Goal: Task Accomplishment & Management: Complete application form

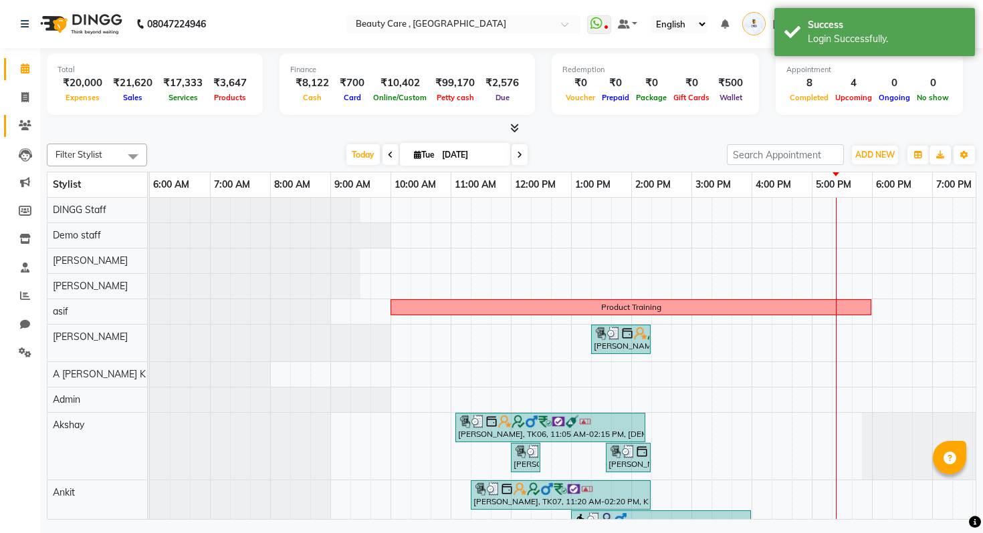
click at [32, 128] on span at bounding box center [24, 125] width 23 height 15
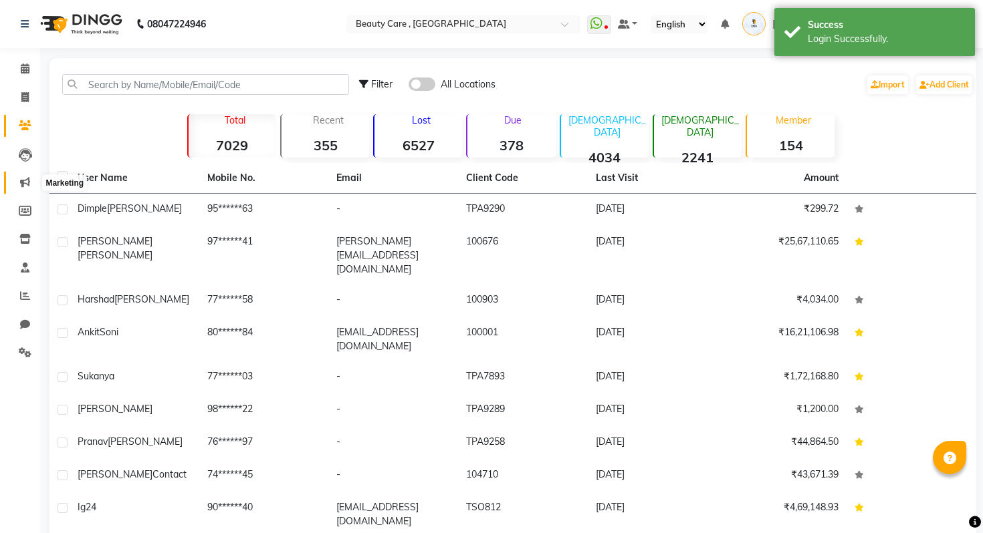
click at [23, 180] on icon at bounding box center [25, 182] width 10 height 10
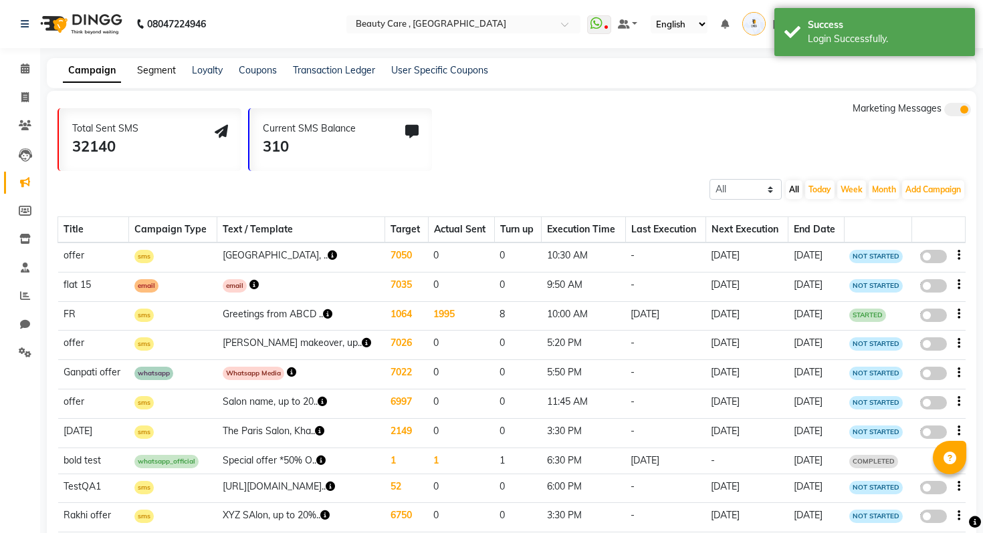
click at [164, 66] on link "Segment" at bounding box center [156, 70] width 39 height 12
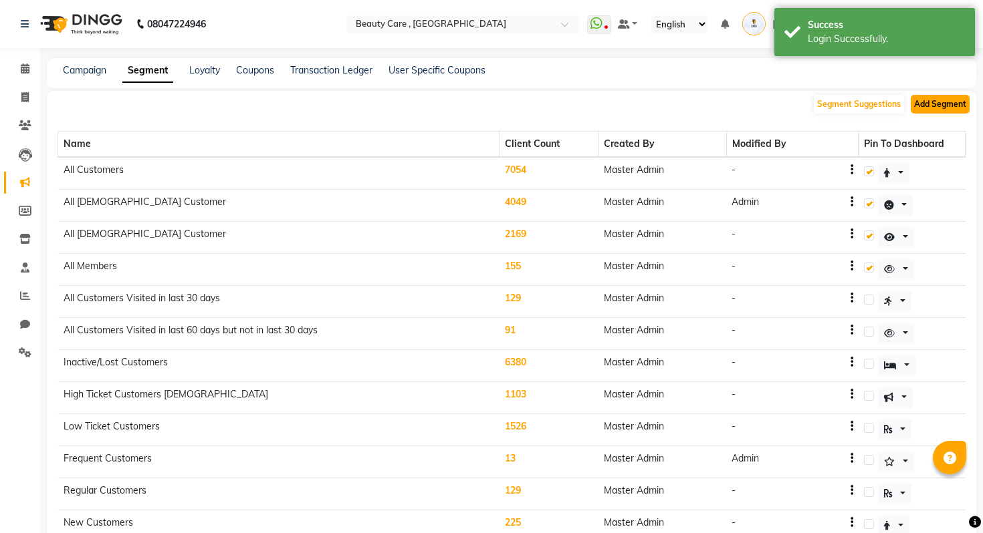
click at [936, 110] on button "Add Segment" at bounding box center [939, 104] width 59 height 19
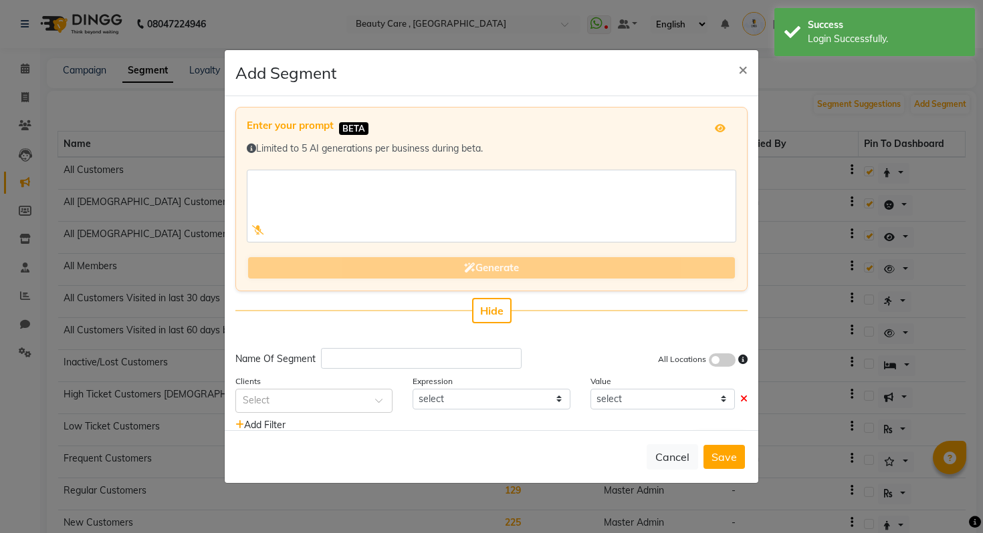
scroll to position [33, 0]
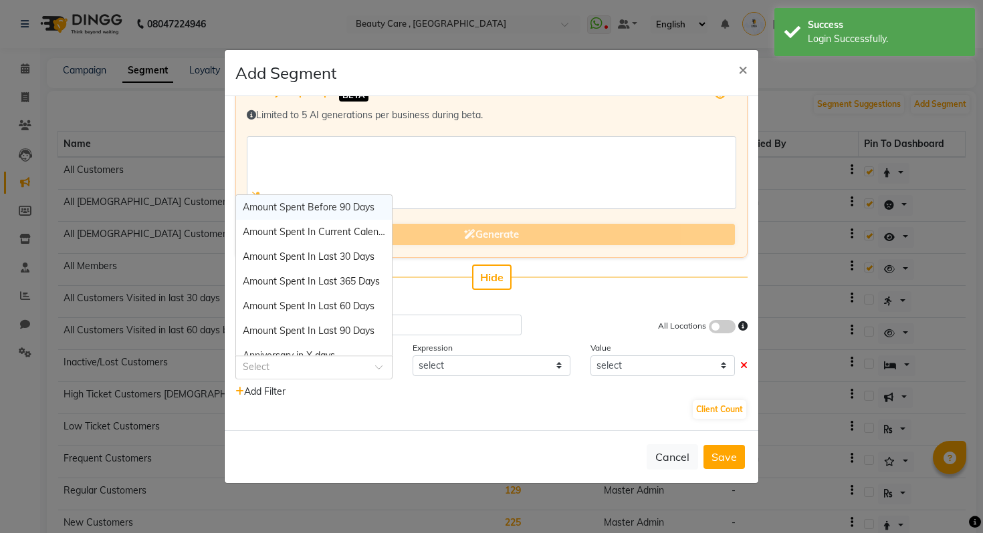
click at [286, 362] on input "text" at bounding box center [301, 367] width 116 height 14
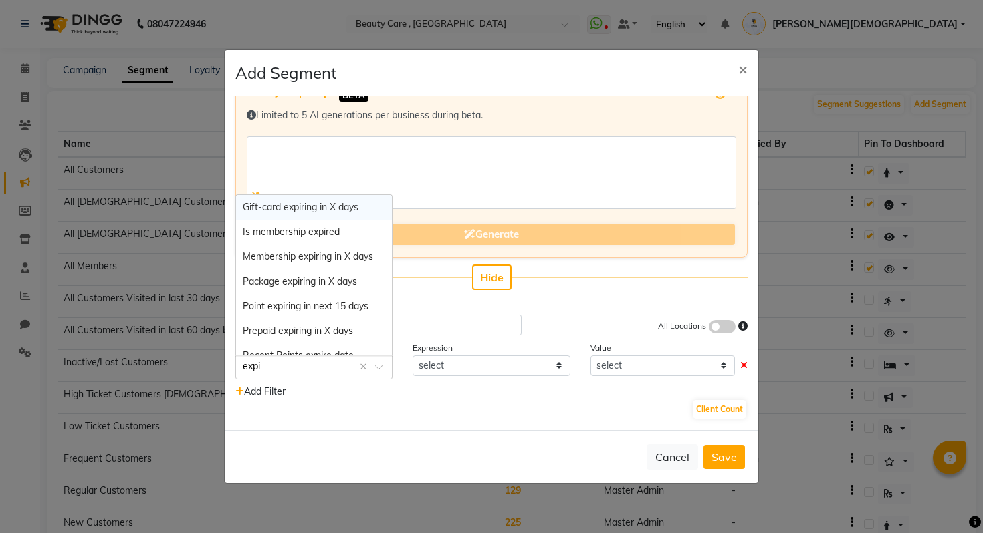
type input "exp"
click at [338, 295] on div "Point expiring in next 15 days" at bounding box center [314, 306] width 156 height 25
select select "="
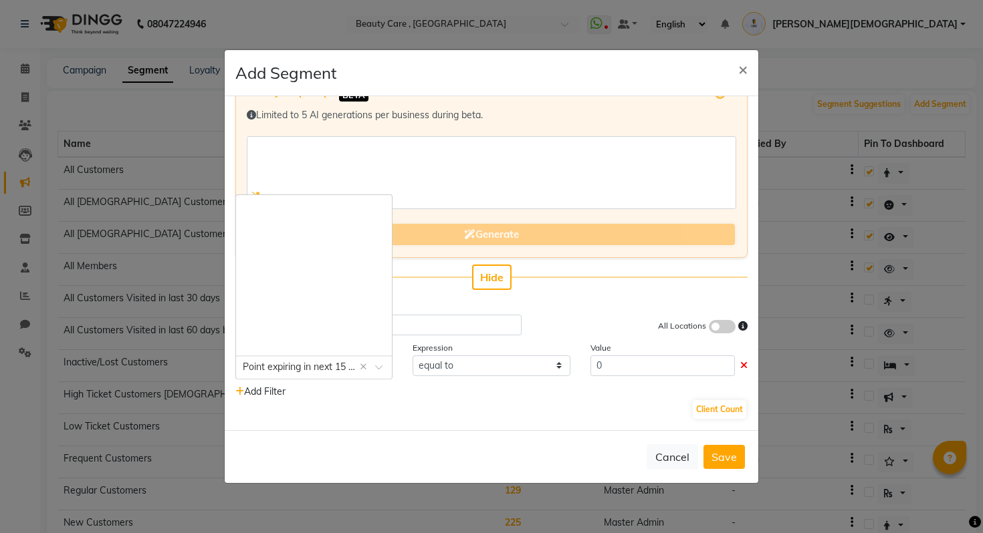
click at [314, 372] on input "text" at bounding box center [301, 367] width 116 height 14
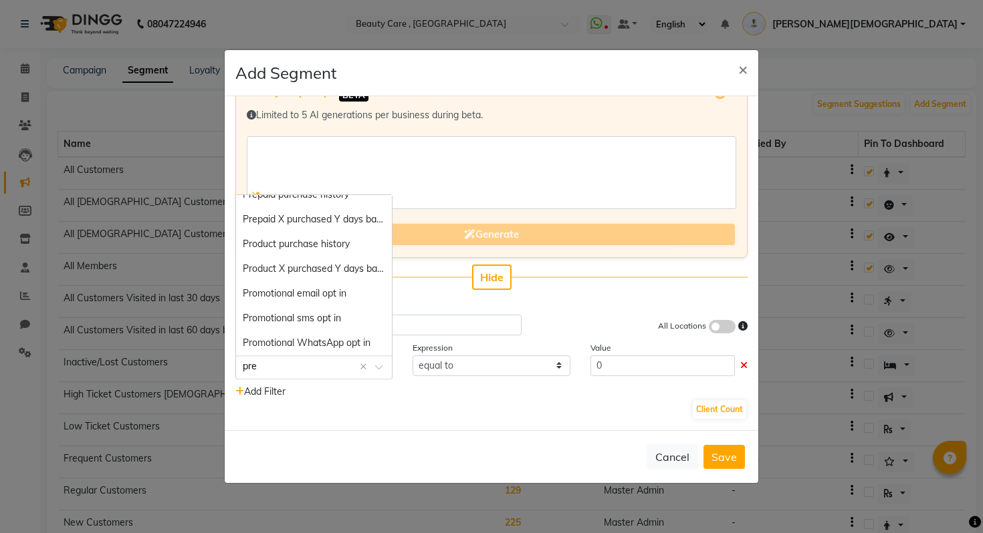
scroll to position [0, 0]
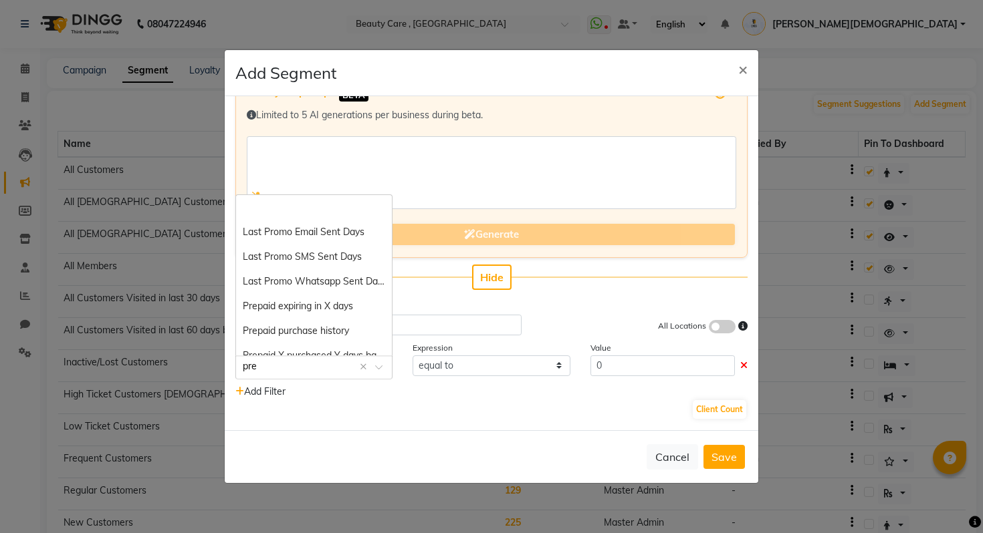
type input "prep"
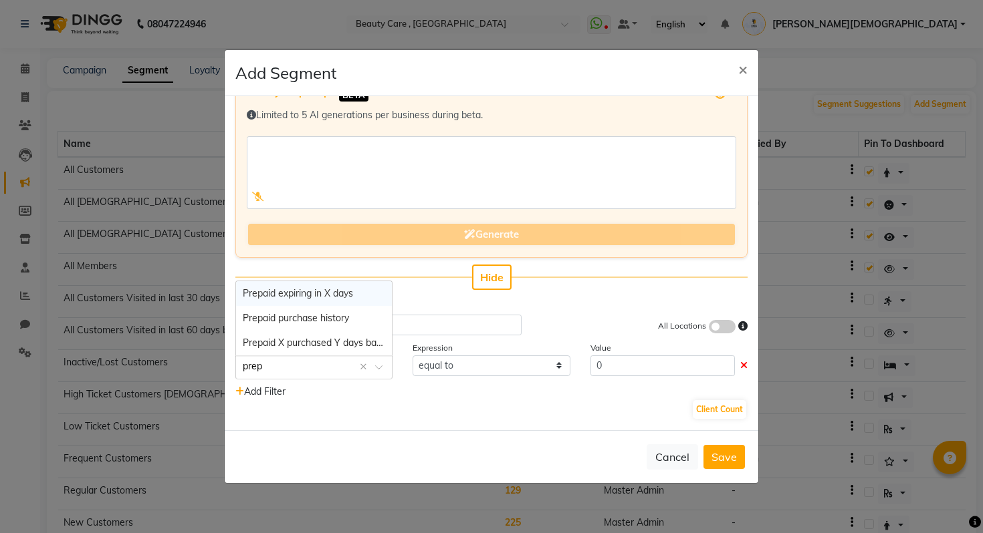
click at [352, 301] on div "Prepaid expiring in X days" at bounding box center [314, 293] width 156 height 25
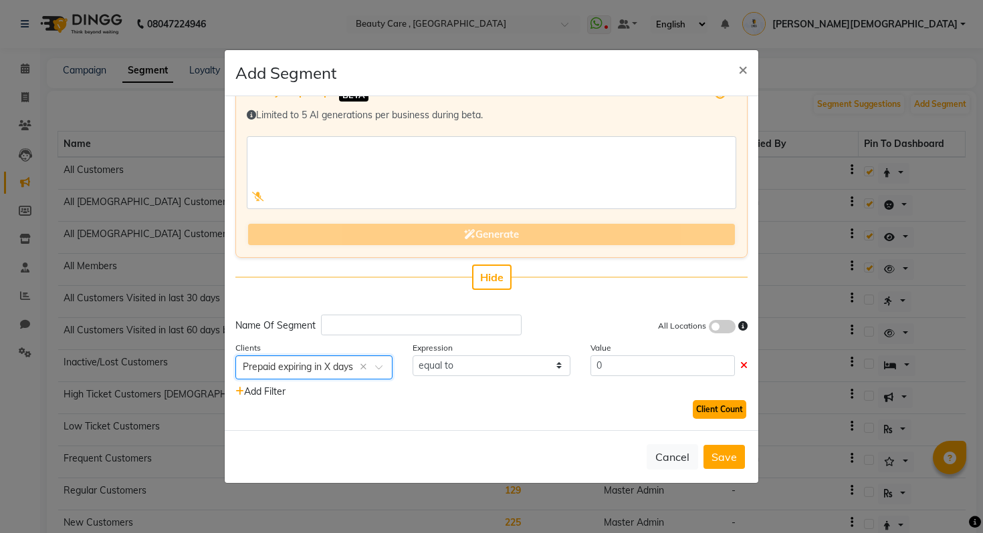
click at [716, 416] on button "Client Count" at bounding box center [719, 409] width 53 height 19
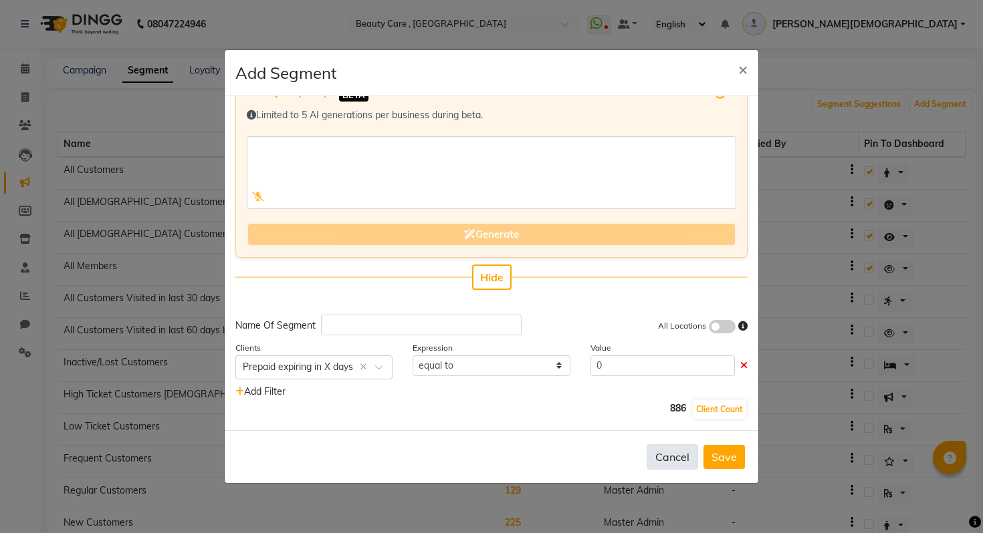
click at [665, 463] on button "Cancel" at bounding box center [671, 457] width 51 height 25
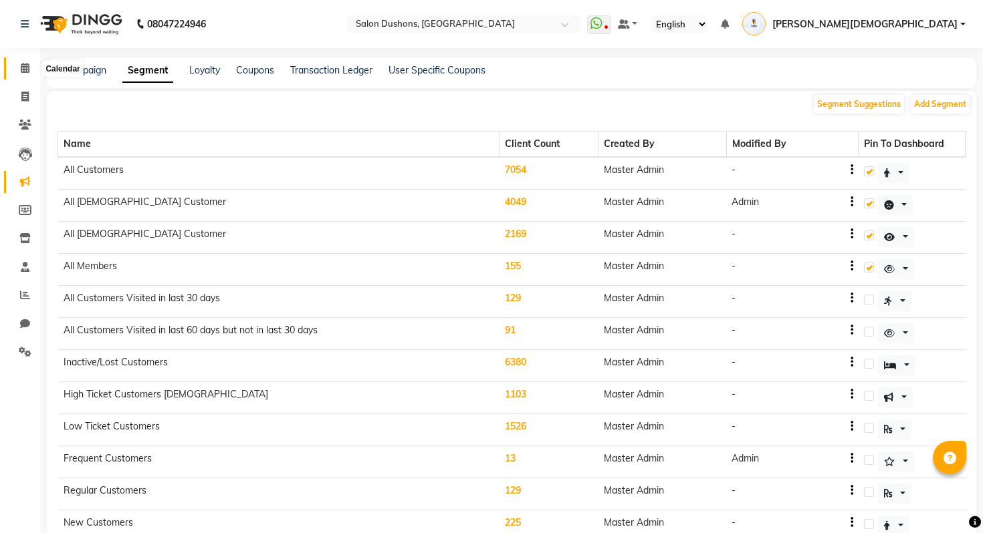
click at [15, 74] on span at bounding box center [24, 68] width 23 height 15
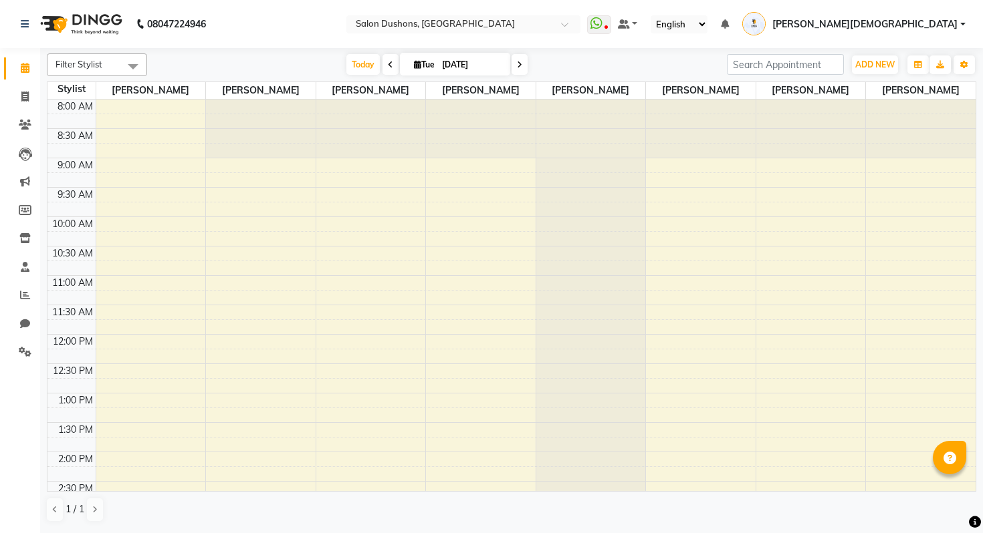
click at [158, 163] on div "8:00 AM 8:30 AM 9:00 AM 9:30 AM 10:00 AM 10:30 AM 11:00 AM 11:30 AM 12:00 PM 12…" at bounding box center [511, 452] width 928 height 705
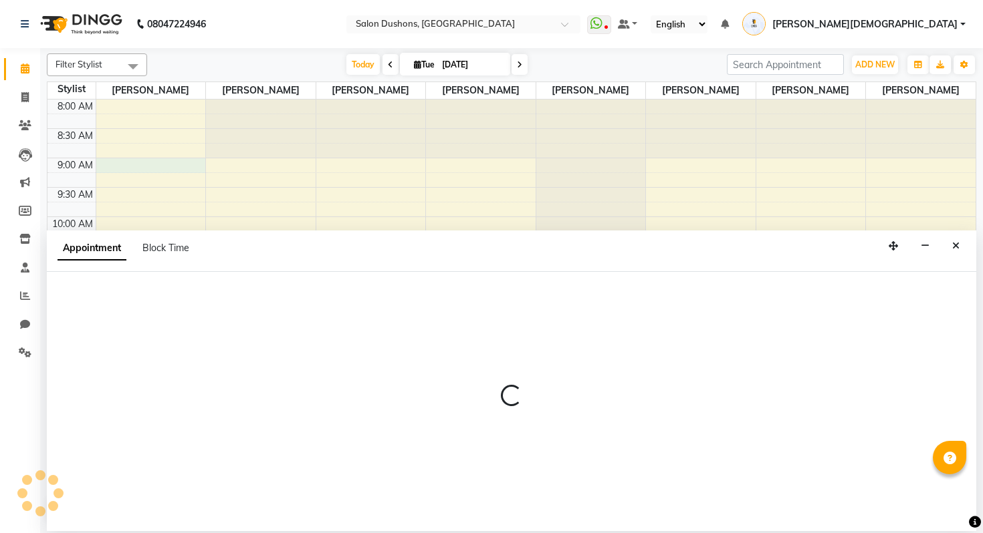
select select "69569"
select select "tentative"
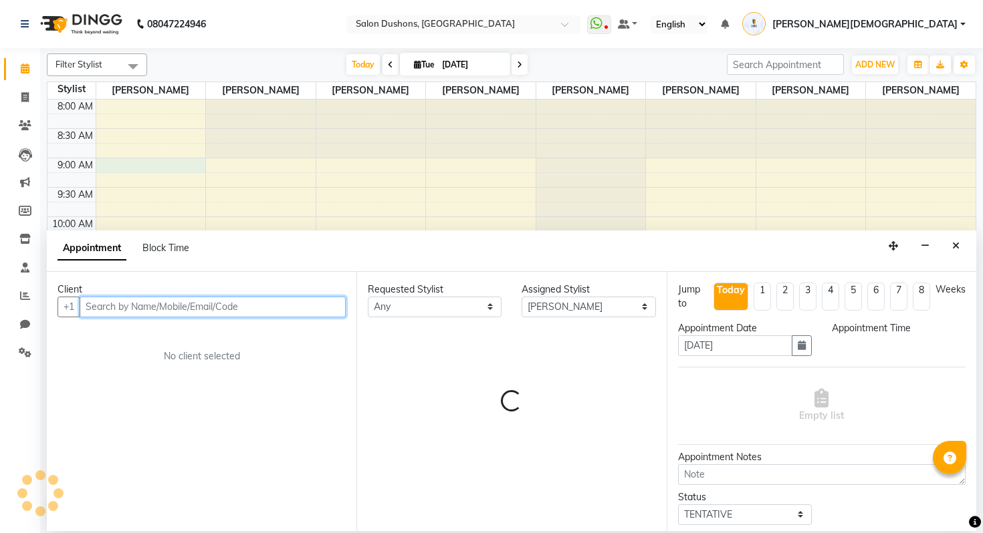
select select "540"
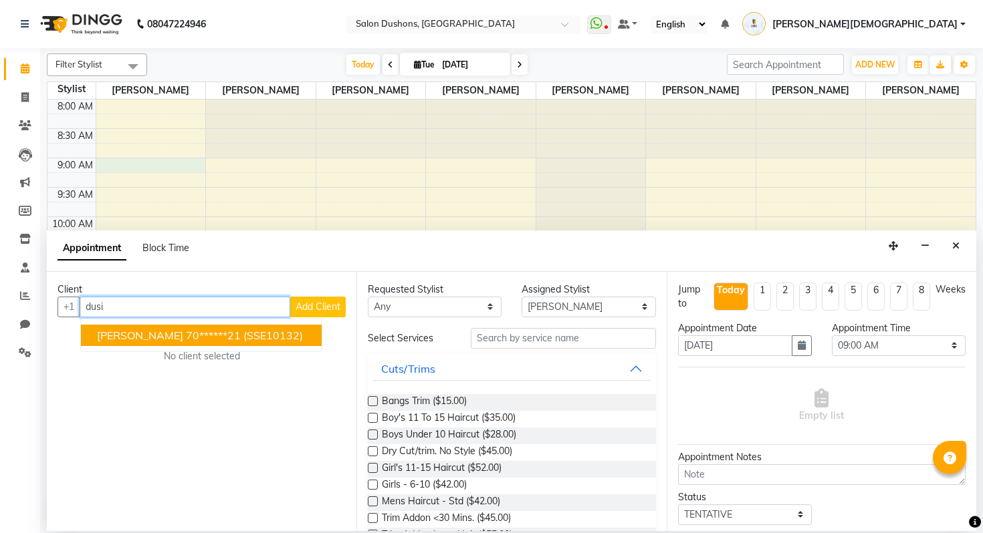
click at [274, 340] on span "(SSE10132)" at bounding box center [272, 335] width 59 height 13
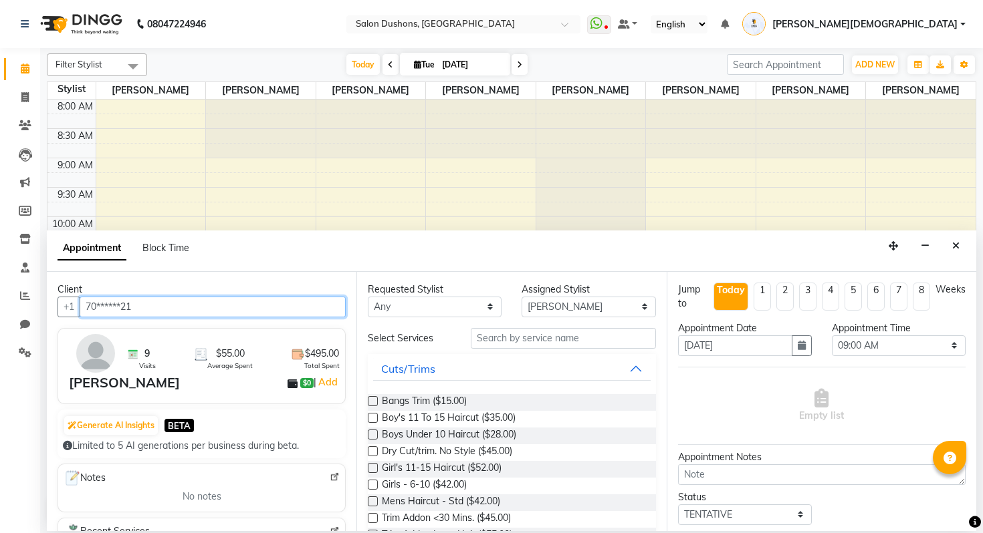
type input "70******21"
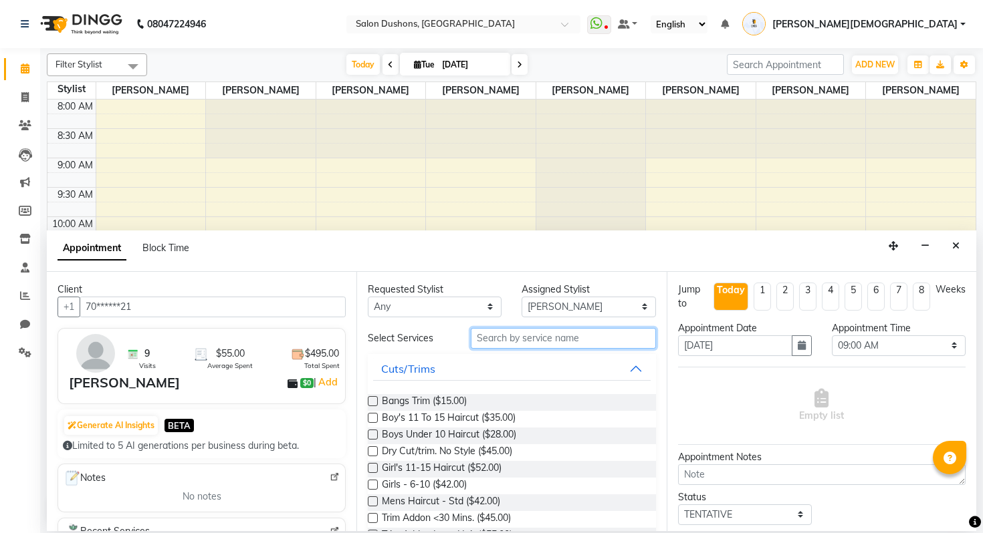
click at [513, 339] on input "text" at bounding box center [563, 338] width 185 height 21
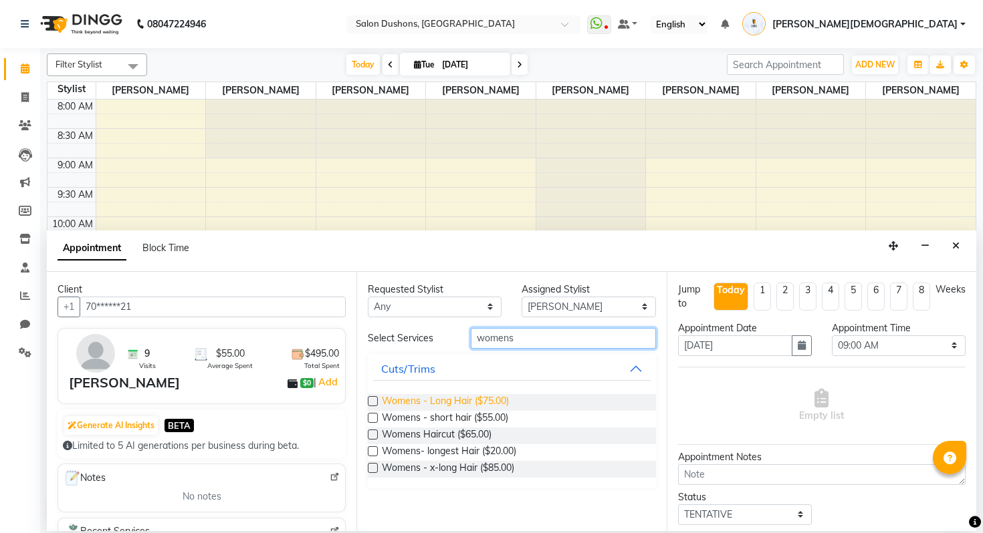
type input "womens"
click at [471, 404] on span "Womens - Long Hair ($75.00)" at bounding box center [445, 402] width 127 height 17
checkbox input "false"
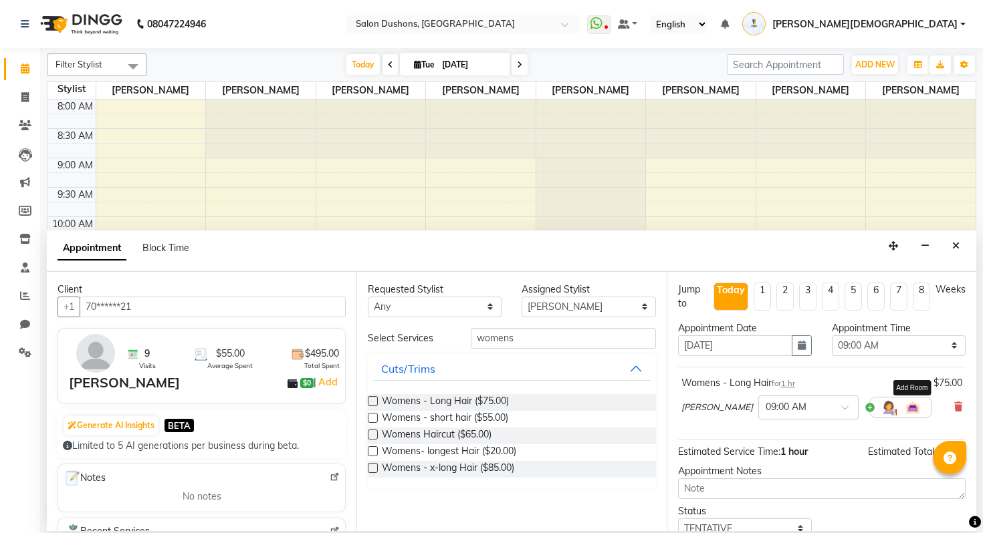
scroll to position [92, 0]
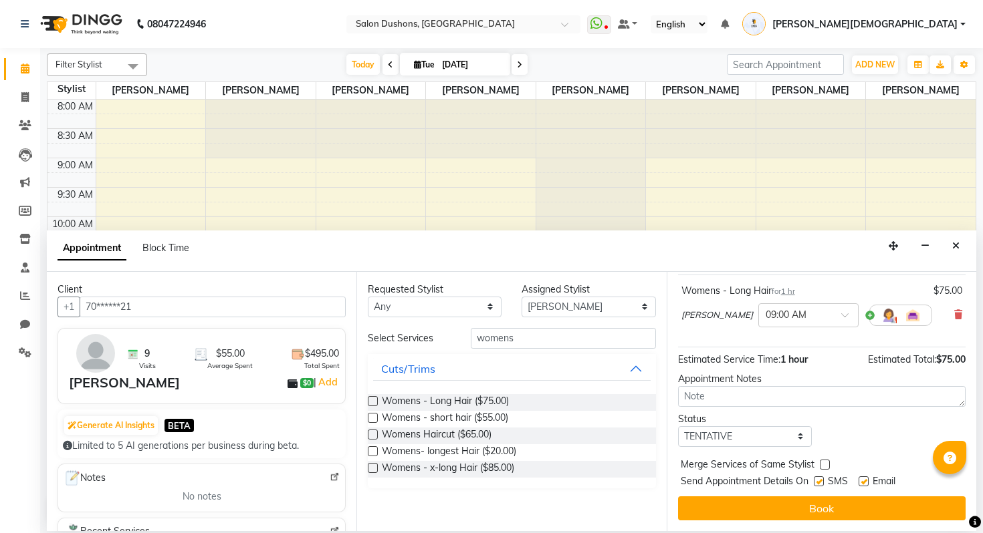
click at [868, 480] on label at bounding box center [863, 482] width 10 height 10
click at [867, 480] on input "checkbox" at bounding box center [862, 483] width 9 height 9
checkbox input "false"
click at [823, 482] on label at bounding box center [819, 482] width 10 height 10
click at [822, 482] on input "checkbox" at bounding box center [818, 483] width 9 height 9
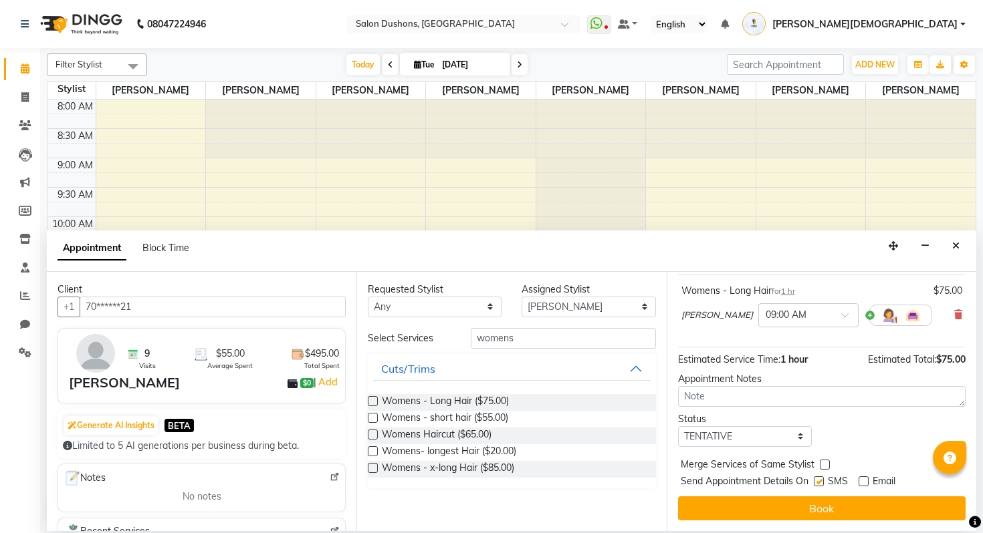
checkbox input "false"
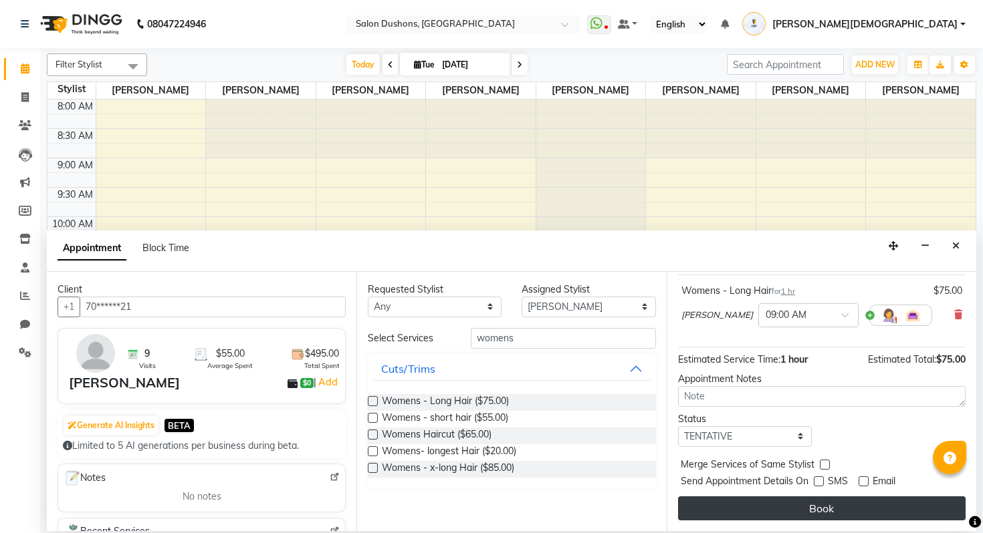
click at [802, 514] on button "Book" at bounding box center [821, 509] width 287 height 24
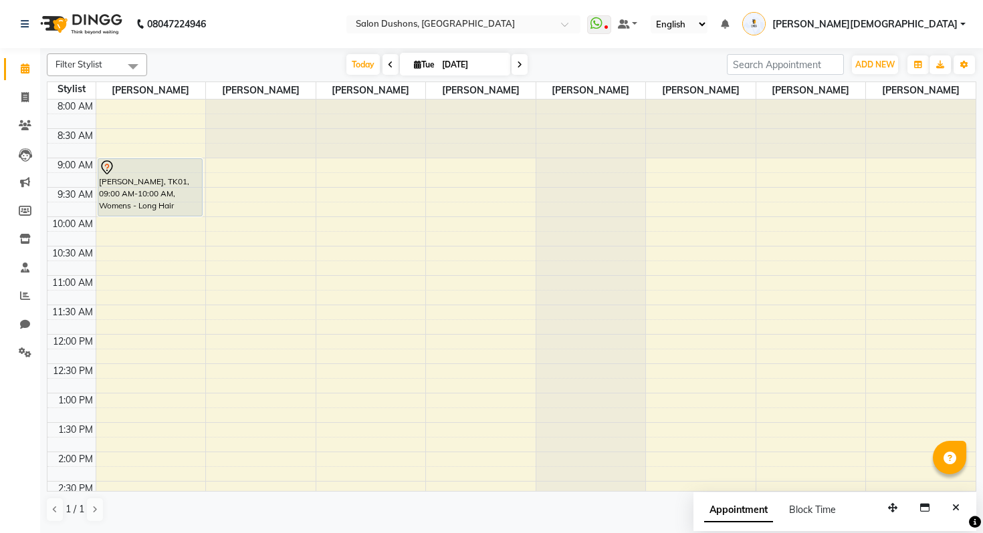
click at [123, 225] on div "8:00 AM 8:30 AM 9:00 AM 9:30 AM 10:00 AM 10:30 AM 11:00 AM 11:30 AM 12:00 PM 12…" at bounding box center [511, 452] width 928 height 705
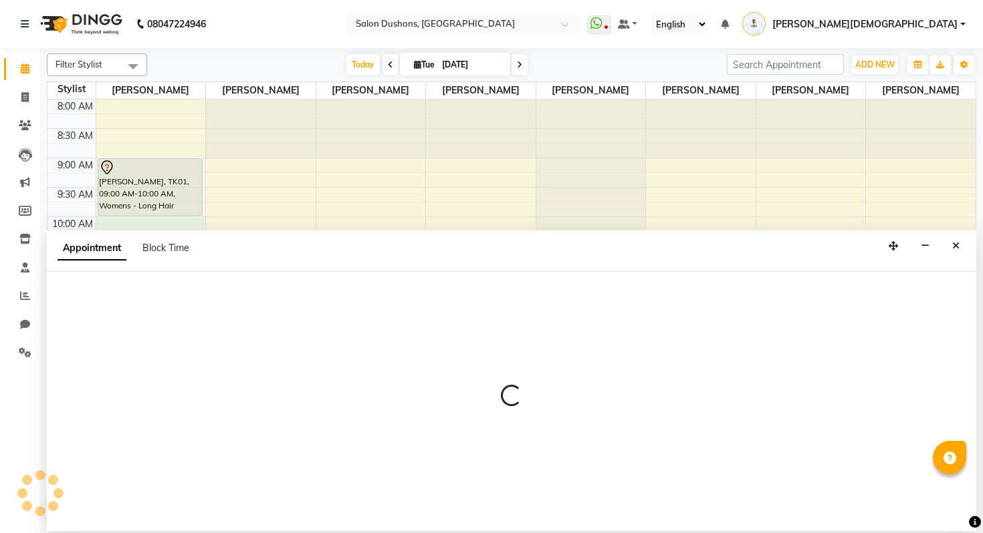
select select "69569"
select select "600"
select select "tentative"
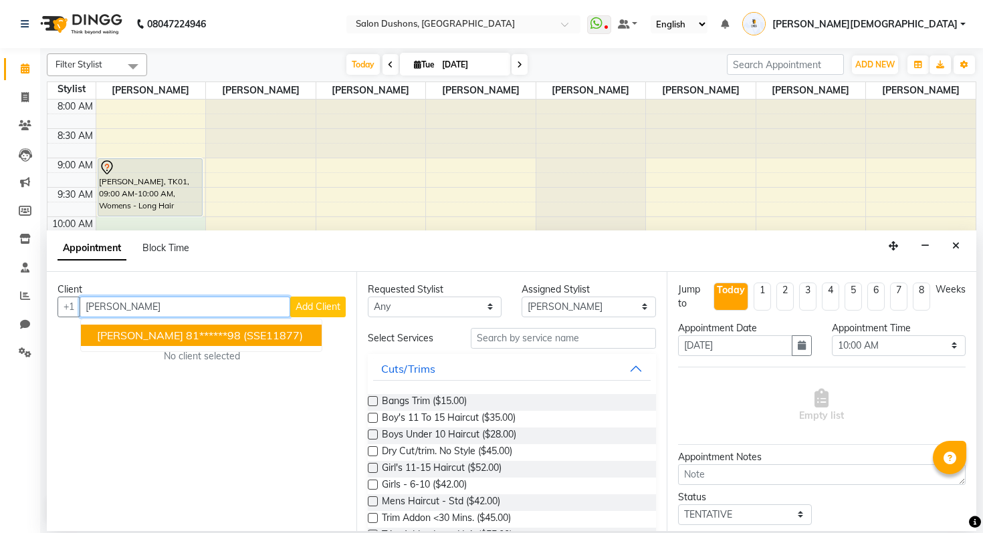
click at [228, 339] on ngb-highlight "81******98" at bounding box center [213, 335] width 55 height 13
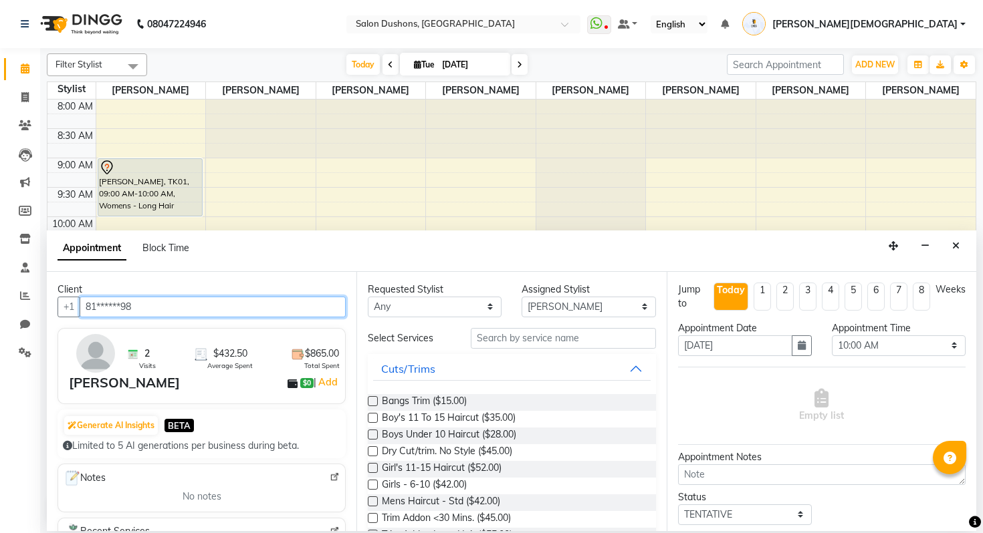
type input "81******98"
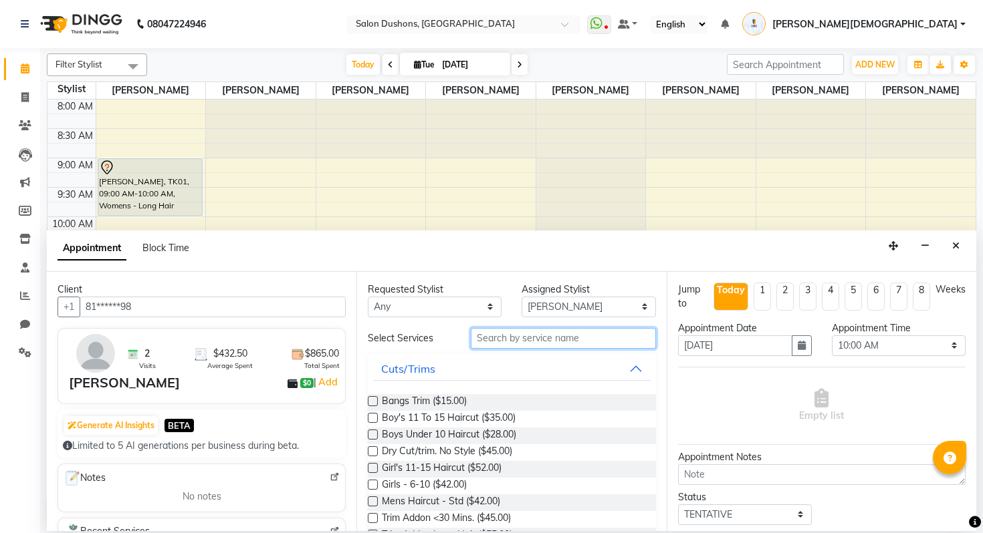
click at [504, 338] on input "text" at bounding box center [563, 338] width 185 height 21
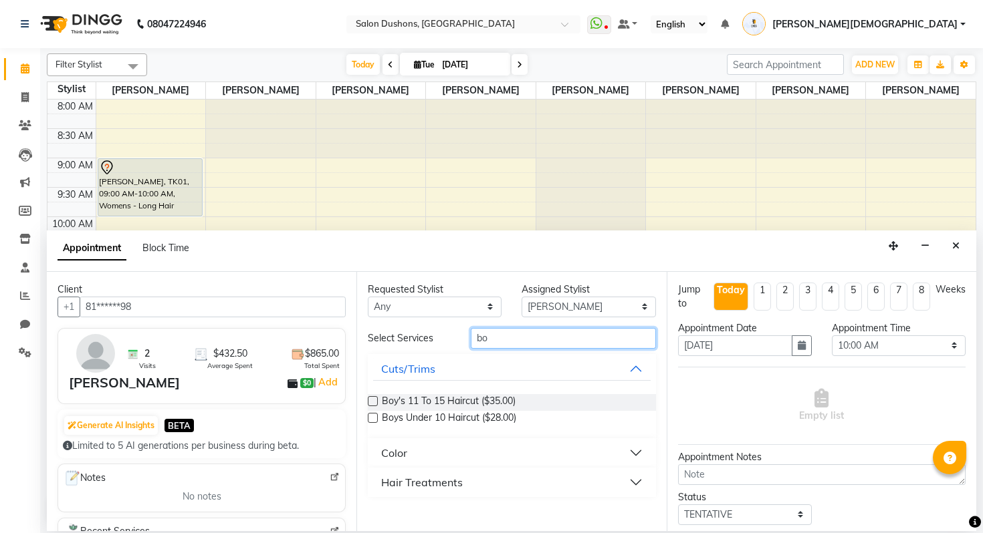
type input "bo"
click at [463, 477] on button "Hair Treatments" at bounding box center [511, 483] width 277 height 24
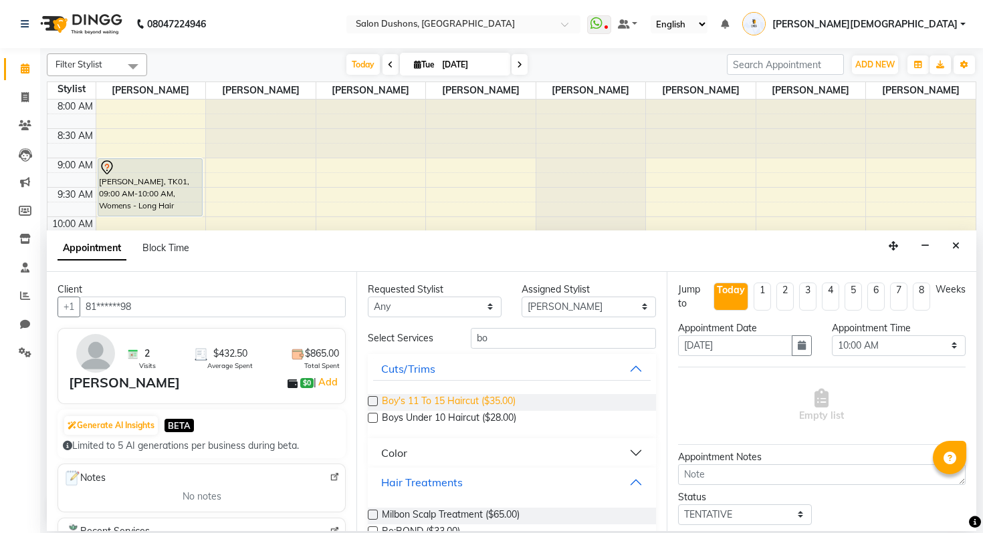
scroll to position [31, 0]
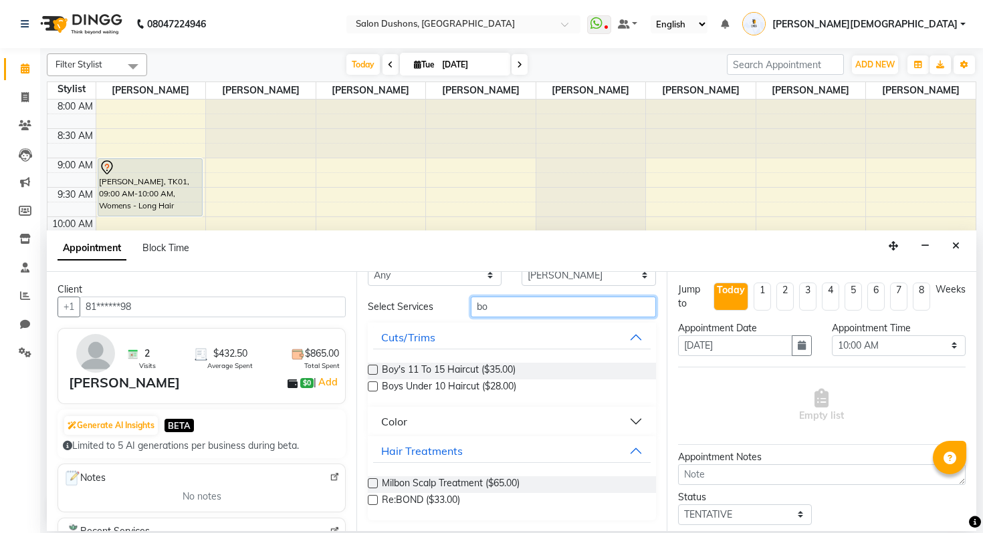
click at [505, 302] on input "bo" at bounding box center [563, 307] width 185 height 21
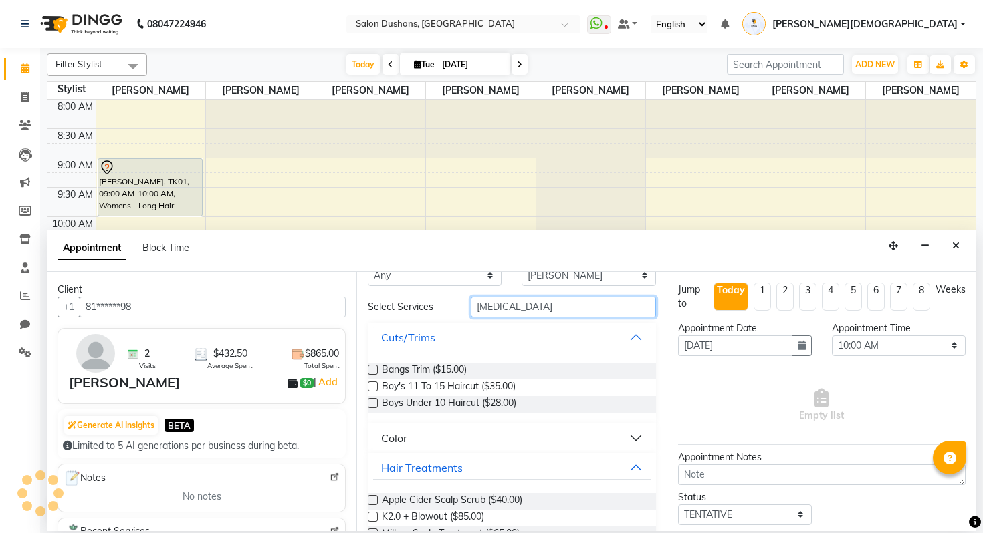
scroll to position [0, 0]
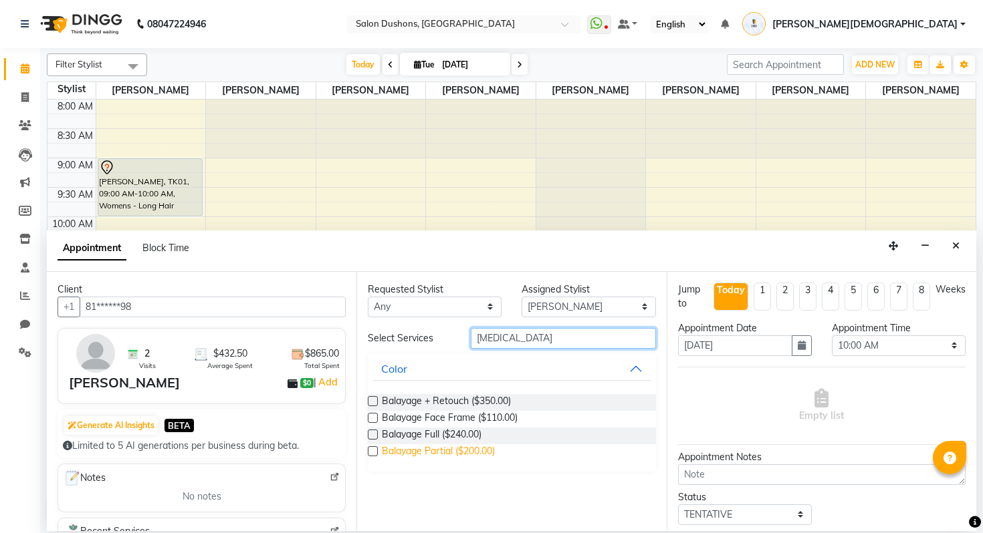
type input "[MEDICAL_DATA]"
click at [436, 452] on span "Balayage Partial ($200.00)" at bounding box center [438, 453] width 113 height 17
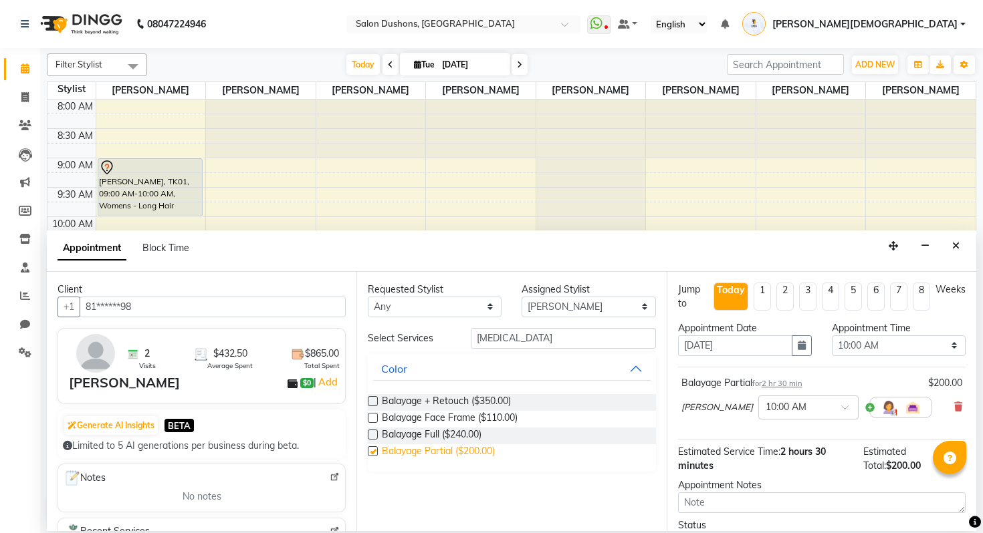
checkbox input "false"
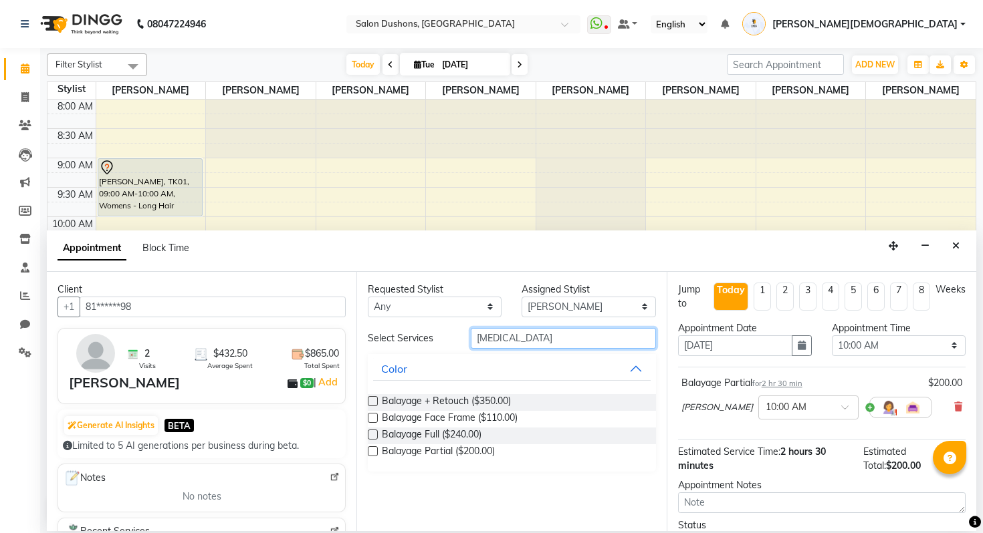
drag, startPoint x: 511, startPoint y: 340, endPoint x: 395, endPoint y: 340, distance: 115.6
click at [395, 340] on div "Select Services [MEDICAL_DATA]" at bounding box center [511, 338] width 307 height 21
type input "ton"
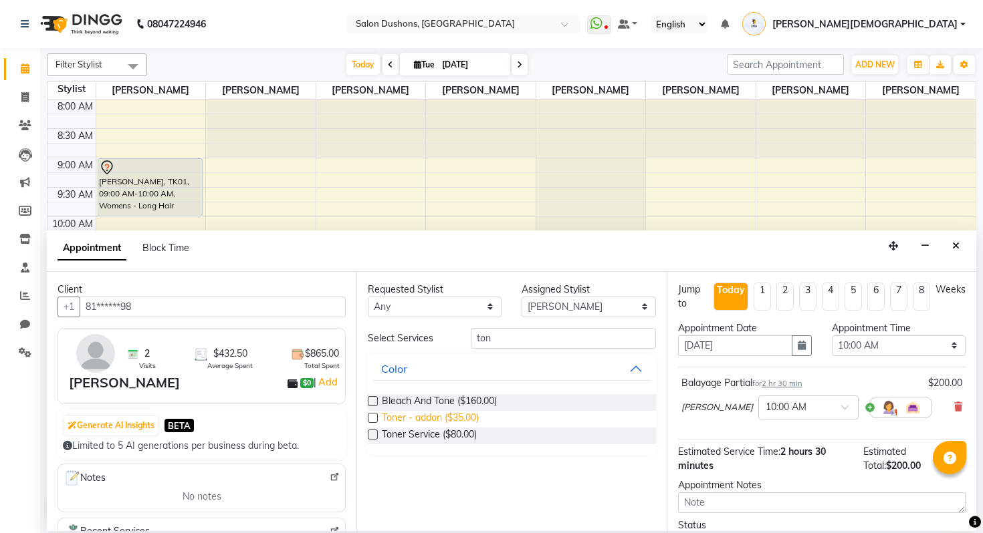
click at [404, 420] on span "Toner - addon ($35.00)" at bounding box center [430, 419] width 97 height 17
checkbox input "false"
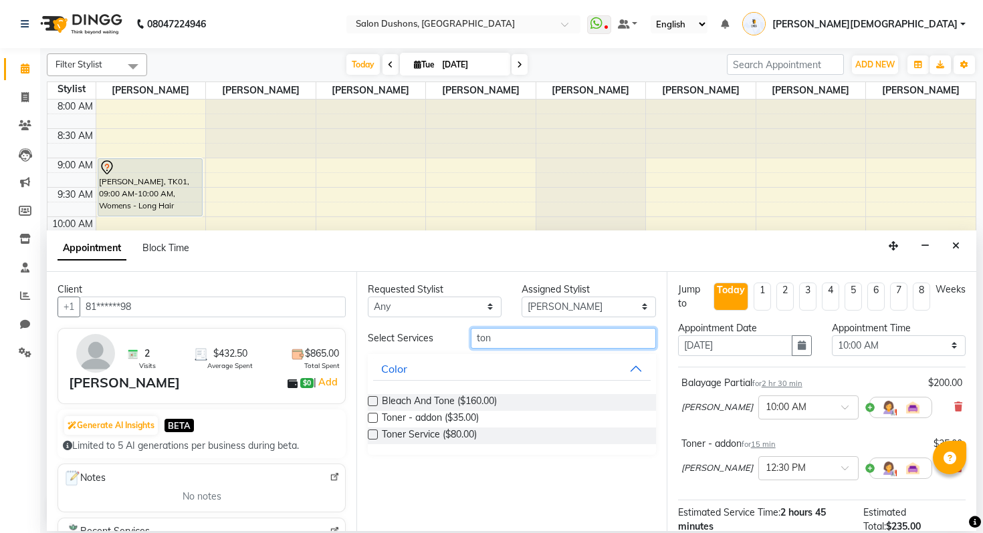
drag, startPoint x: 491, startPoint y: 339, endPoint x: 441, endPoint y: 340, distance: 49.5
click at [441, 340] on div "Select Services ton" at bounding box center [511, 338] width 307 height 21
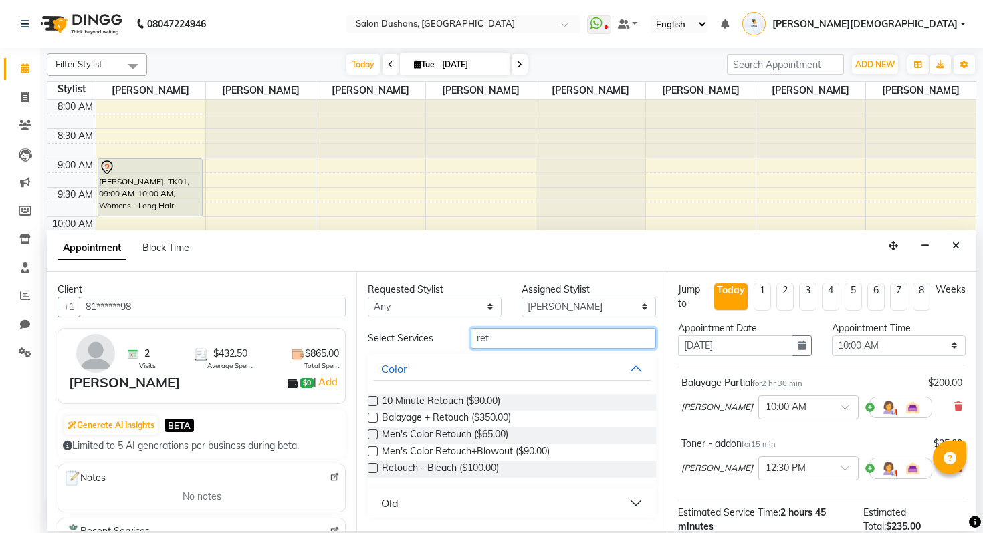
type input "ret"
click at [410, 506] on button "Old" at bounding box center [511, 503] width 277 height 24
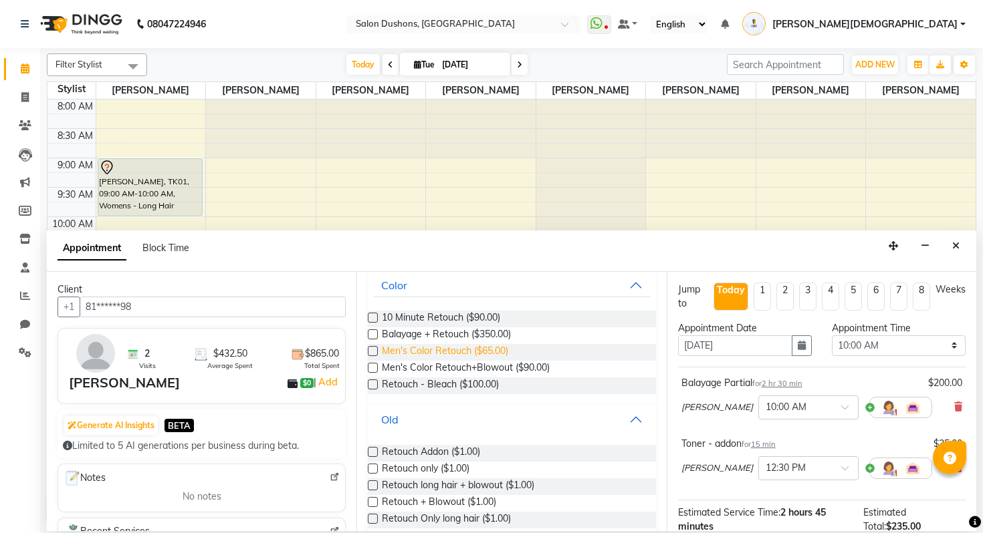
scroll to position [102, 0]
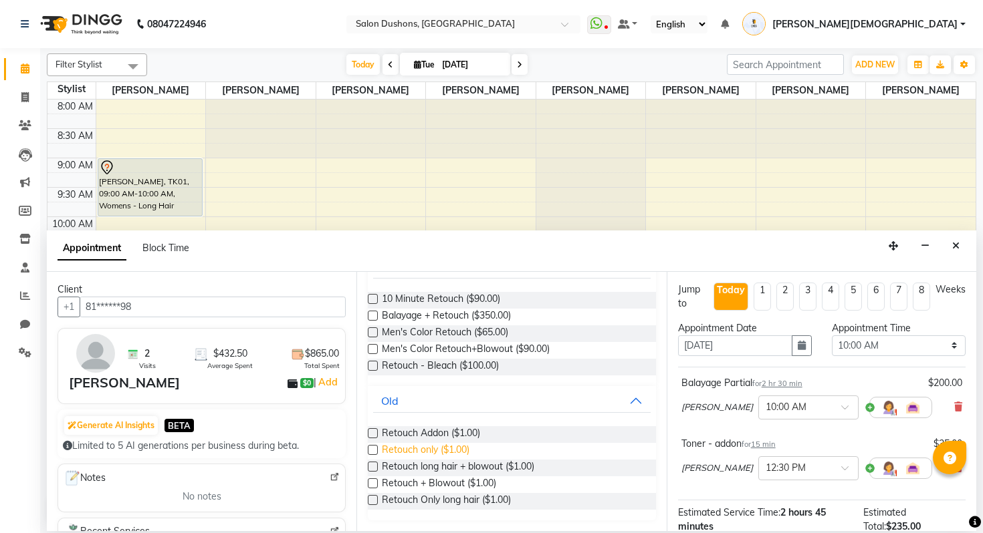
click at [436, 450] on span "Retouch only ($1.00)" at bounding box center [426, 451] width 88 height 17
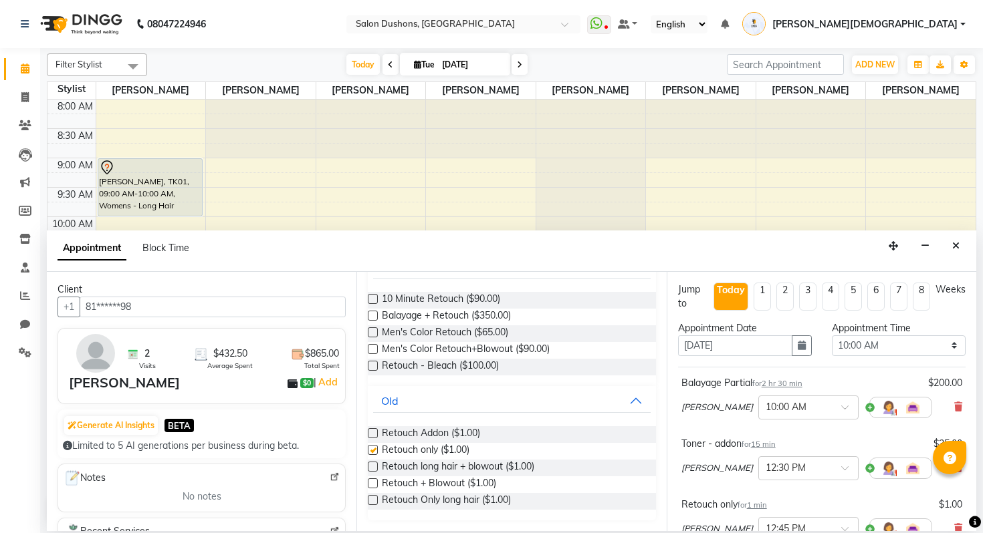
checkbox input "false"
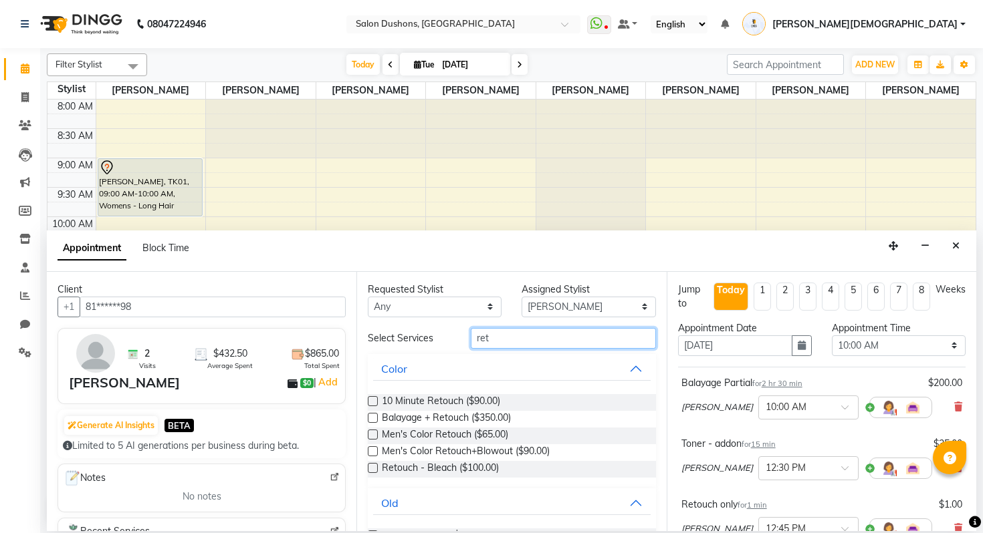
drag, startPoint x: 543, startPoint y: 340, endPoint x: 390, endPoint y: 340, distance: 153.1
click at [390, 340] on div "Select Services ret" at bounding box center [511, 338] width 307 height 21
type input "wome"
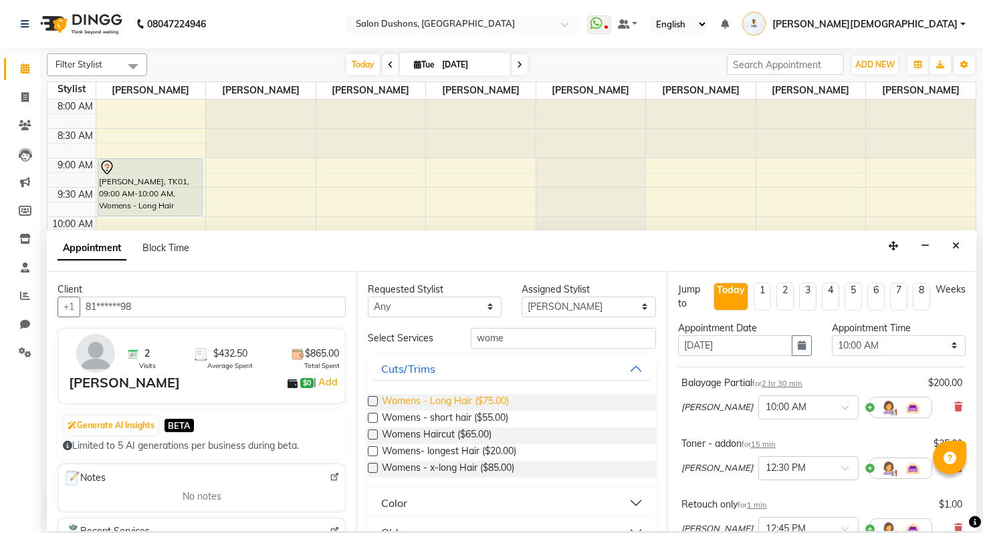
click at [461, 404] on span "Womens - Long Hair ($75.00)" at bounding box center [445, 402] width 127 height 17
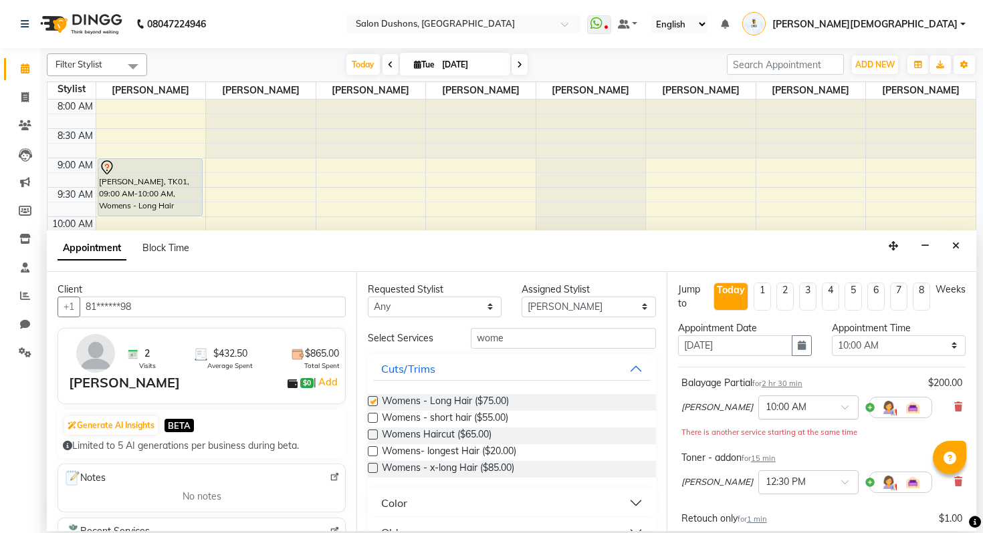
checkbox input "false"
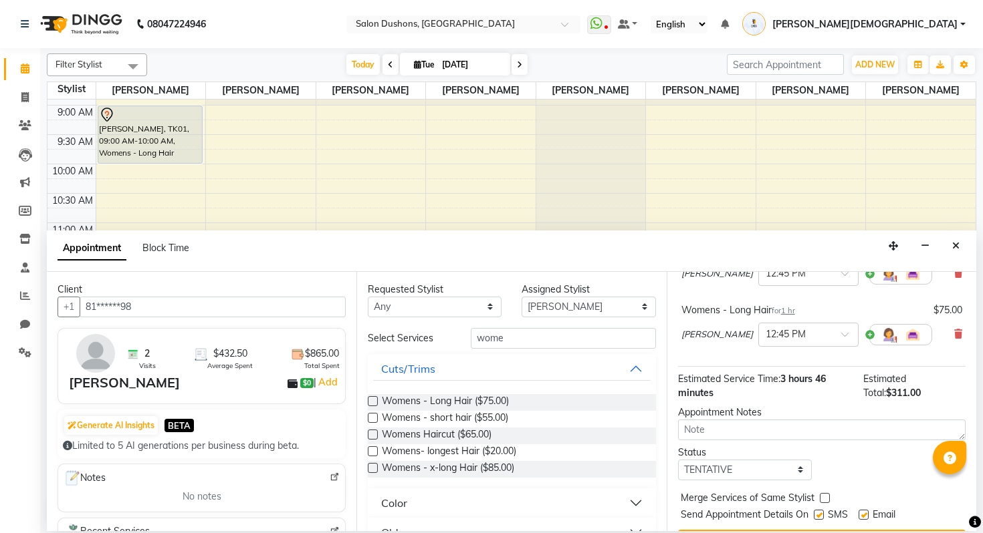
scroll to position [303, 0]
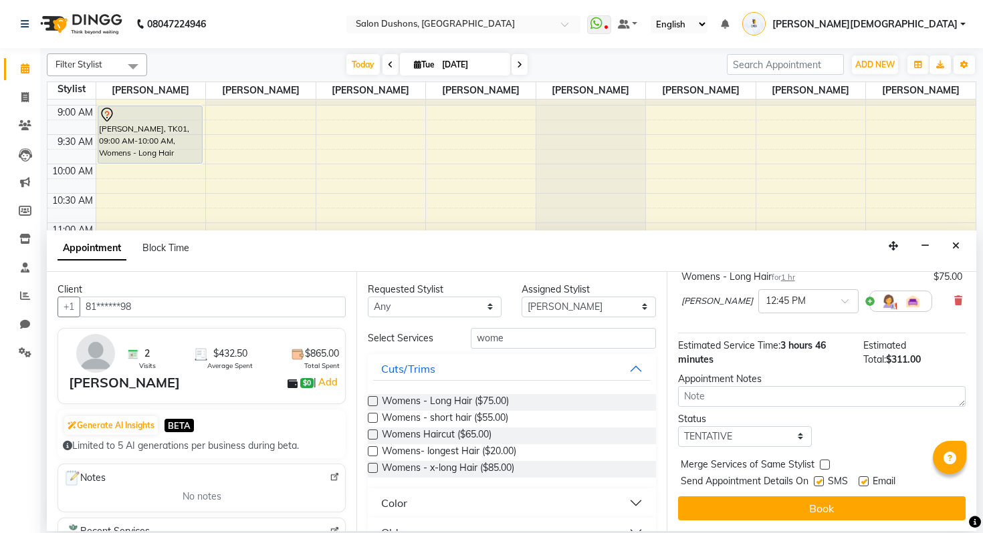
click at [821, 489] on div at bounding box center [818, 484] width 9 height 14
click at [820, 485] on label at bounding box center [819, 482] width 10 height 10
click at [820, 485] on input "checkbox" at bounding box center [818, 483] width 9 height 9
checkbox input "false"
click at [866, 482] on label at bounding box center [863, 482] width 10 height 10
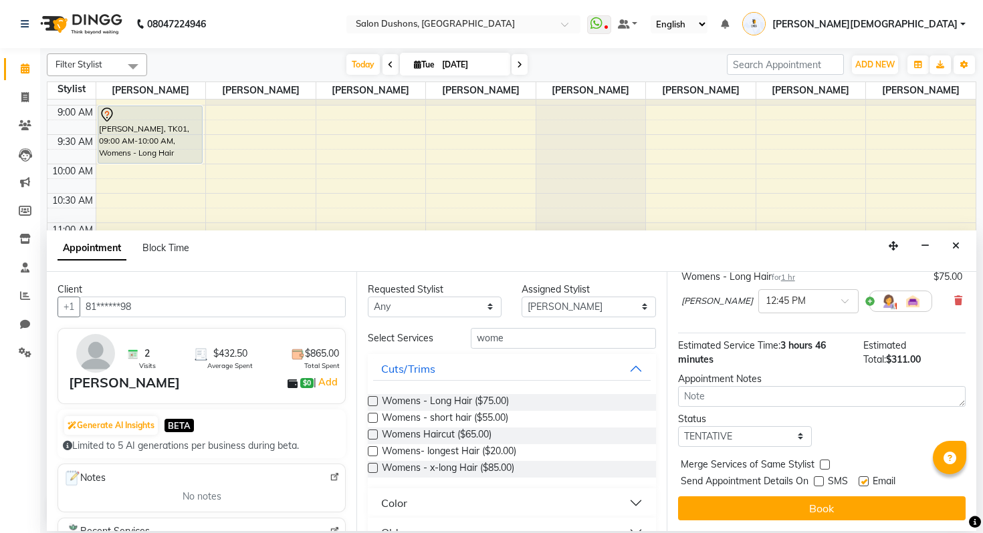
click at [866, 482] on input "checkbox" at bounding box center [862, 483] width 9 height 9
checkbox input "false"
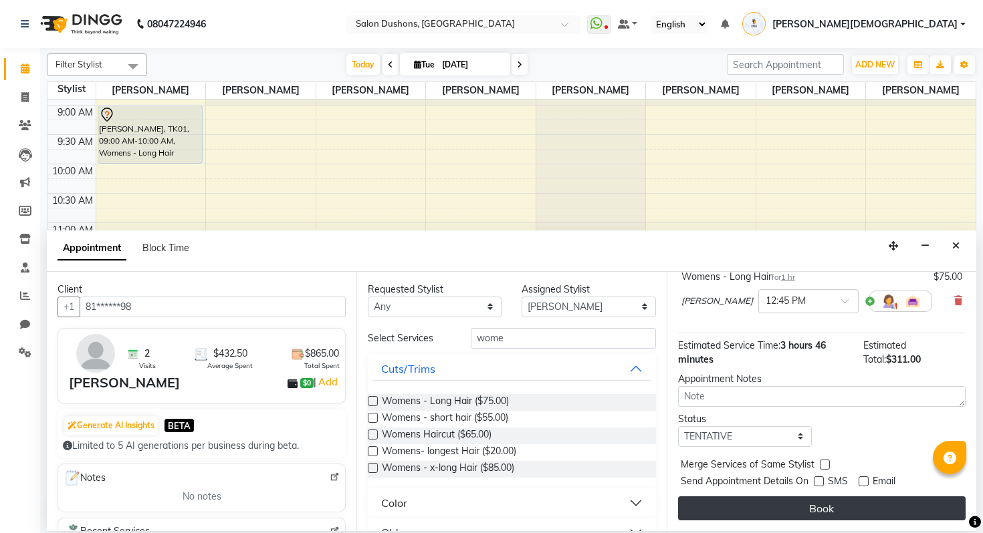
click at [862, 498] on button "Book" at bounding box center [821, 509] width 287 height 24
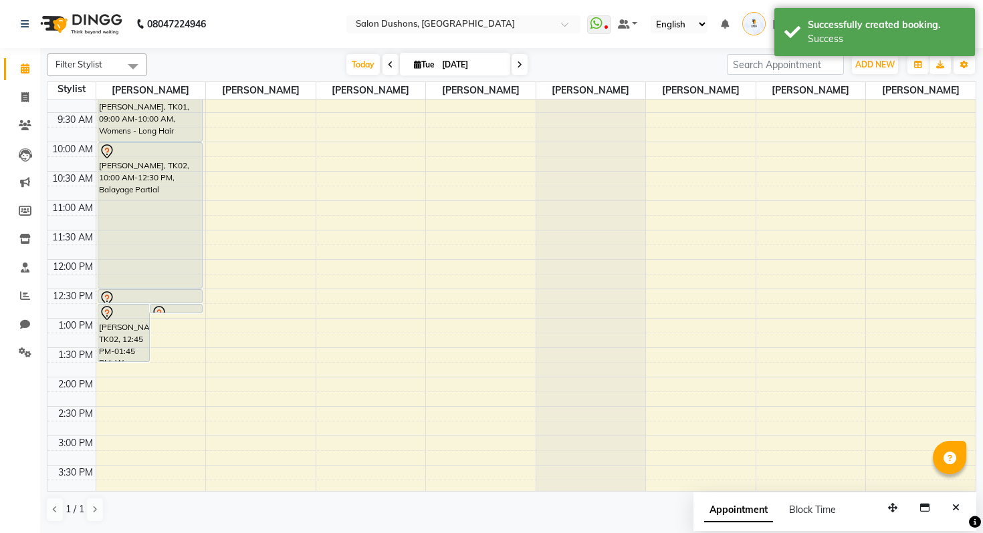
scroll to position [92, 0]
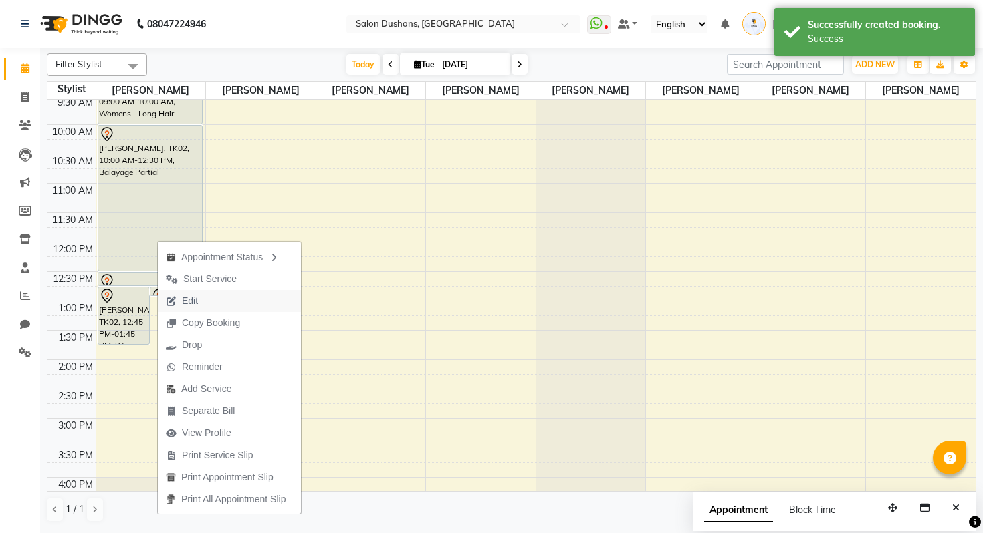
click at [214, 299] on button "Edit" at bounding box center [229, 301] width 143 height 22
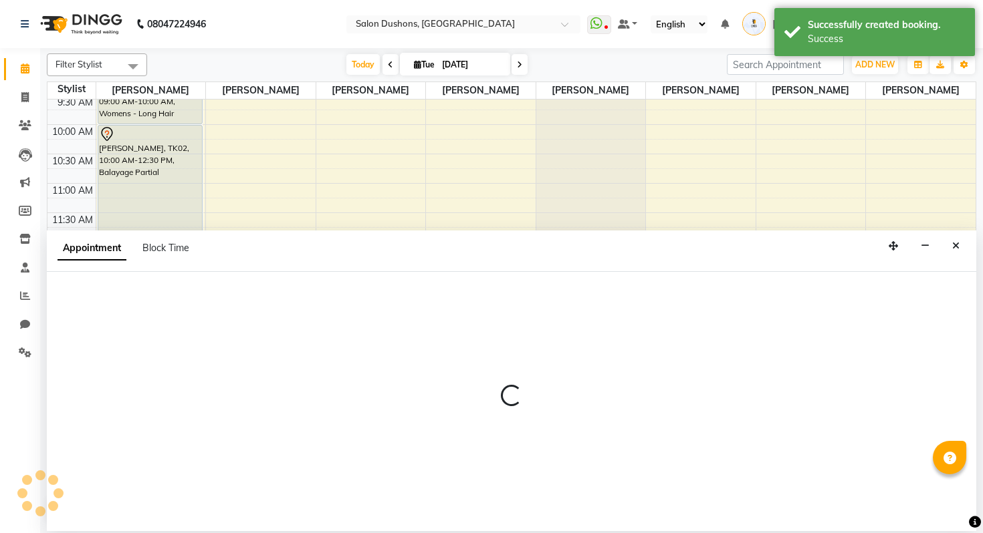
select select "tentative"
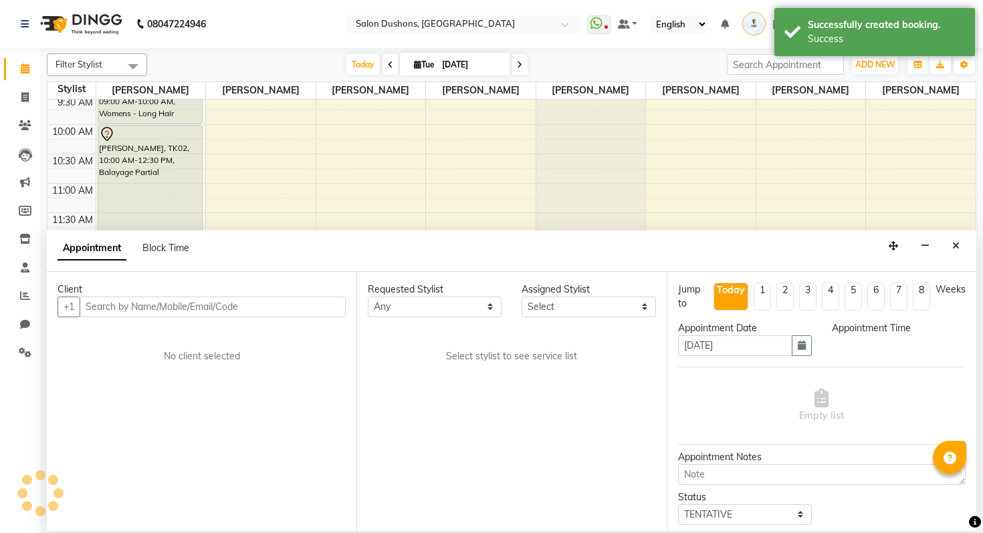
scroll to position [314, 0]
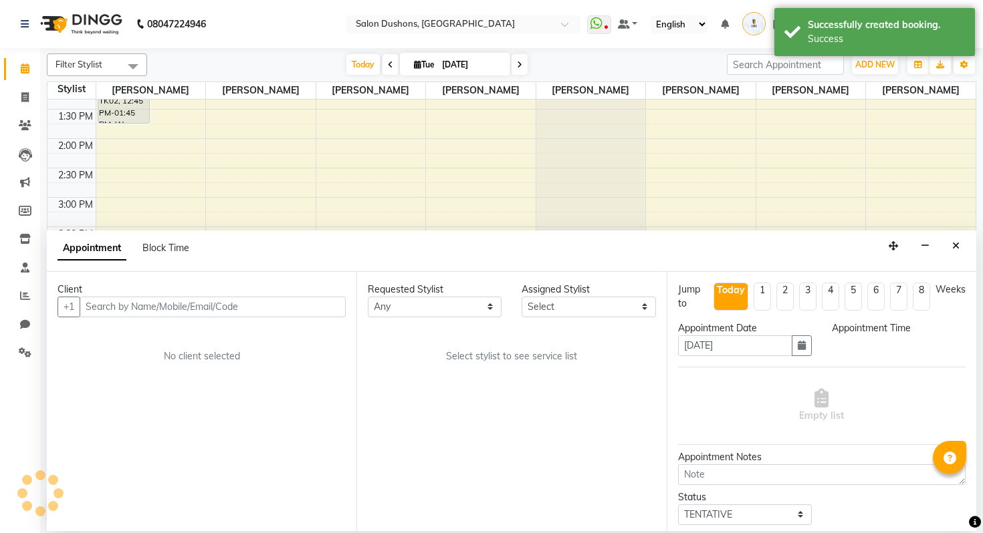
select select "600"
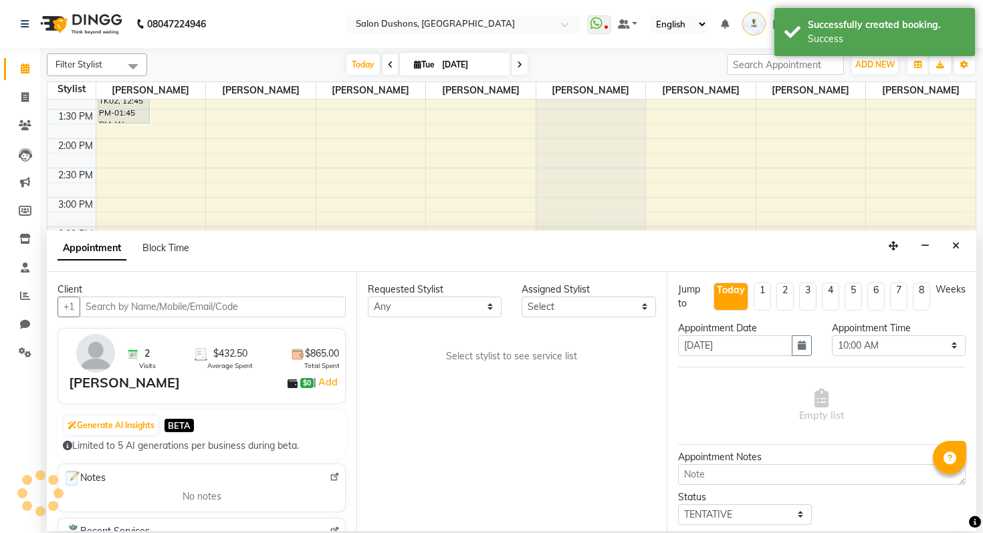
select select "69569"
select select "3908"
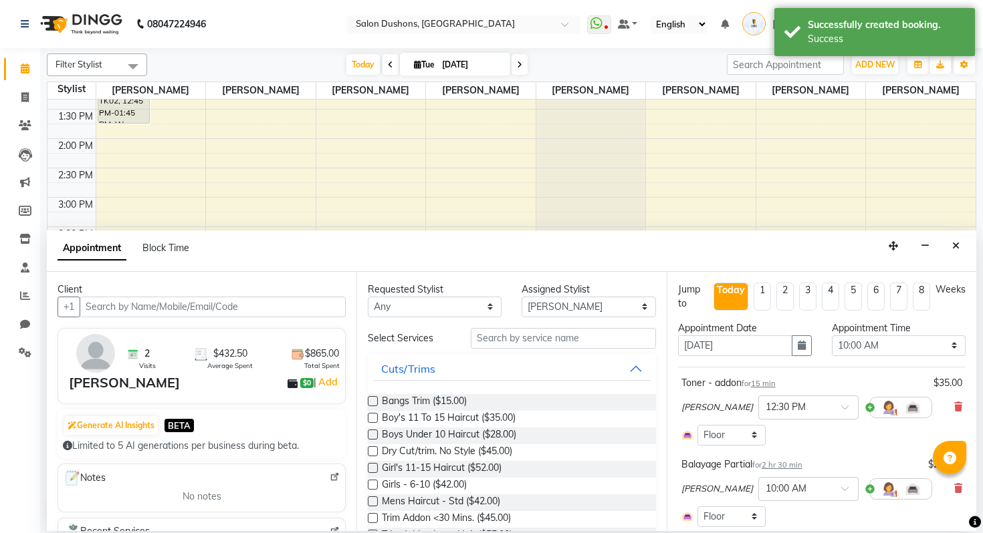
select select "3908"
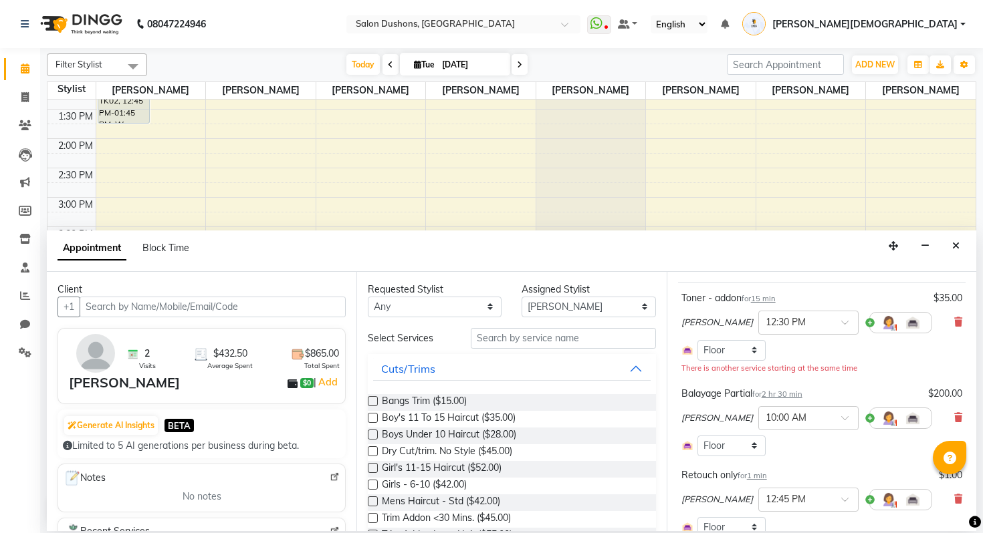
scroll to position [347, 0]
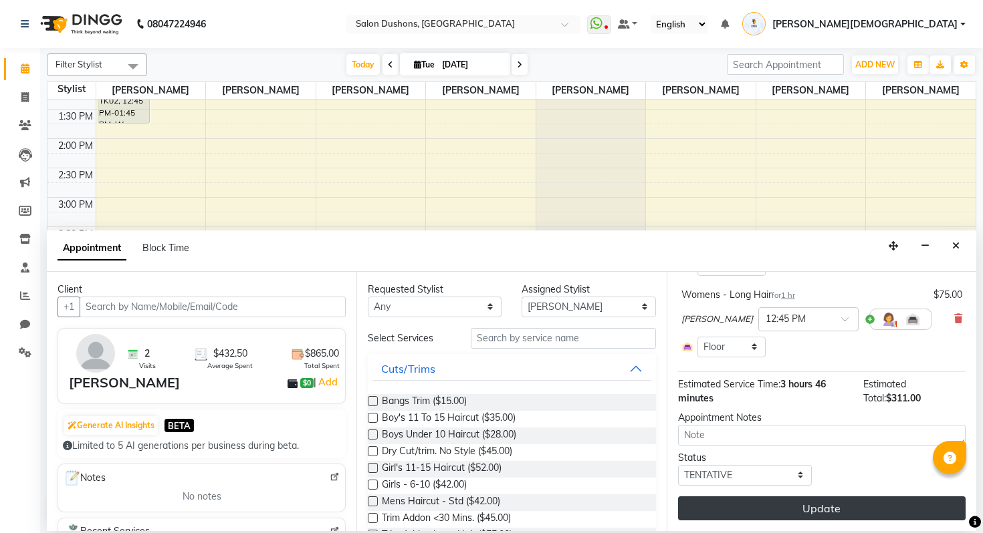
click at [810, 503] on button "Update" at bounding box center [821, 509] width 287 height 24
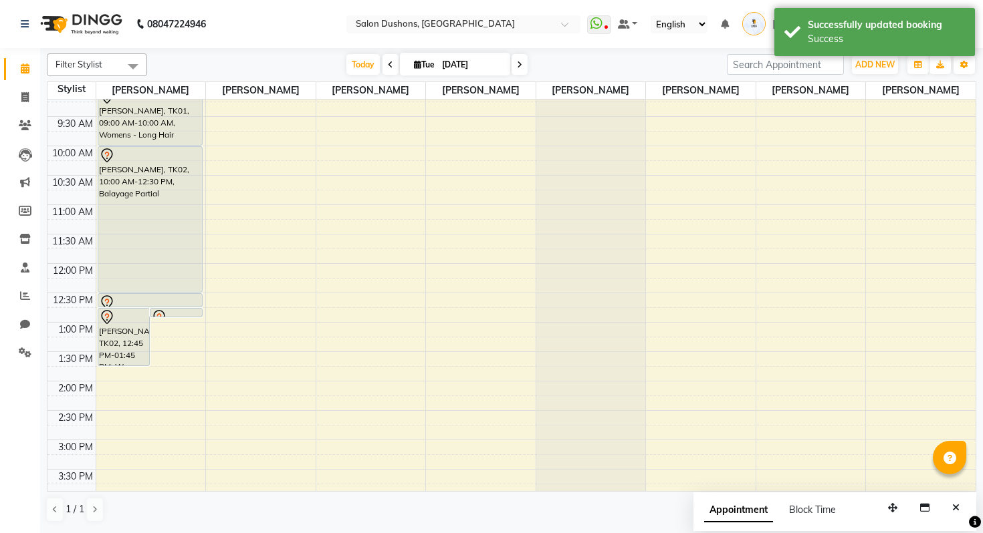
scroll to position [0, 0]
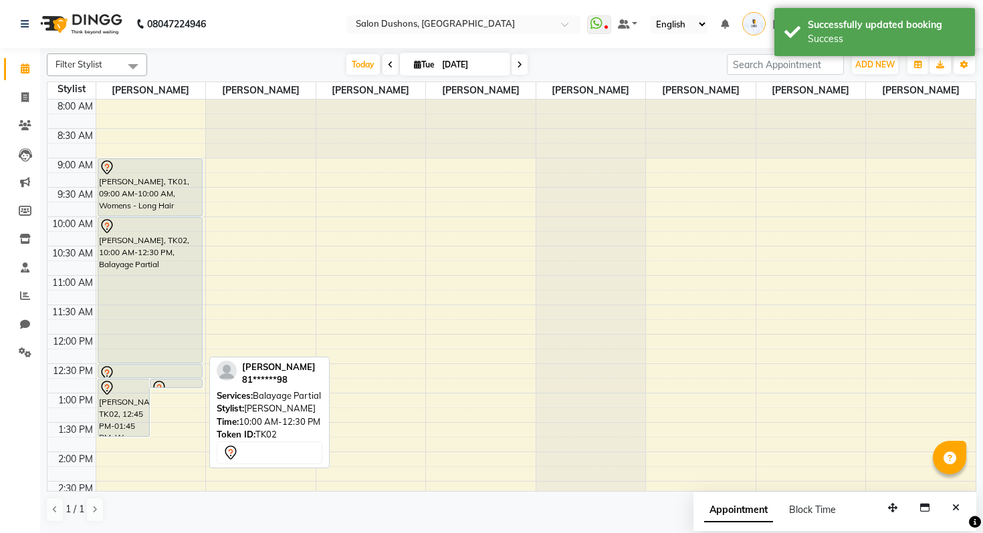
click at [164, 273] on div "[PERSON_NAME], TK02, 10:00 AM-12:30 PM, Balayage Partial" at bounding box center [150, 290] width 104 height 145
select select "7"
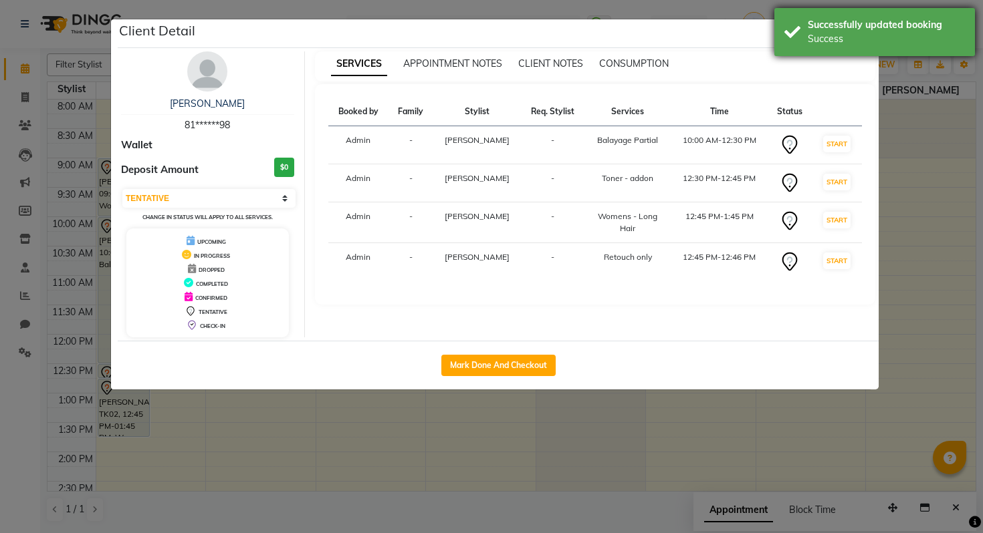
click at [863, 43] on div "Success" at bounding box center [885, 39] width 157 height 14
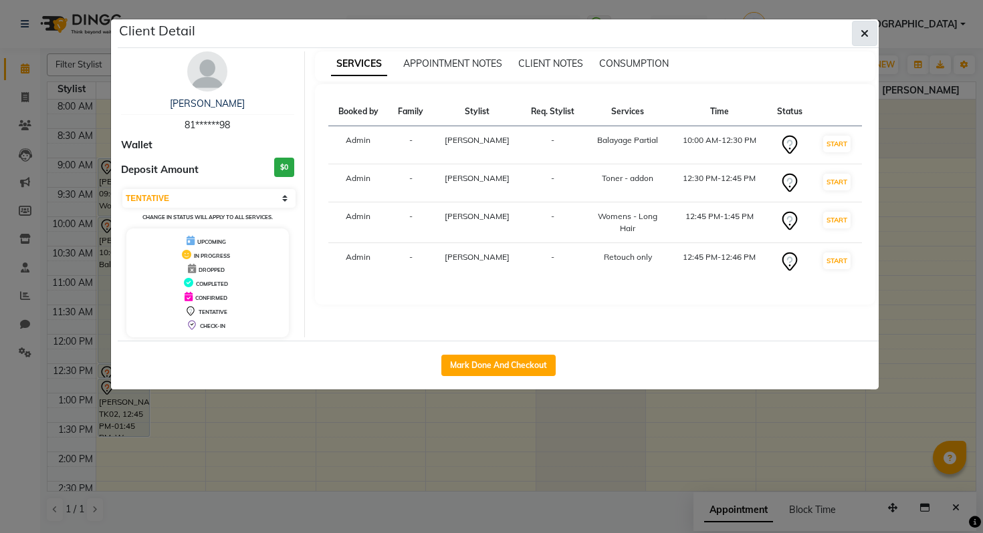
click at [857, 37] on button "button" at bounding box center [864, 33] width 25 height 25
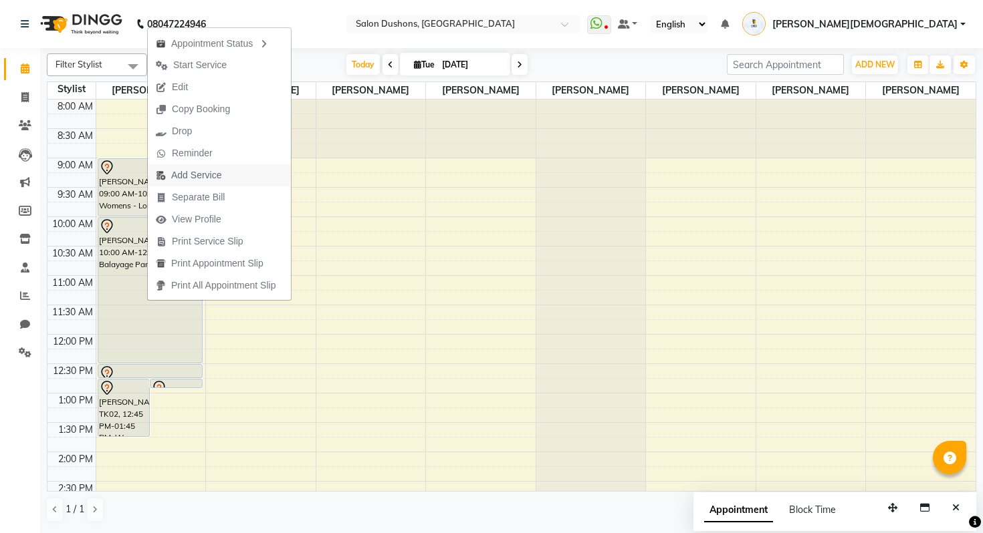
click at [223, 179] on span "Add Service" at bounding box center [189, 175] width 82 height 22
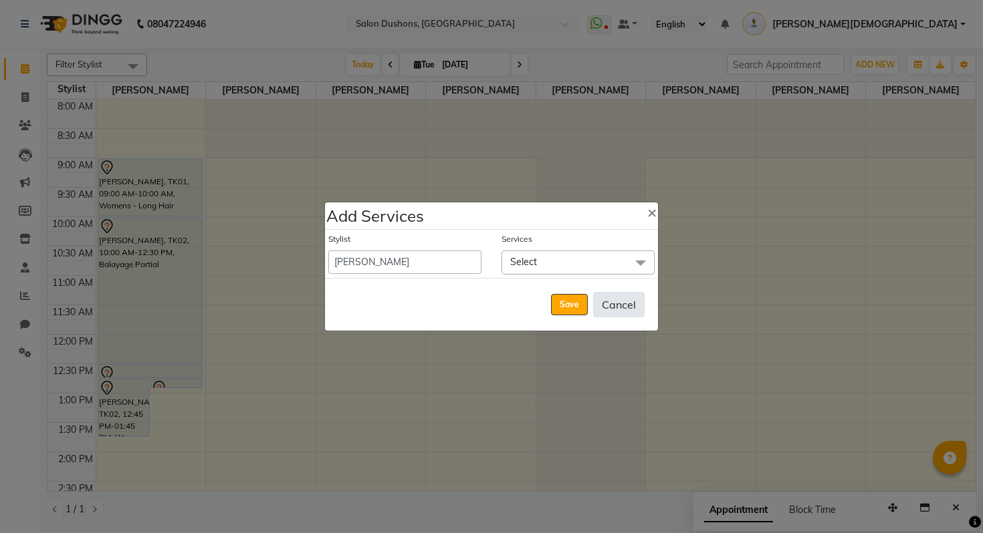
click at [635, 301] on button "Cancel" at bounding box center [618, 304] width 51 height 25
select select "69563"
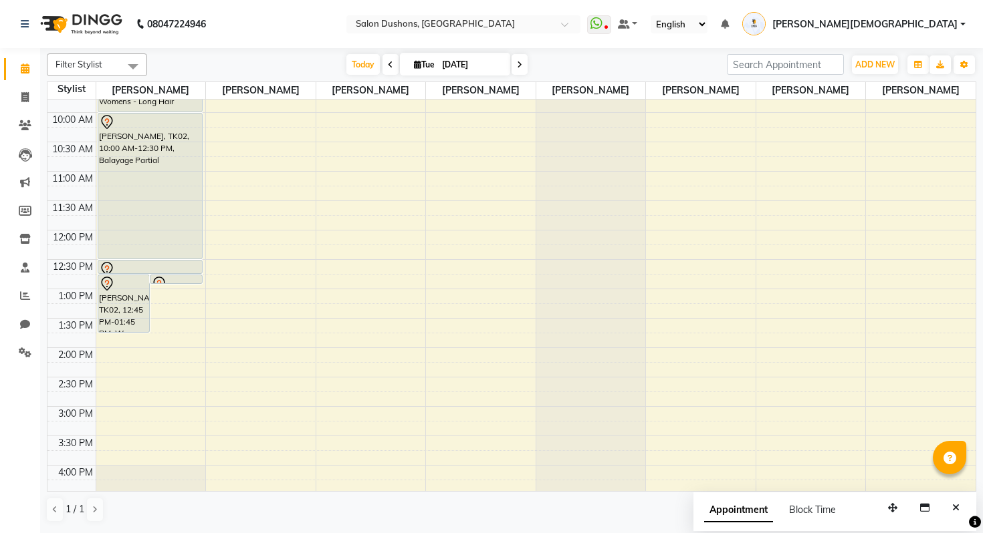
scroll to position [106, 0]
click at [139, 341] on div "8:00 AM 8:30 AM 9:00 AM 9:30 AM 10:00 AM 10:30 AM 11:00 AM 11:30 AM 12:00 PM 12…" at bounding box center [511, 346] width 928 height 705
select select "69569"
select select "825"
select select "tentative"
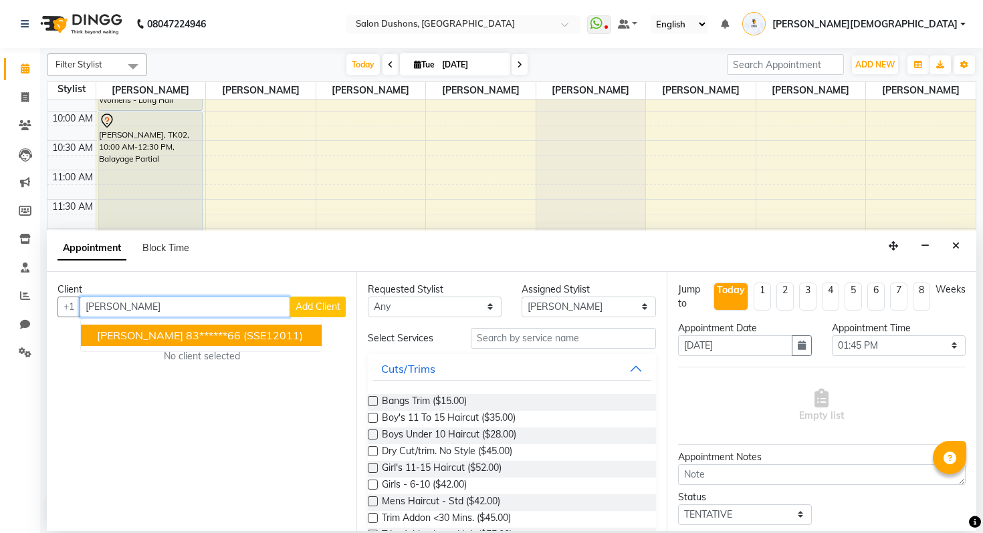
click at [179, 346] on button "[PERSON_NAME] 83******66 (SSE12011)" at bounding box center [201, 335] width 241 height 21
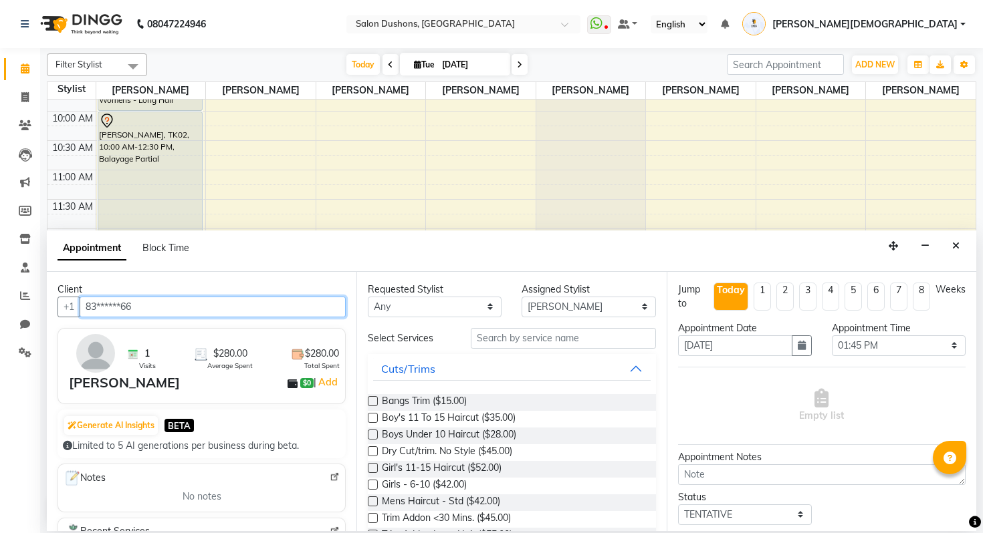
type input "83******66"
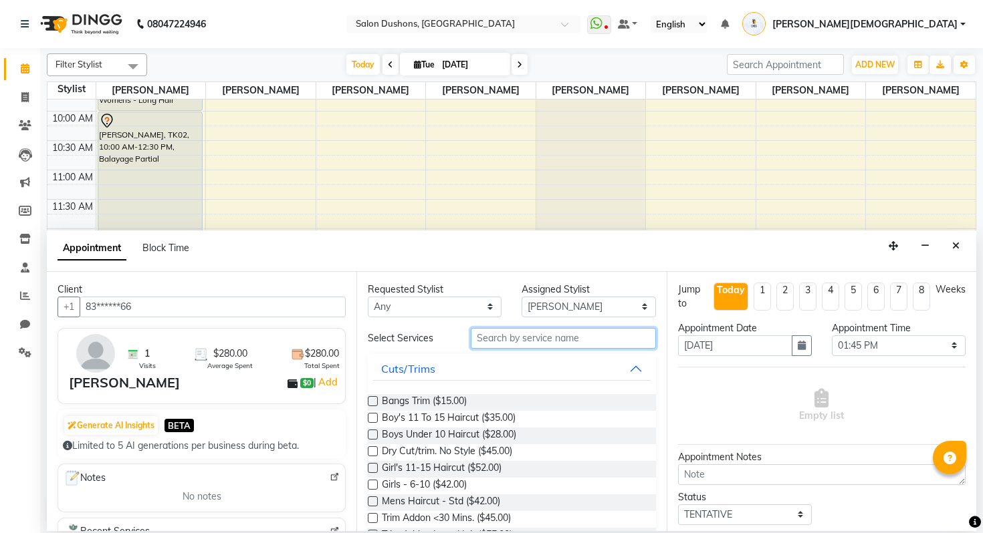
click at [523, 332] on input "text" at bounding box center [563, 338] width 185 height 21
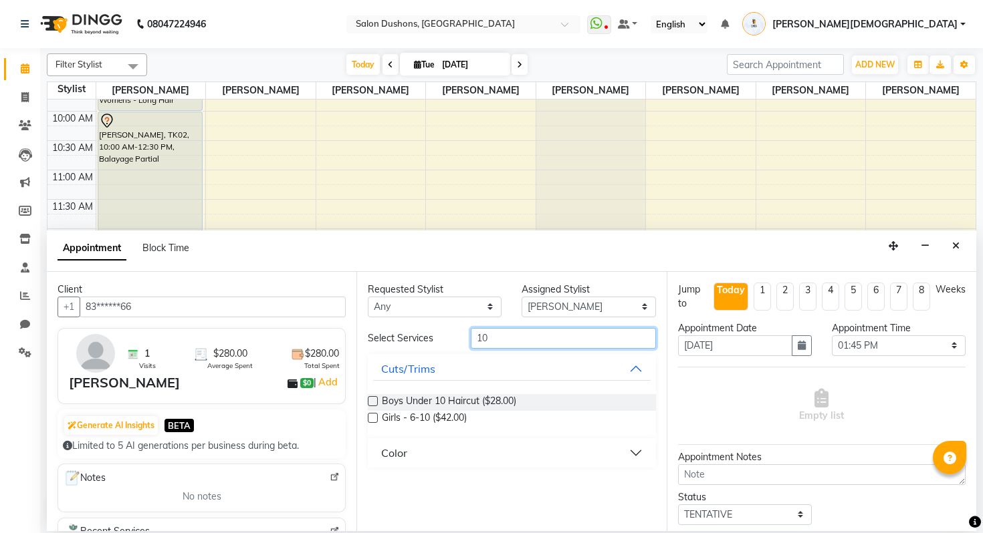
type input "1"
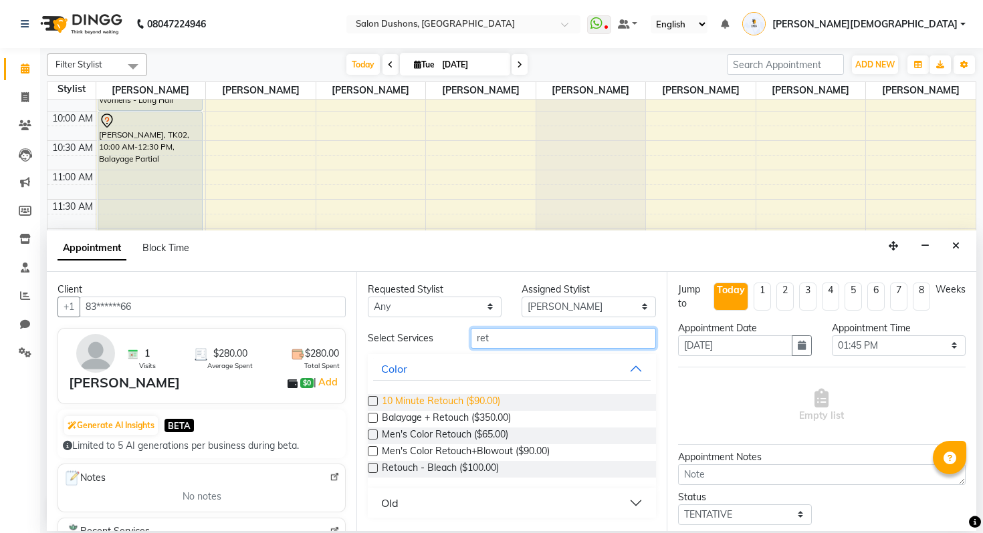
type input "ret"
click at [481, 406] on span "10 Minute Retouch ($90.00)" at bounding box center [441, 402] width 118 height 17
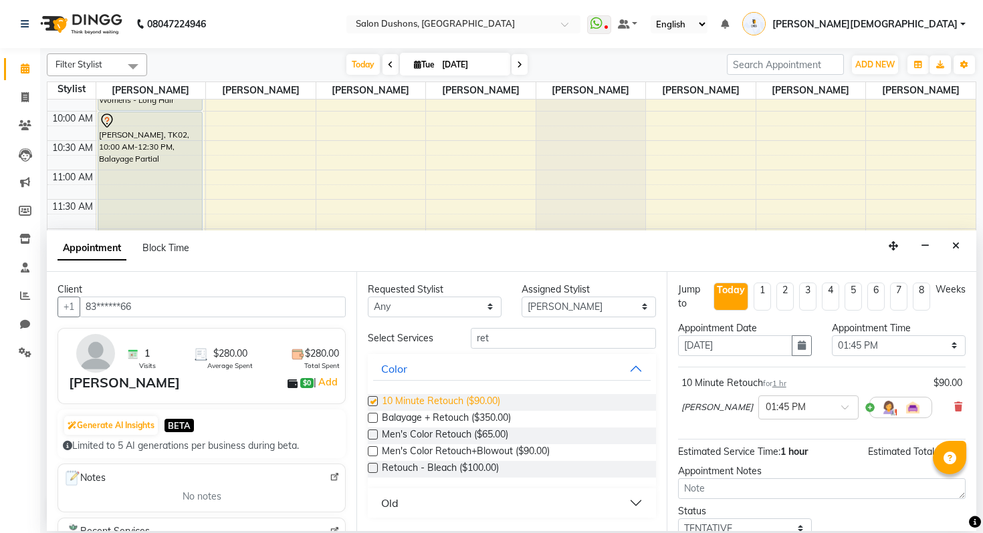
checkbox input "false"
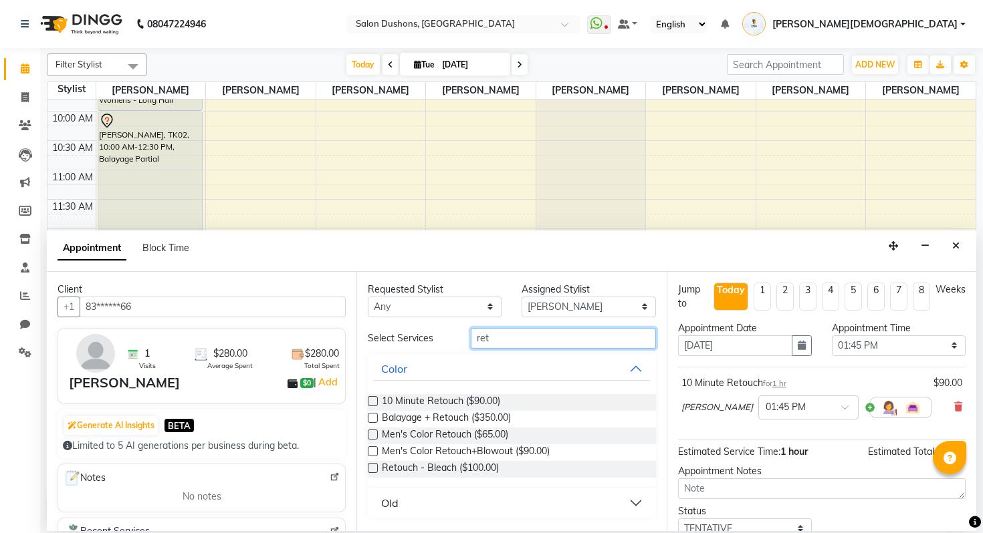
drag, startPoint x: 512, startPoint y: 342, endPoint x: 419, endPoint y: 342, distance: 92.9
click at [419, 342] on div "Select Services ret" at bounding box center [511, 338] width 307 height 21
type input "trim"
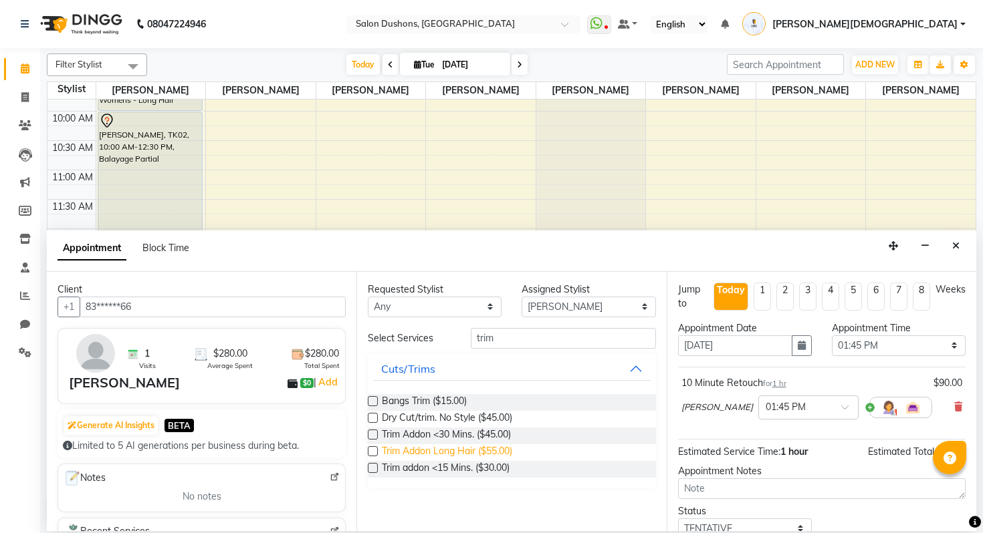
click at [450, 453] on span "Trim Addon Long Hair ($55.00)" at bounding box center [447, 453] width 130 height 17
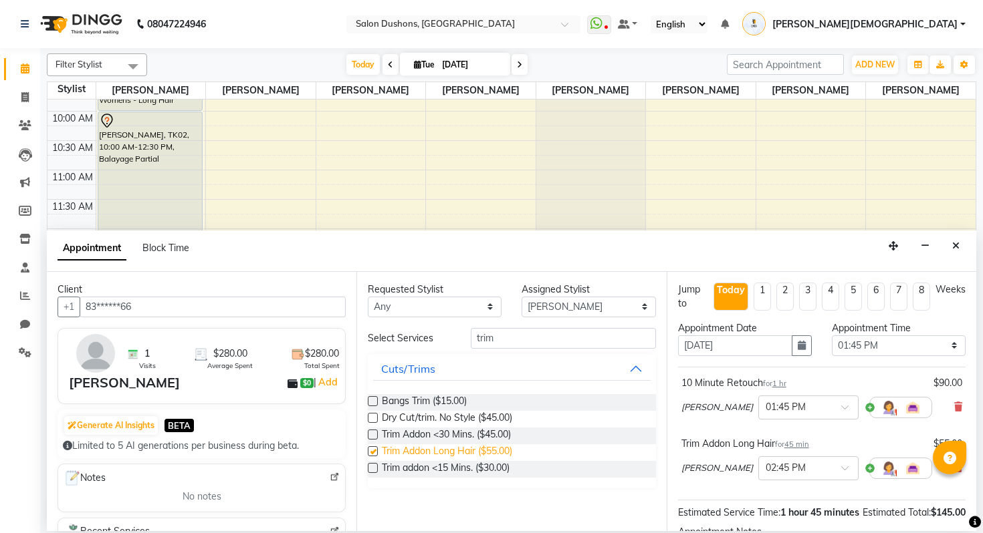
checkbox input "false"
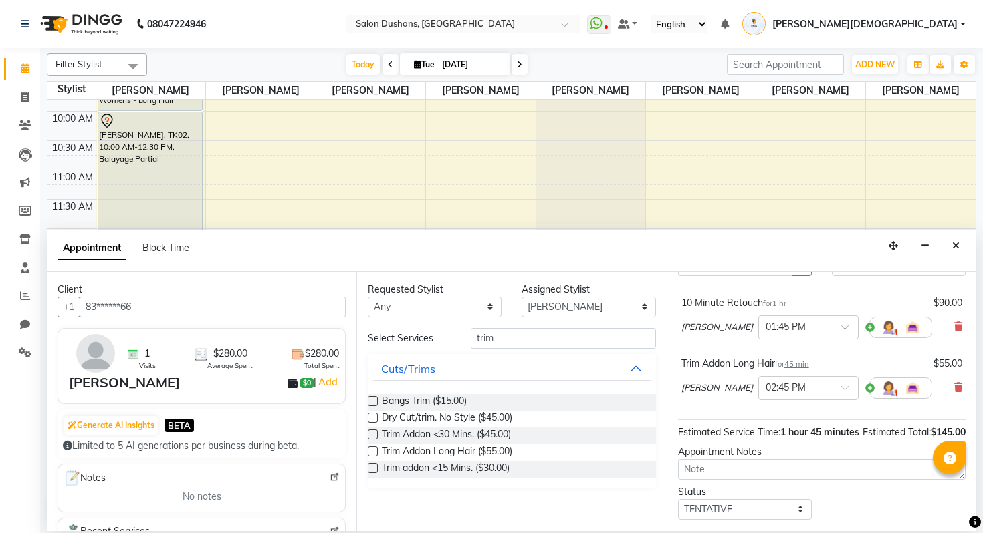
scroll to position [167, 0]
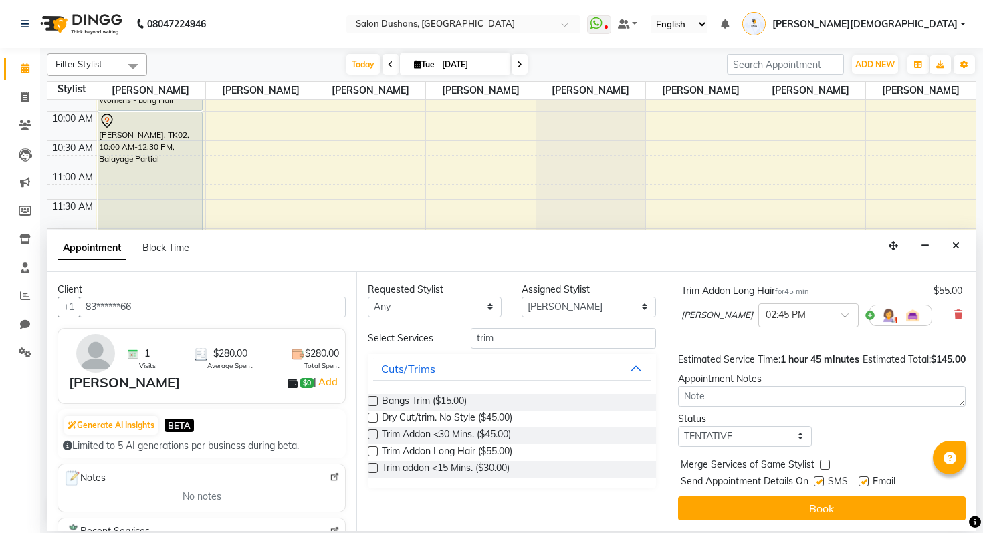
click at [818, 477] on label at bounding box center [819, 482] width 10 height 10
click at [818, 479] on input "checkbox" at bounding box center [818, 483] width 9 height 9
checkbox input "false"
click at [864, 484] on label at bounding box center [863, 482] width 10 height 10
click at [864, 484] on input "checkbox" at bounding box center [862, 483] width 9 height 9
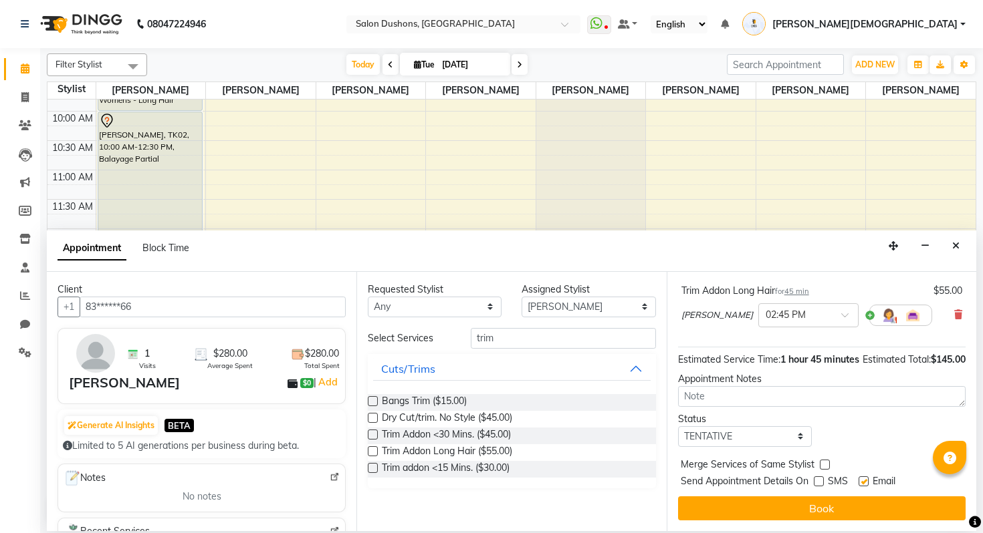
checkbox input "false"
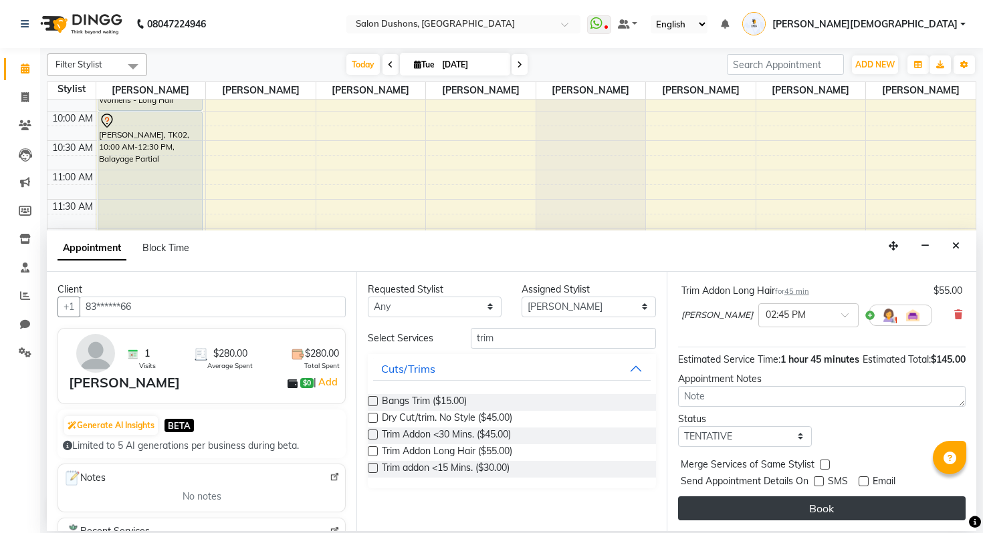
click at [844, 505] on button "Book" at bounding box center [821, 509] width 287 height 24
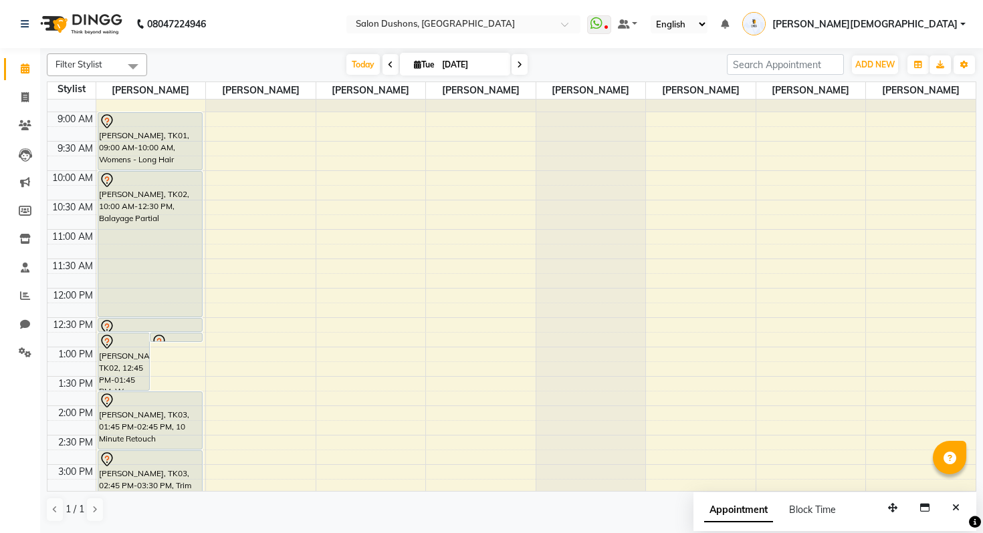
scroll to position [0, 0]
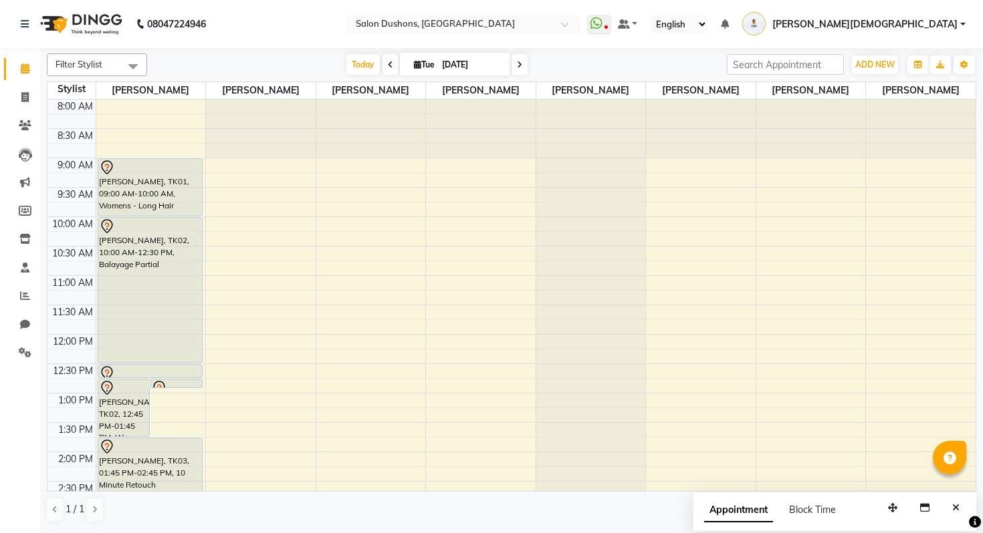
click at [251, 285] on div "8:00 AM 8:30 AM 9:00 AM 9:30 AM 10:00 AM 10:30 AM 11:00 AM 11:30 AM 12:00 PM 12…" at bounding box center [511, 452] width 928 height 705
select select "69561"
select select "660"
select select "tentative"
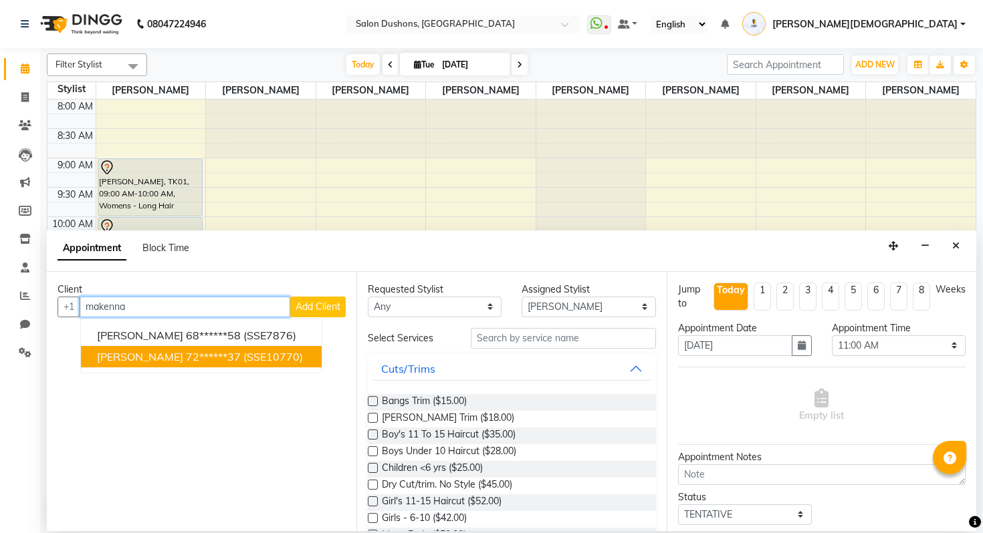
click at [221, 352] on ngb-highlight "72******37" at bounding box center [213, 356] width 55 height 13
type input "72******37"
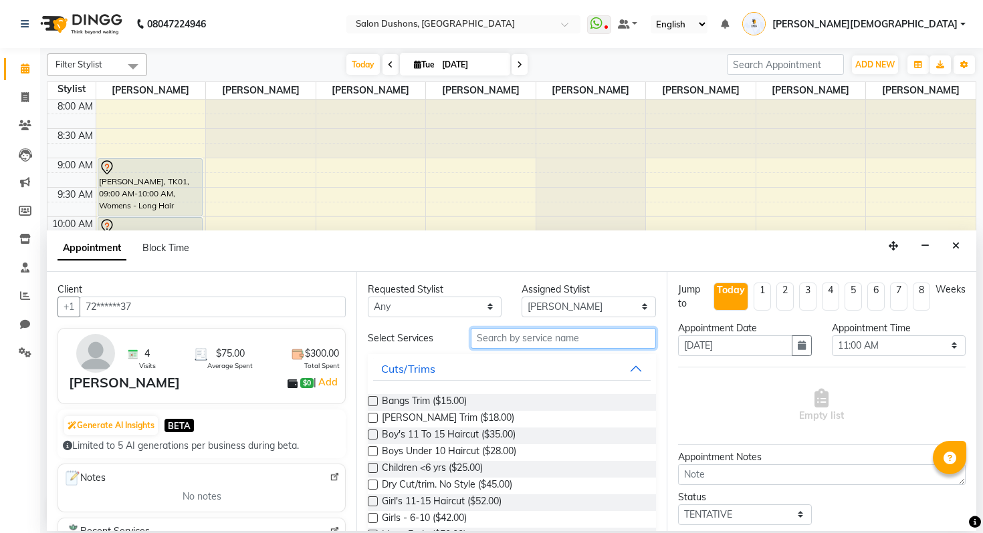
click at [504, 338] on input "text" at bounding box center [563, 338] width 185 height 21
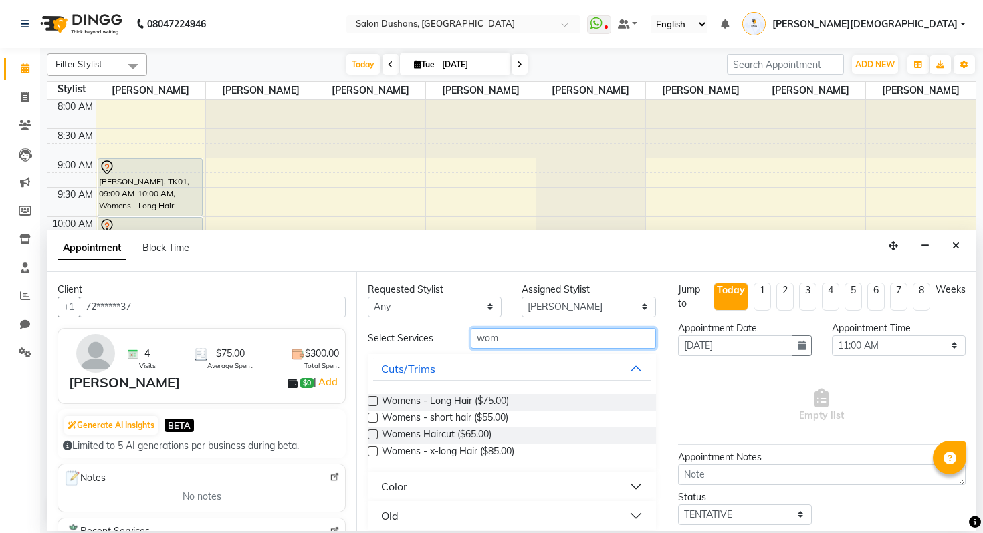
type input "wom"
click at [467, 392] on div "Womens - Long Hair ($75.00) Womens - short hair ($55.00) Womens Haircut ($65.00…" at bounding box center [511, 428] width 287 height 88
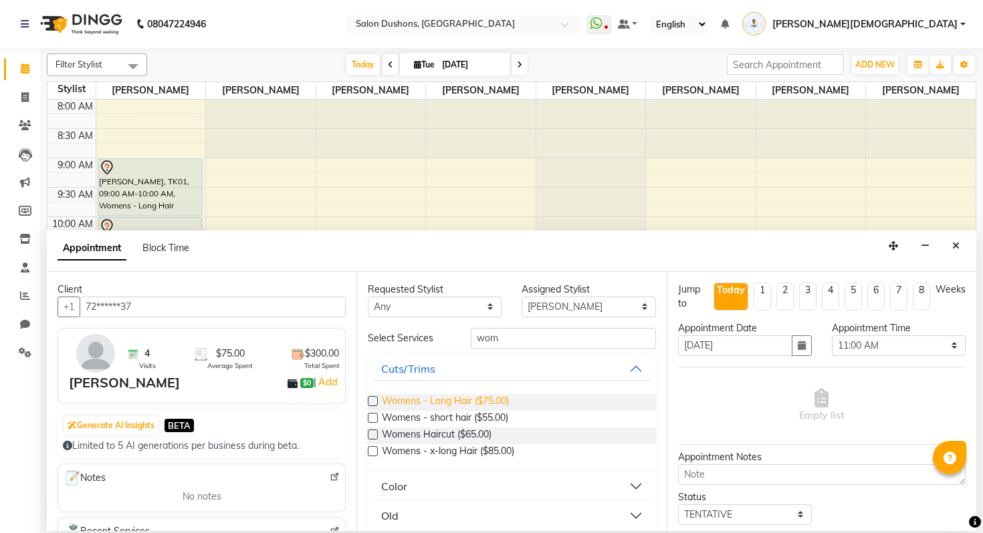
click at [467, 402] on span "Womens - Long Hair ($75.00)" at bounding box center [445, 402] width 127 height 17
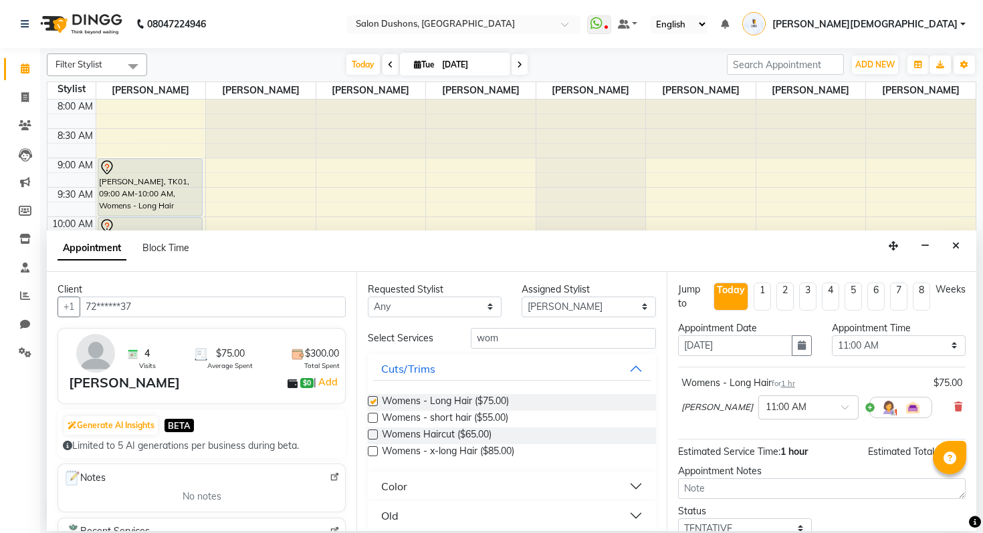
checkbox input "false"
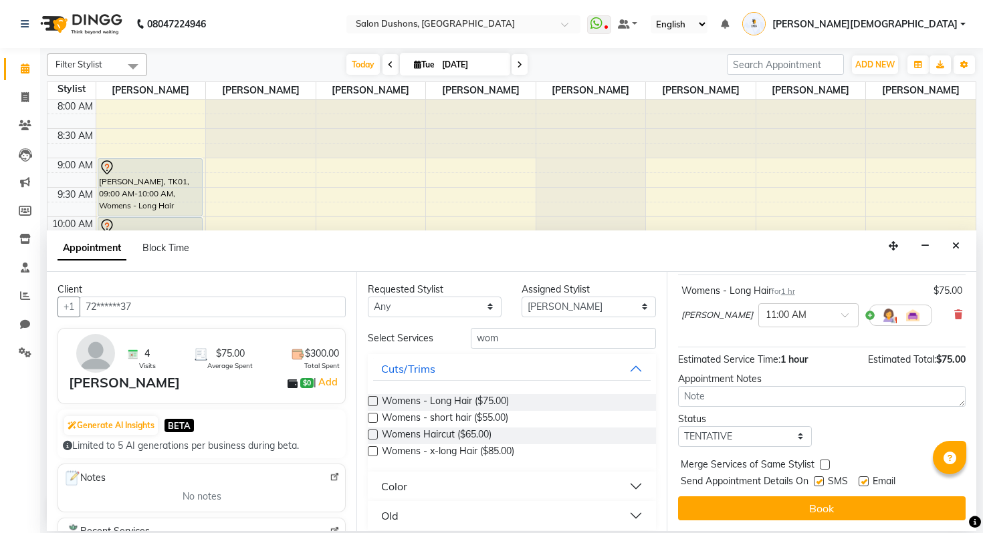
click at [821, 480] on label at bounding box center [819, 482] width 10 height 10
click at [821, 480] on input "checkbox" at bounding box center [818, 483] width 9 height 9
checkbox input "false"
click at [862, 480] on label at bounding box center [863, 482] width 10 height 10
click at [862, 480] on input "checkbox" at bounding box center [862, 483] width 9 height 9
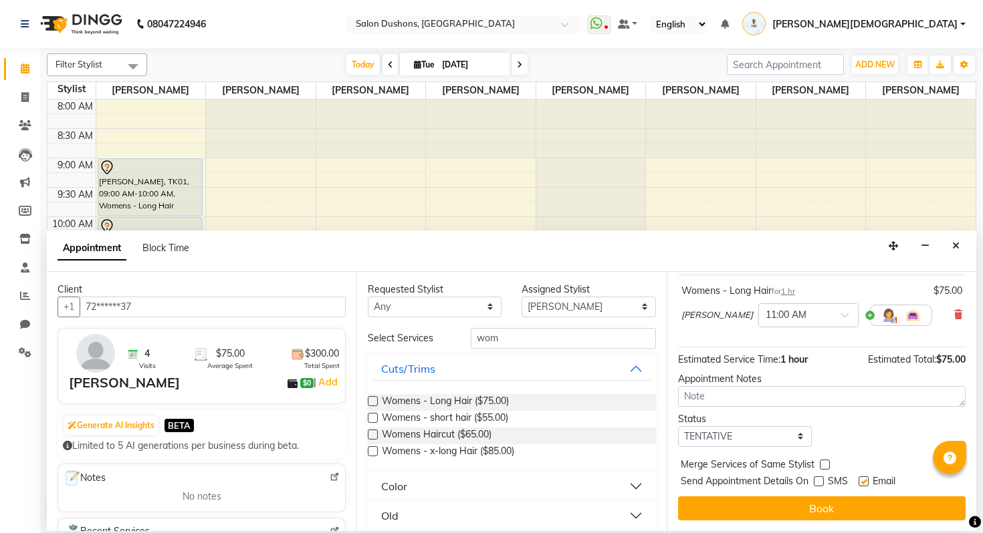
checkbox input "false"
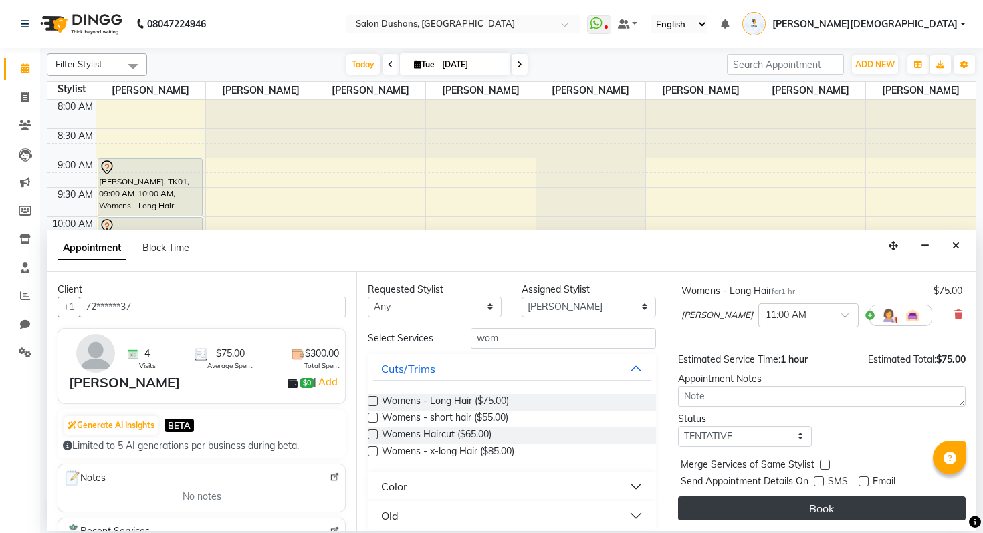
click at [836, 516] on button "Book" at bounding box center [821, 509] width 287 height 24
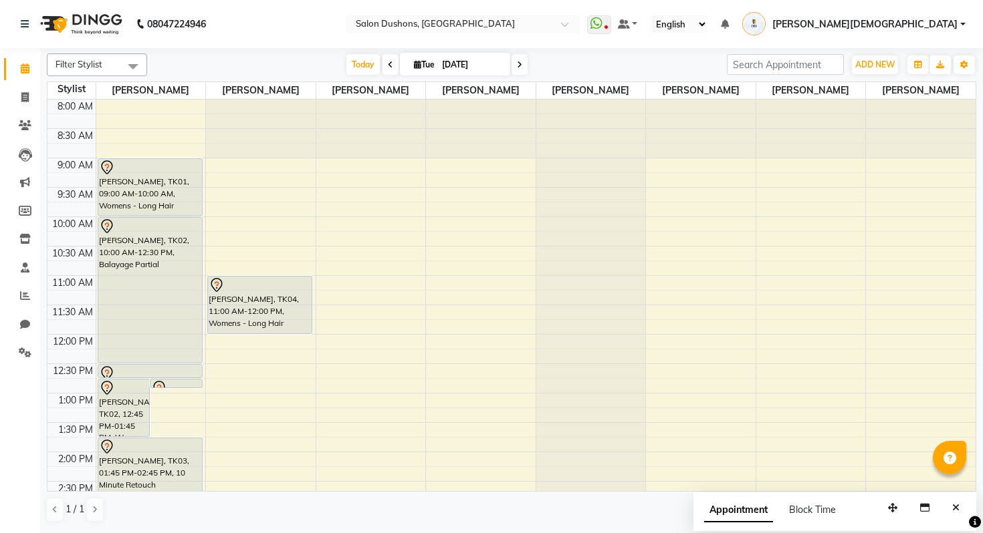
click at [249, 346] on div "8:00 AM 8:30 AM 9:00 AM 9:30 AM 10:00 AM 10:30 AM 11:00 AM 11:30 AM 12:00 PM 12…" at bounding box center [511, 452] width 928 height 705
select select "69561"
select select "tentative"
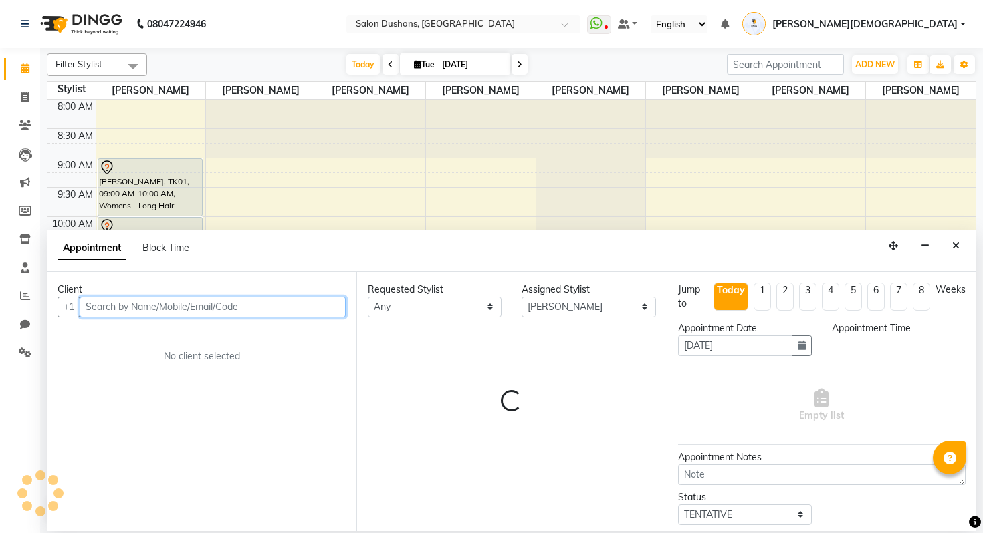
select select "720"
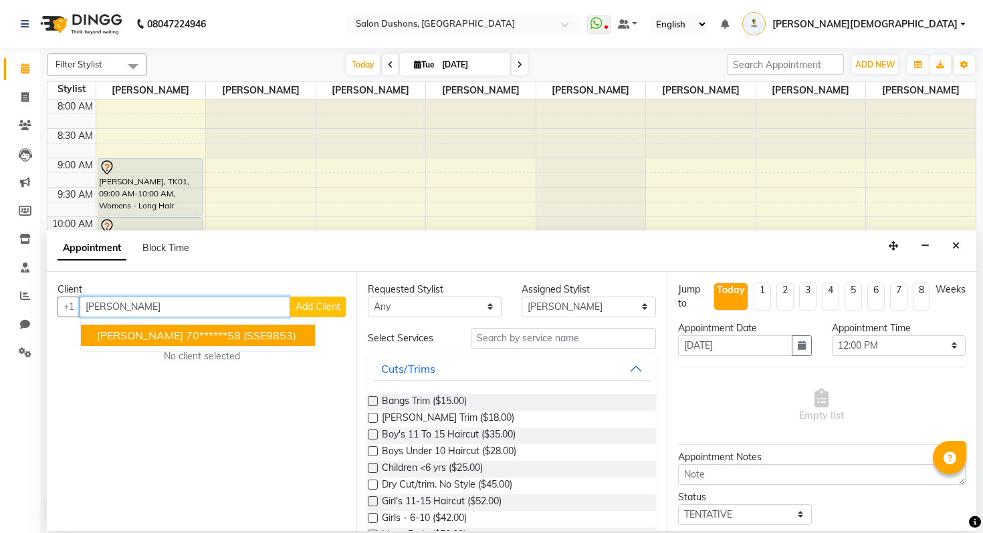
click at [213, 340] on ngb-highlight "70******58" at bounding box center [213, 335] width 55 height 13
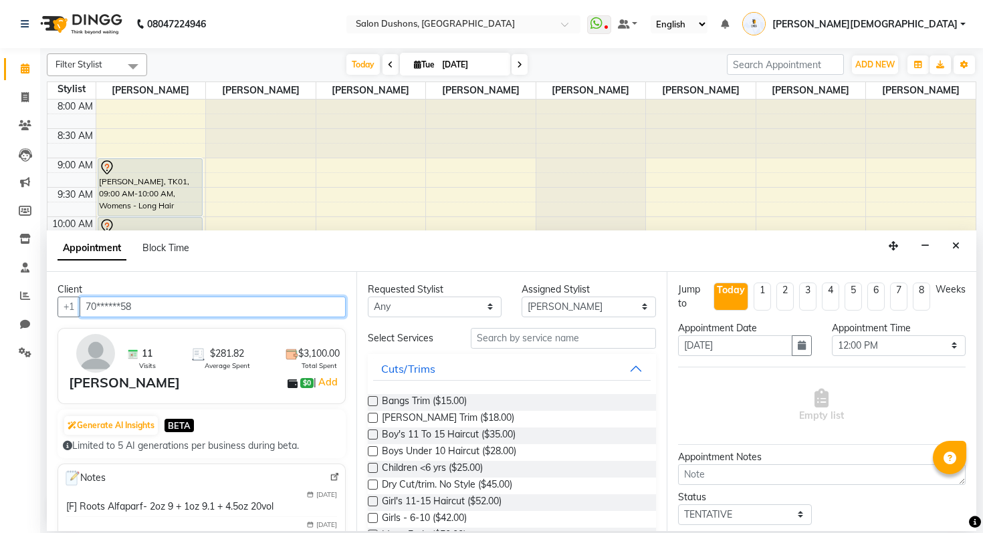
type input "70******58"
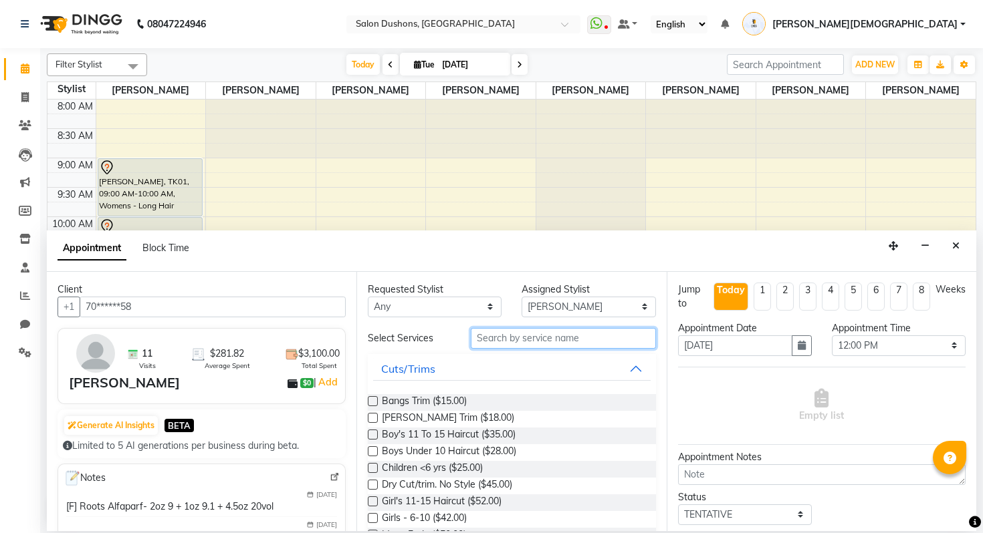
click at [512, 346] on input "text" at bounding box center [563, 338] width 185 height 21
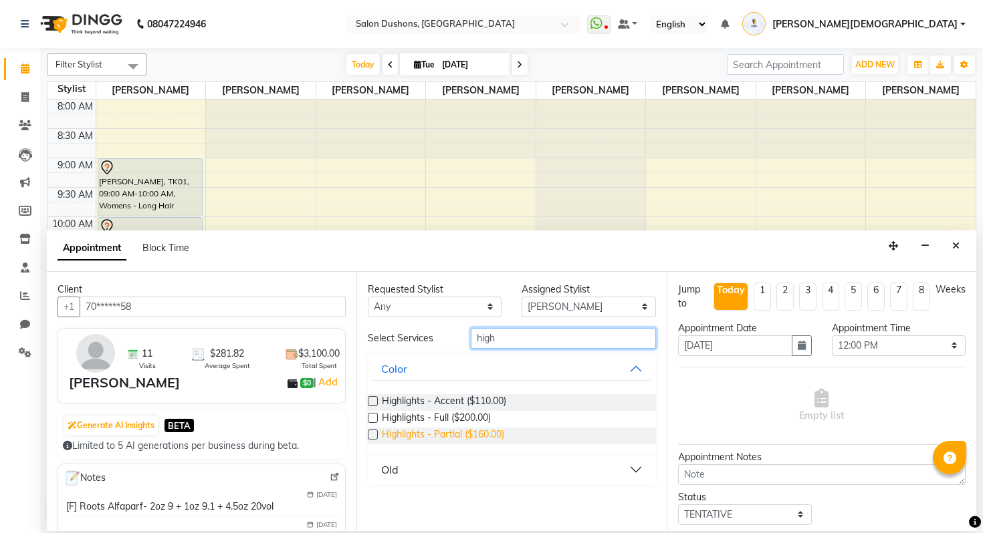
type input "high"
click at [475, 429] on span "Highlights - Partial ($160.00)" at bounding box center [443, 436] width 122 height 17
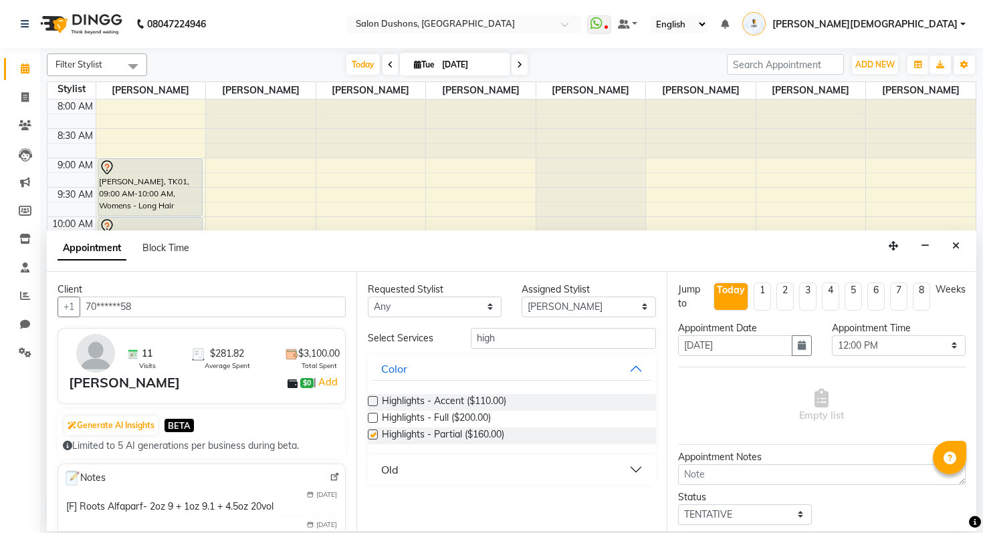
checkbox input "false"
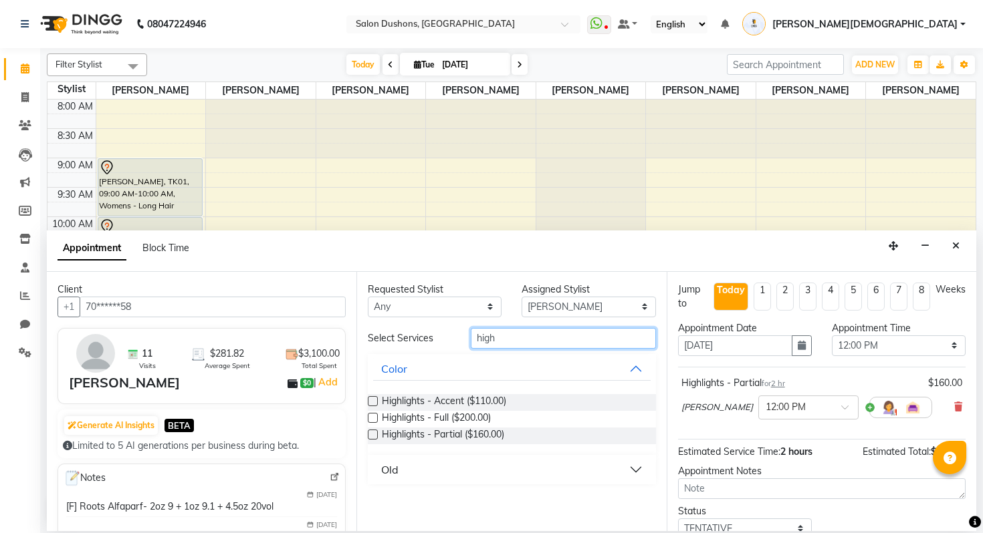
drag, startPoint x: 525, startPoint y: 340, endPoint x: 412, endPoint y: 340, distance: 113.6
click at [412, 340] on div "Select Services high" at bounding box center [511, 338] width 307 height 21
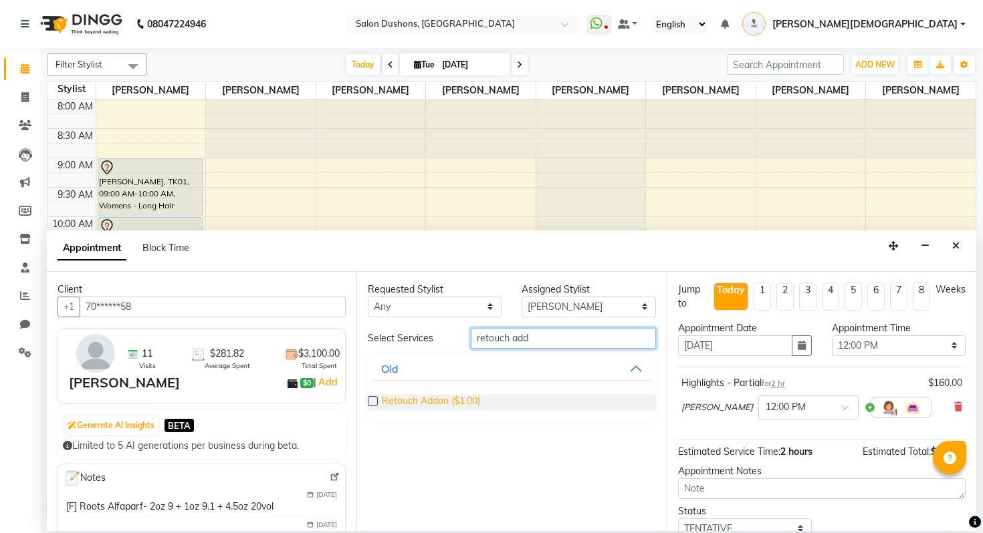
type input "retouch add"
click at [463, 398] on span "Retouch Addon ($1.00)" at bounding box center [431, 402] width 98 height 17
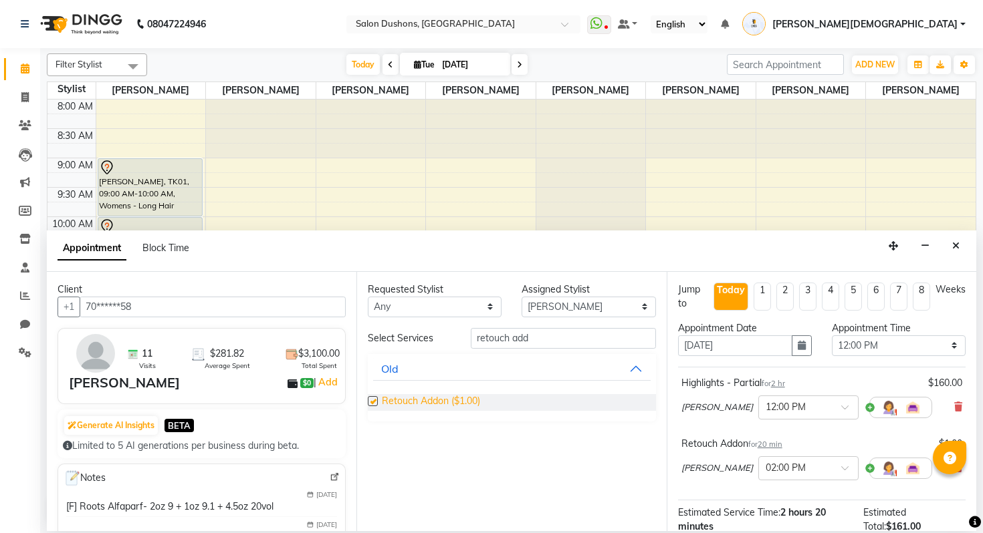
checkbox input "false"
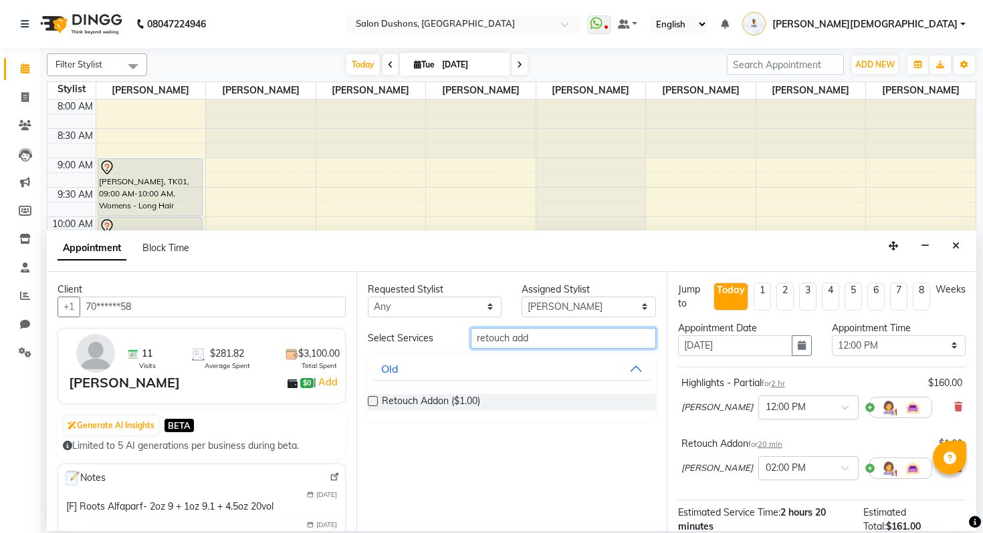
click at [486, 338] on input "retouch add" at bounding box center [563, 338] width 185 height 21
type input "re touch add"
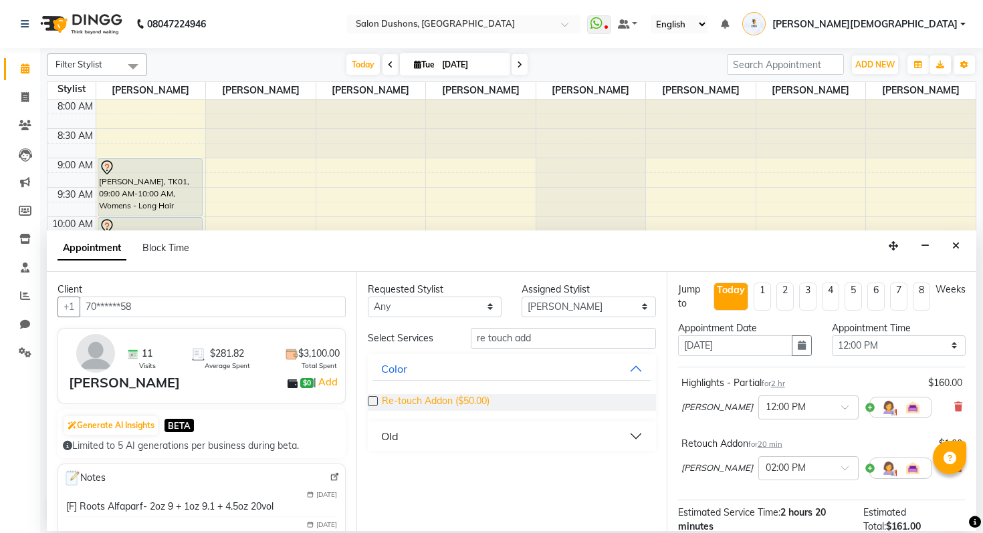
click at [475, 402] on span "Re-touch Addon ($50.00)" at bounding box center [436, 402] width 108 height 17
checkbox input "false"
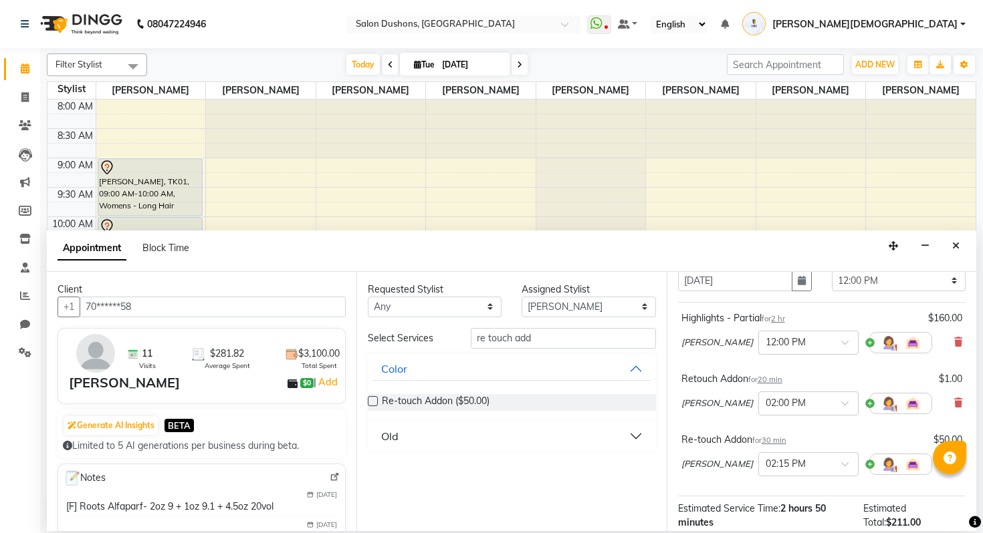
scroll to position [71, 0]
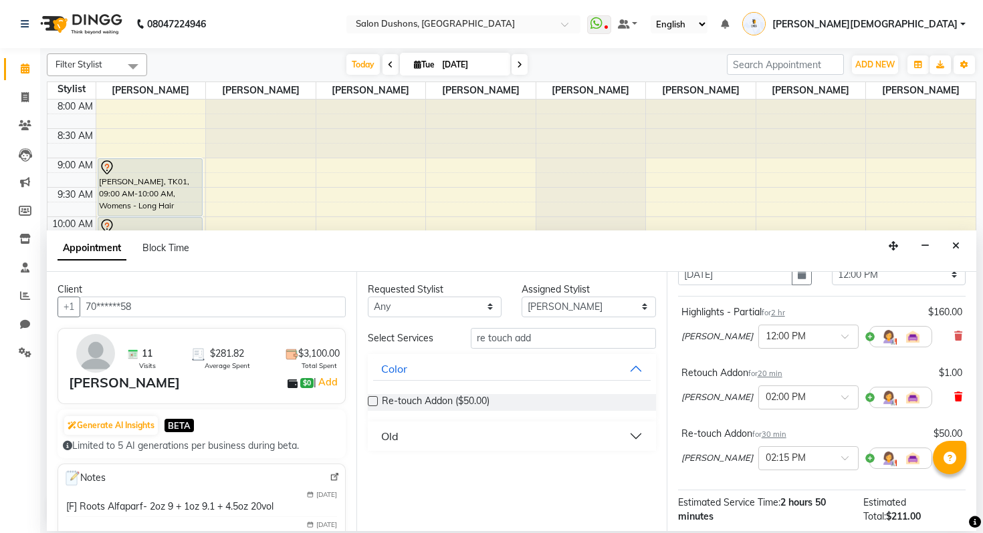
click at [956, 396] on icon at bounding box center [958, 396] width 8 height 9
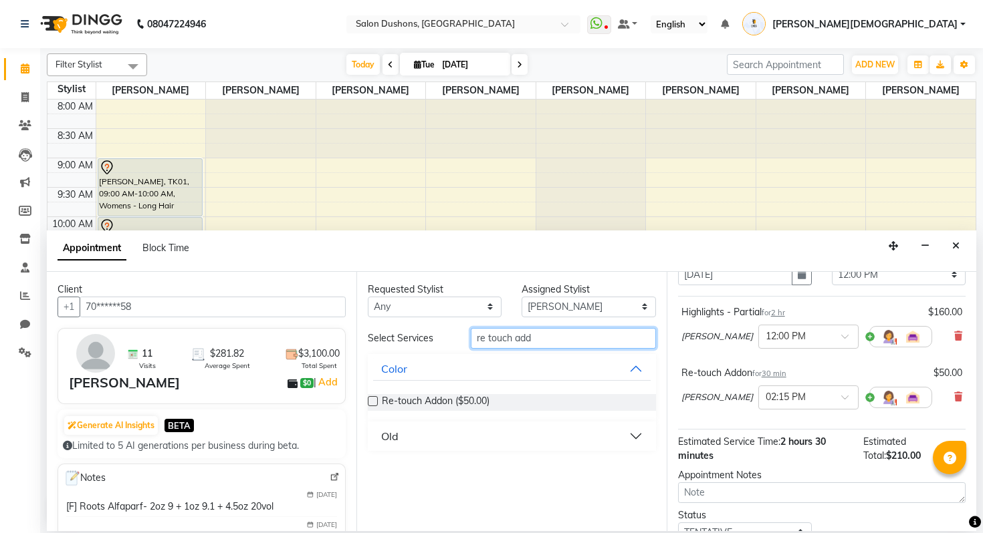
drag, startPoint x: 541, startPoint y: 336, endPoint x: 404, endPoint y: 336, distance: 137.0
click at [404, 336] on div "Select Services re touch add" at bounding box center [511, 338] width 307 height 21
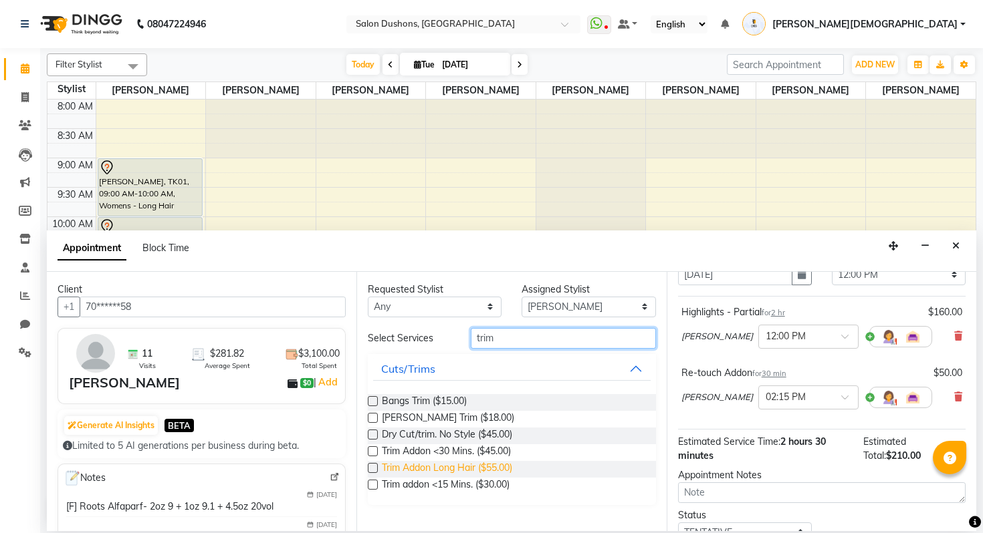
type input "trim"
click at [442, 469] on span "Trim Addon Long Hair ($55.00)" at bounding box center [447, 469] width 130 height 17
checkbox input "false"
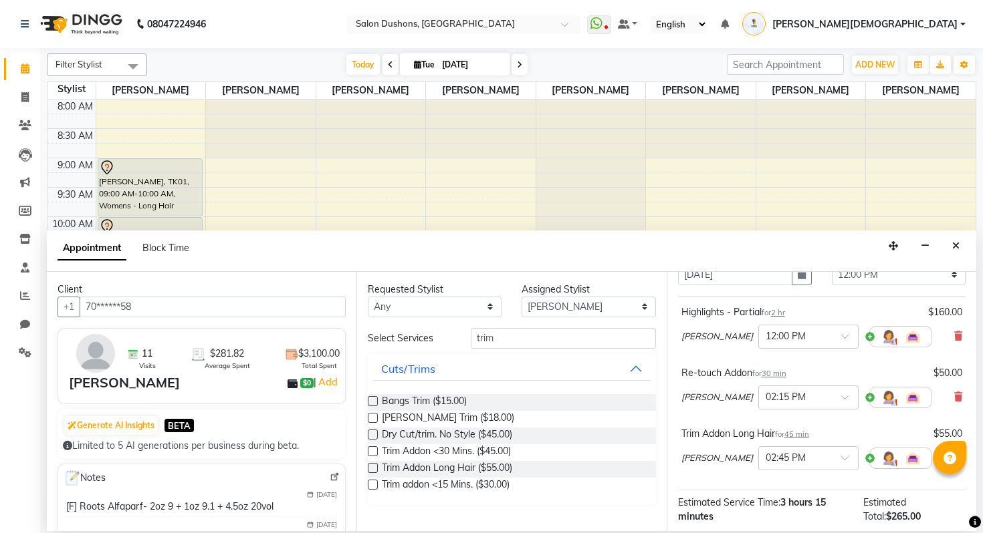
scroll to position [72, 0]
click at [785, 396] on input "text" at bounding box center [794, 396] width 59 height 14
click at [792, 428] on div "02:00 PM" at bounding box center [808, 426] width 99 height 25
click at [800, 455] on input "text" at bounding box center [794, 457] width 59 height 14
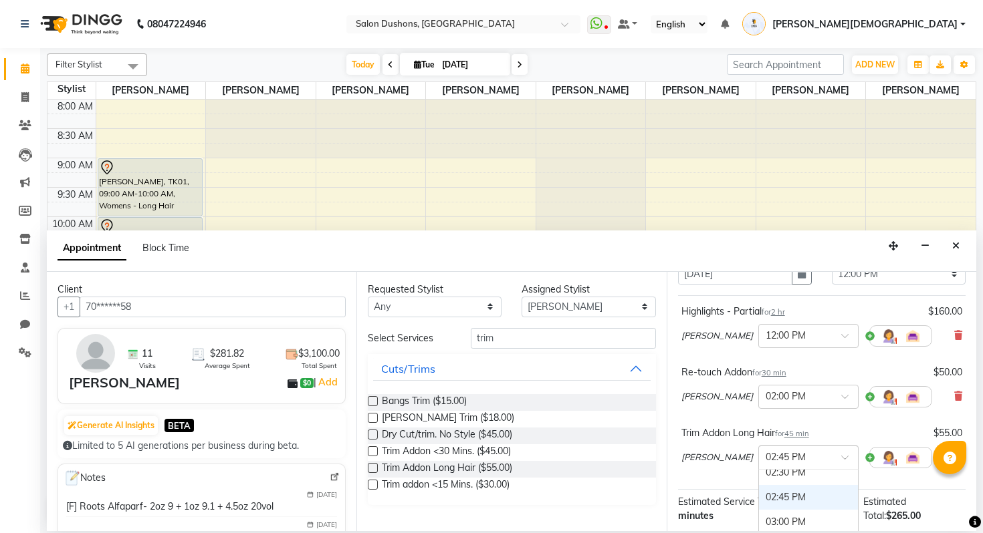
scroll to position [553, 0]
click at [796, 481] on div "02:30 PM" at bounding box center [808, 478] width 99 height 25
click at [830, 414] on div "Re-touch Addon for 30 min $50.00 [PERSON_NAME] × 02:00 PM" at bounding box center [821, 389] width 287 height 55
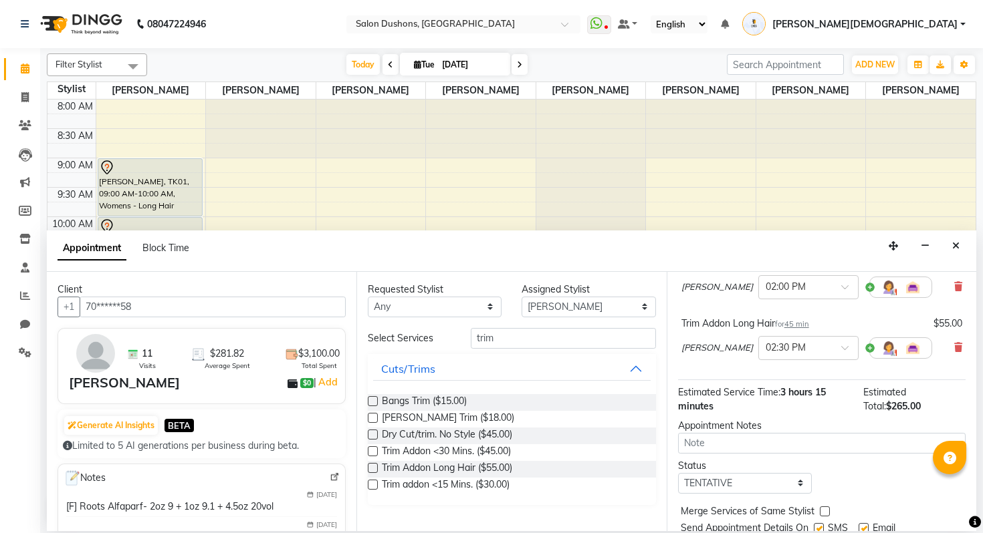
scroll to position [228, 0]
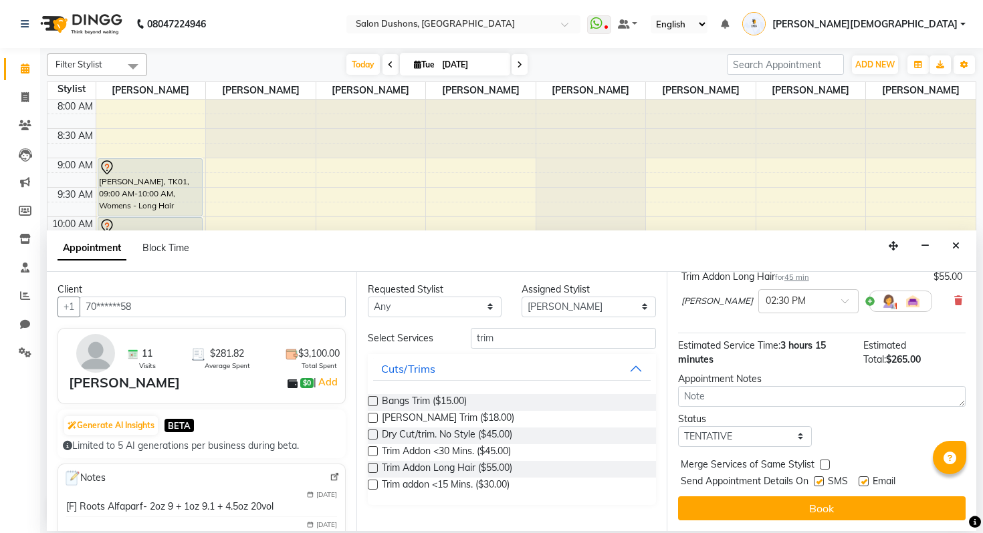
click at [818, 485] on label at bounding box center [819, 482] width 10 height 10
click at [818, 485] on input "checkbox" at bounding box center [818, 483] width 9 height 9
checkbox input "false"
click at [866, 485] on label at bounding box center [863, 482] width 10 height 10
click at [866, 485] on input "checkbox" at bounding box center [862, 483] width 9 height 9
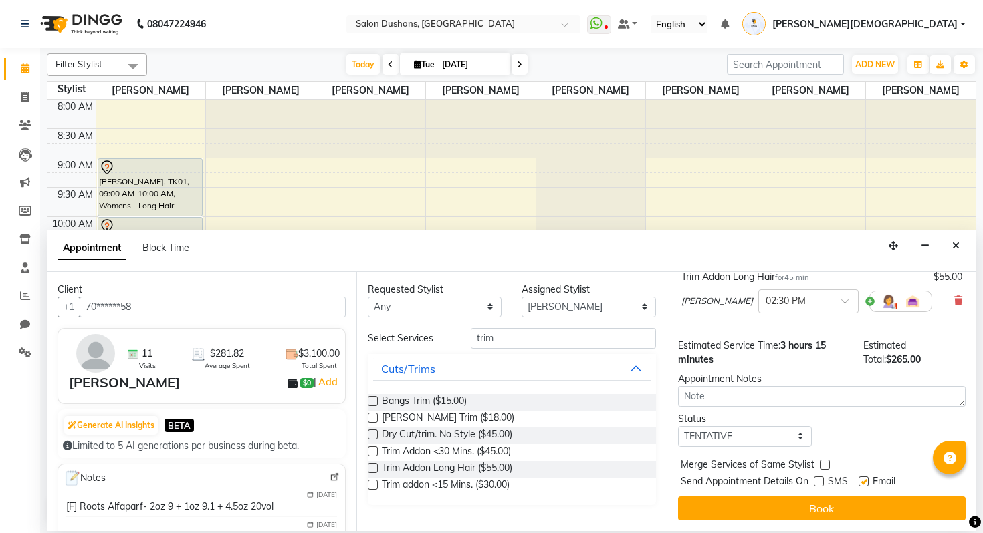
checkbox input "false"
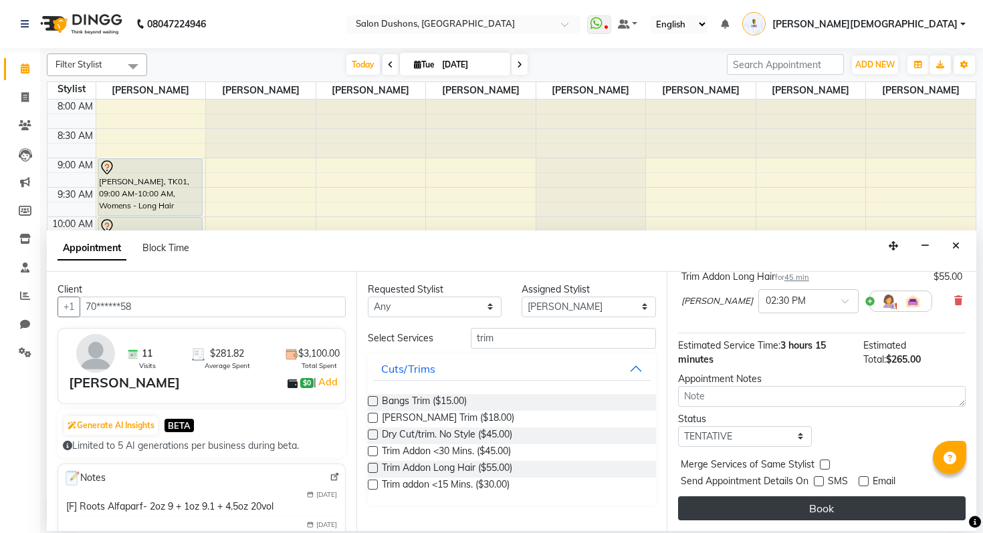
click at [848, 503] on button "Book" at bounding box center [821, 509] width 287 height 24
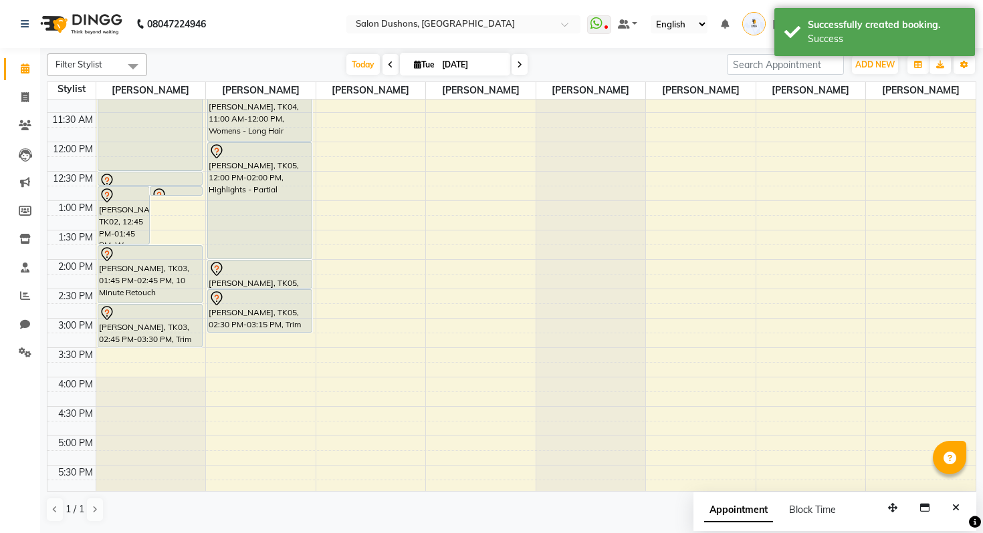
scroll to position [279, 0]
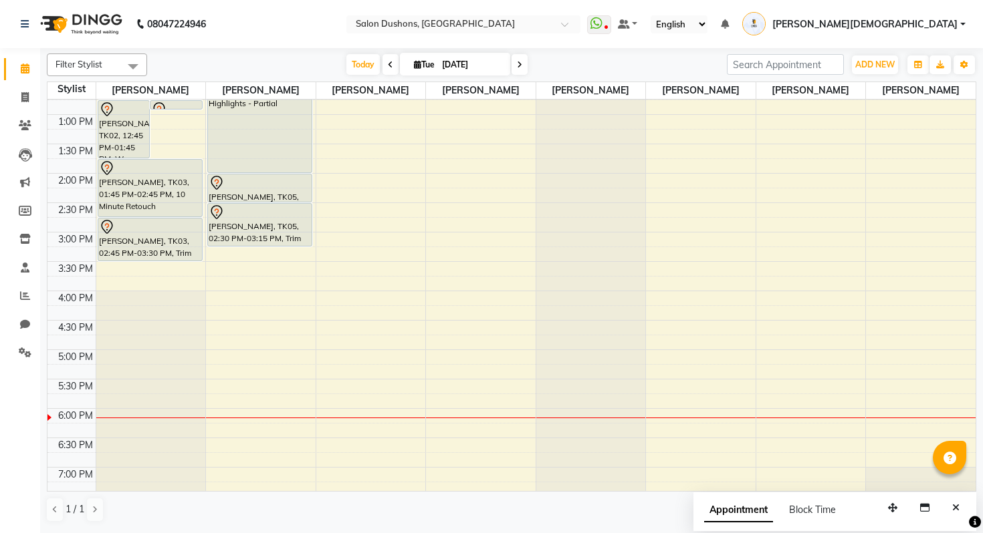
click at [247, 271] on div "8:00 AM 8:30 AM 9:00 AM 9:30 AM 10:00 AM 10:30 AM 11:00 AM 11:30 AM 12:00 PM 12…" at bounding box center [511, 173] width 928 height 705
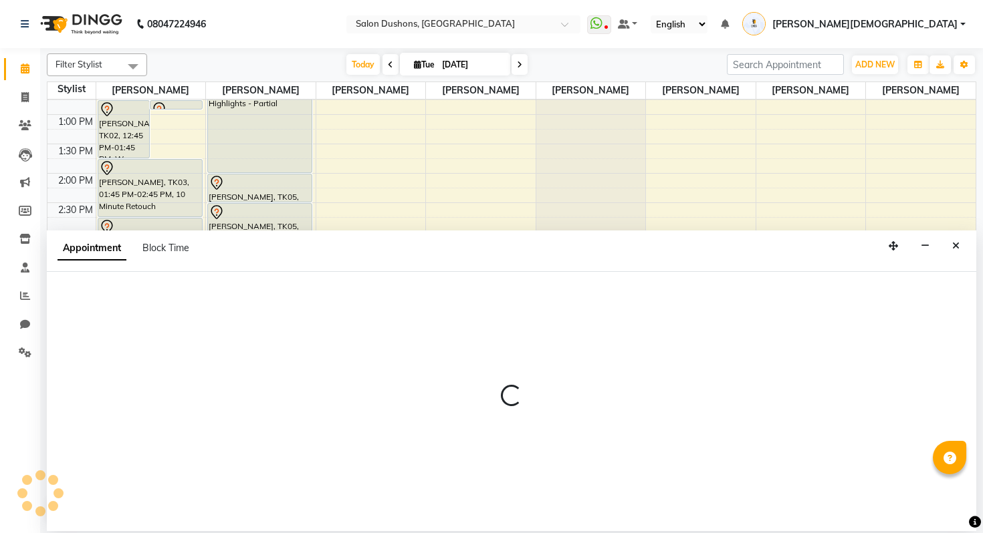
select select "69561"
select select "tentative"
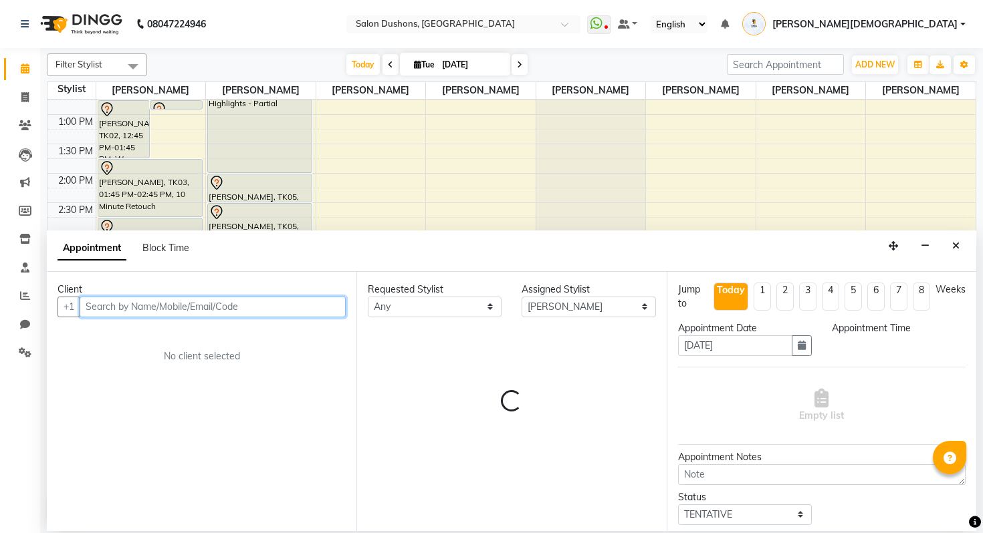
select select "930"
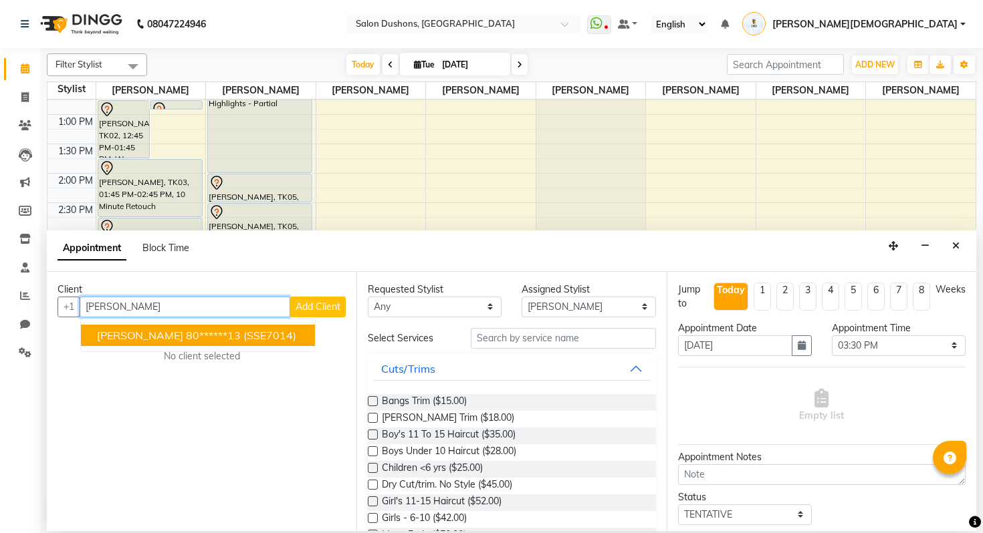
click at [232, 340] on ngb-highlight "80******13" at bounding box center [213, 335] width 55 height 13
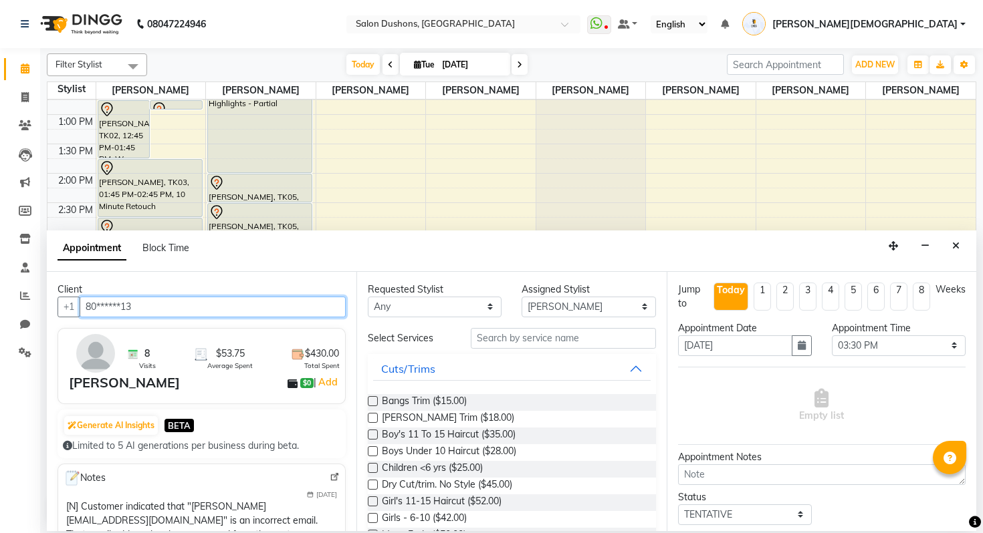
type input "80******13"
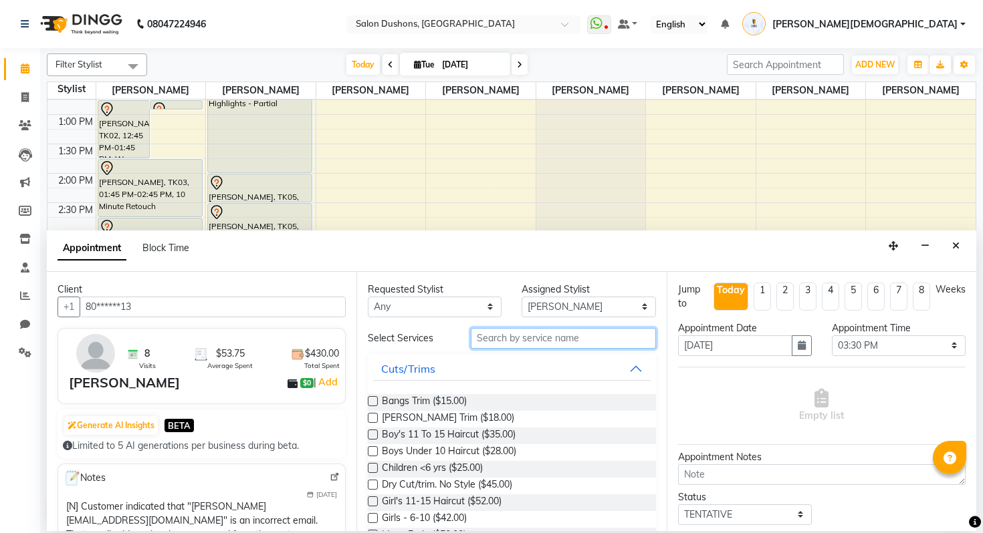
click at [495, 337] on input "text" at bounding box center [563, 338] width 185 height 21
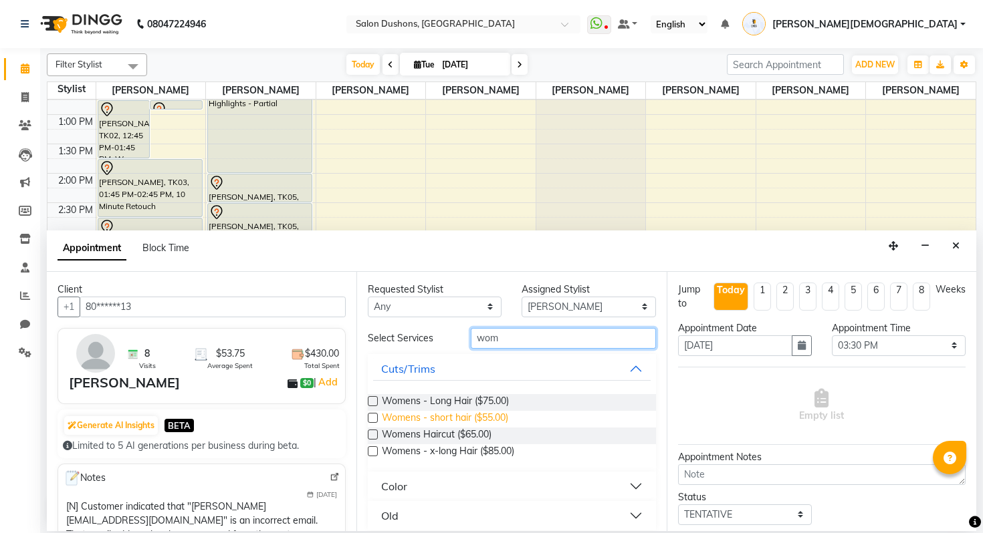
type input "wom"
click at [508, 420] on span "Womens - short hair ($55.00)" at bounding box center [445, 419] width 126 height 17
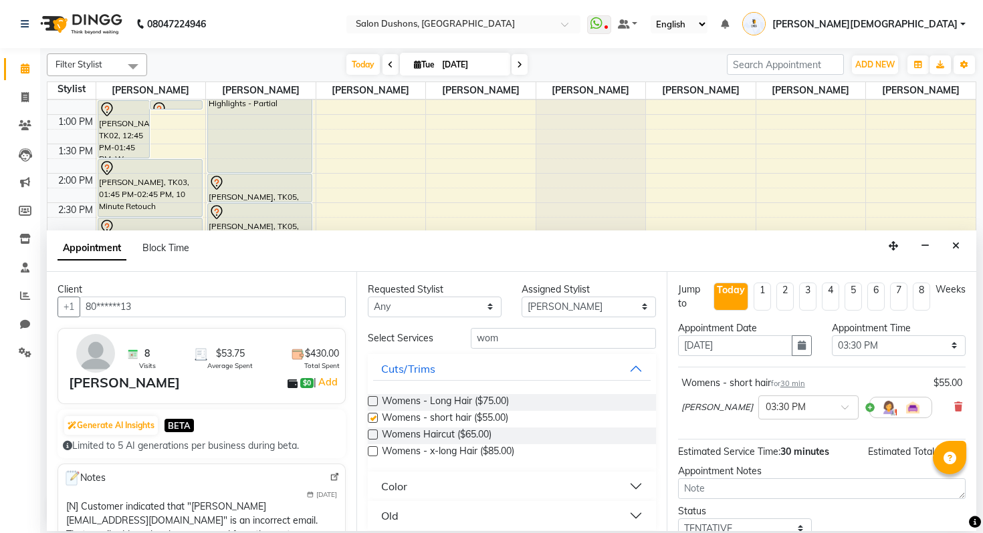
checkbox input "false"
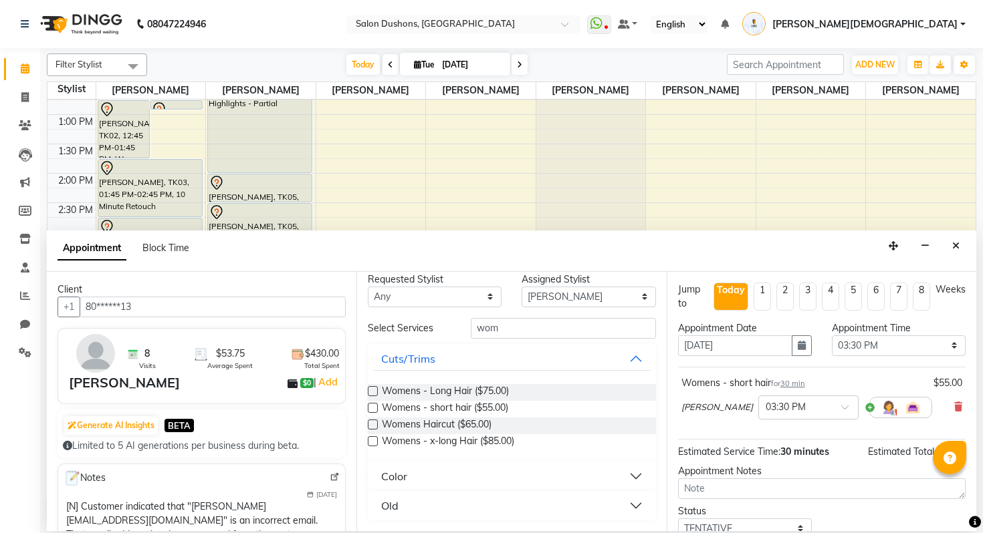
scroll to position [92, 0]
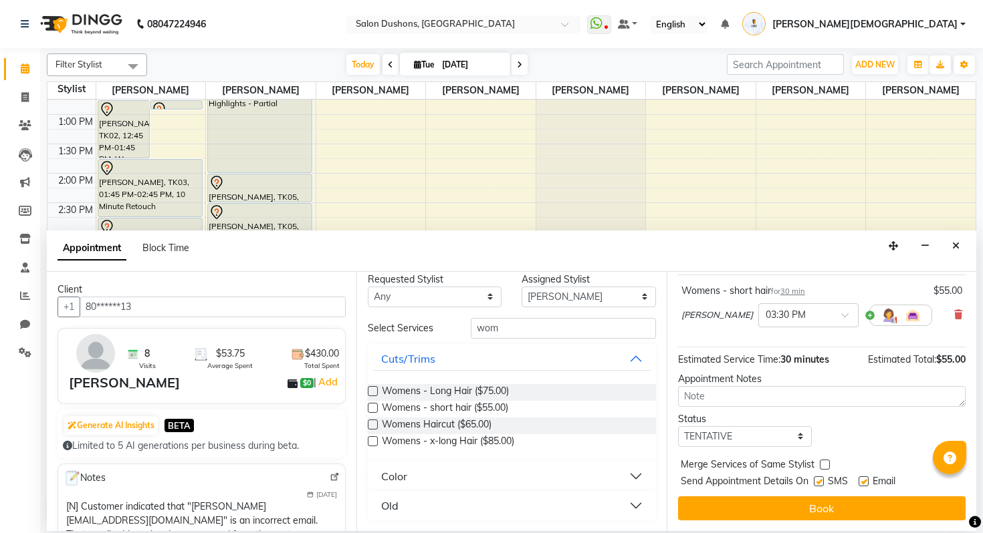
click at [817, 479] on label at bounding box center [819, 482] width 10 height 10
click at [817, 479] on input "checkbox" at bounding box center [818, 483] width 9 height 9
checkbox input "false"
click at [862, 485] on label at bounding box center [863, 482] width 10 height 10
click at [862, 485] on input "checkbox" at bounding box center [862, 483] width 9 height 9
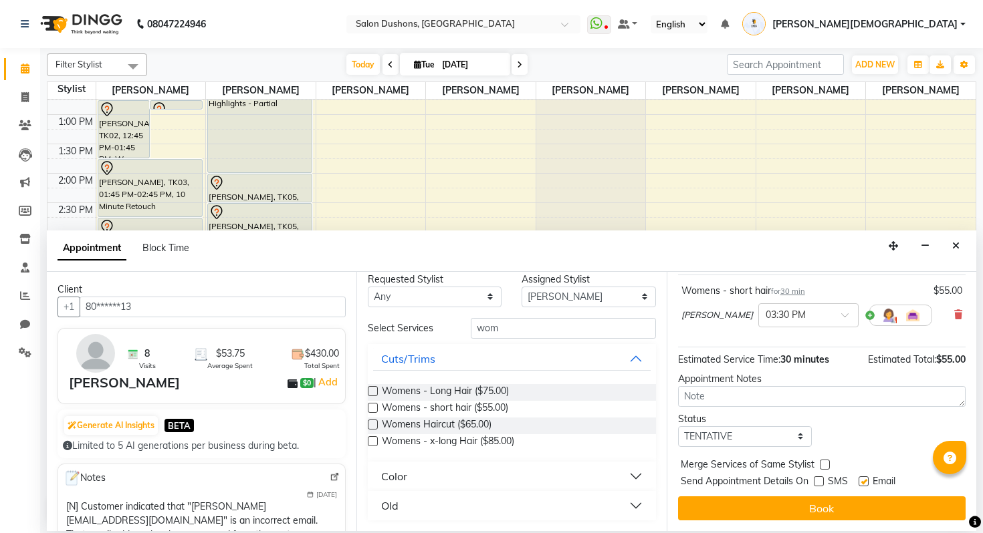
checkbox input "false"
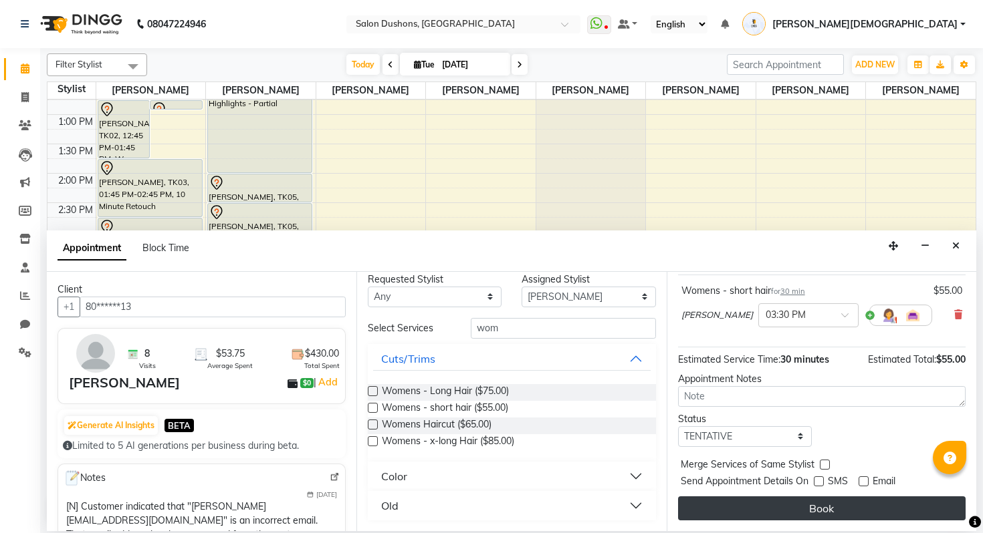
click at [807, 513] on button "Book" at bounding box center [821, 509] width 287 height 24
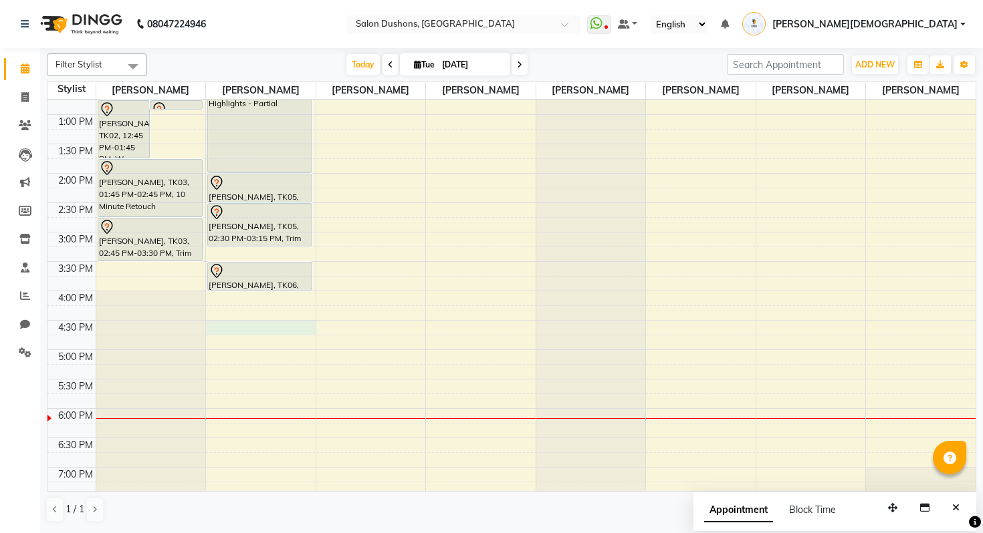
click at [241, 331] on div "8:00 AM 8:30 AM 9:00 AM 9:30 AM 10:00 AM 10:30 AM 11:00 AM 11:30 AM 12:00 PM 12…" at bounding box center [511, 173] width 928 height 705
select select "69561"
select select "990"
select select "tentative"
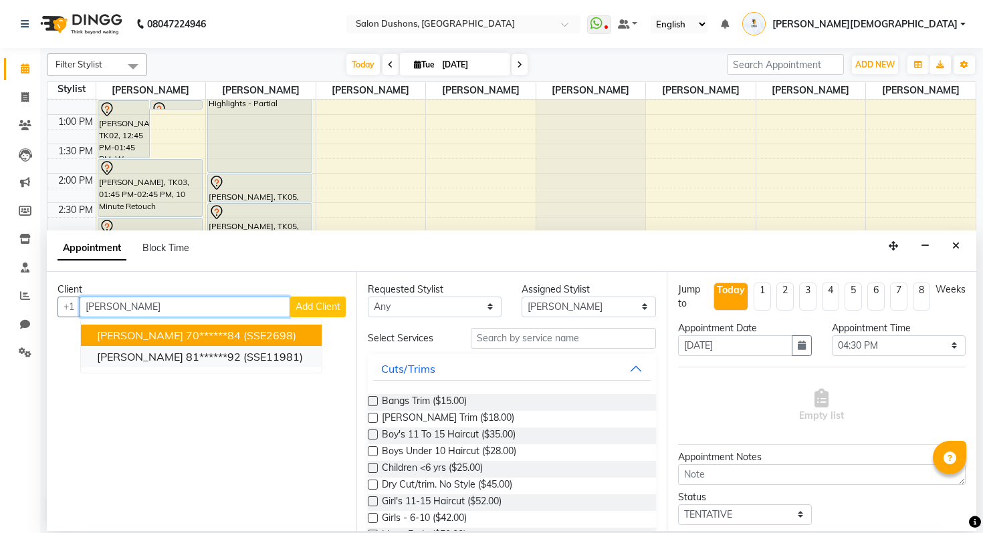
click at [209, 365] on button "[PERSON_NAME] 81******92 (SSE11981)" at bounding box center [201, 356] width 241 height 21
type input "81******92"
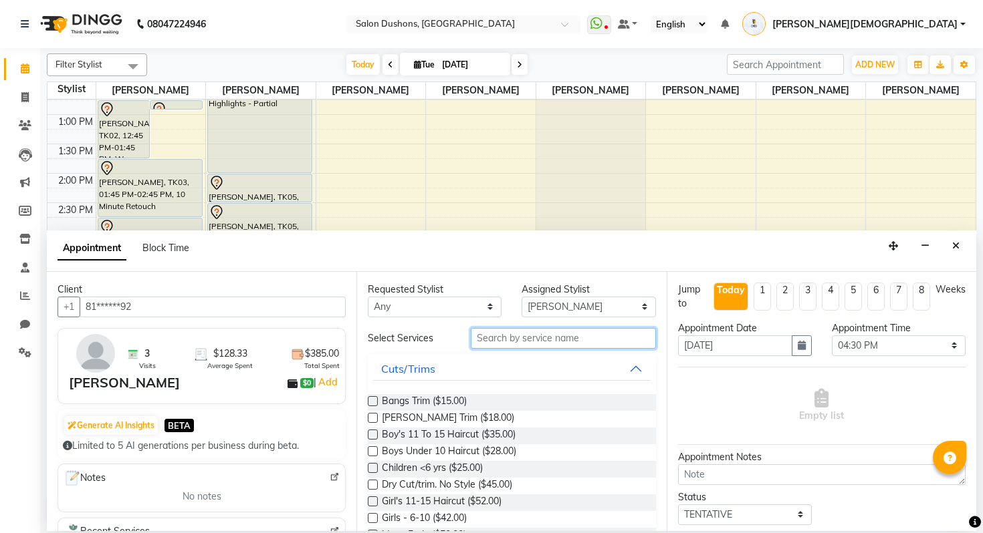
click at [545, 331] on input "text" at bounding box center [563, 338] width 185 height 21
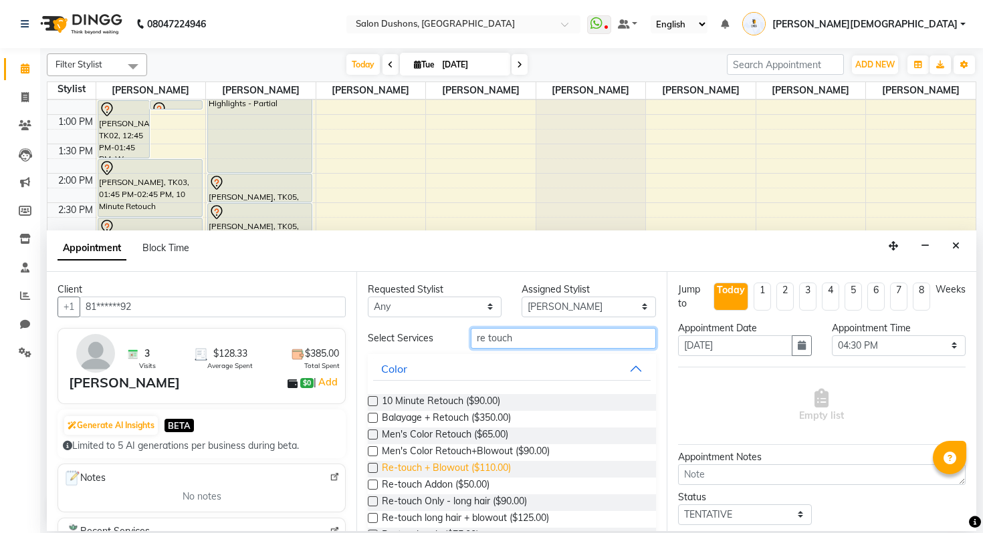
type input "re touch"
click at [489, 470] on span "Re-touch + Blowout ($110.00)" at bounding box center [446, 469] width 129 height 17
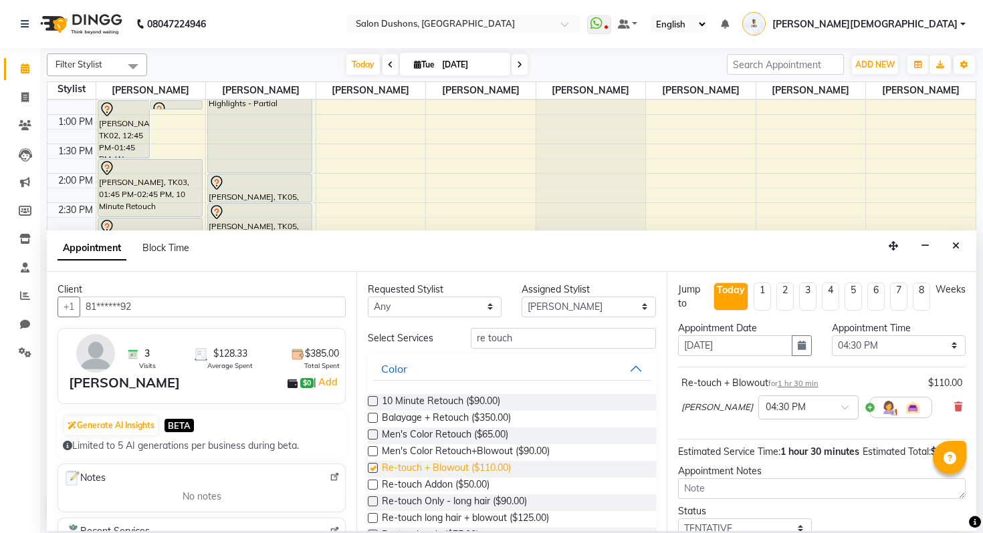
checkbox input "false"
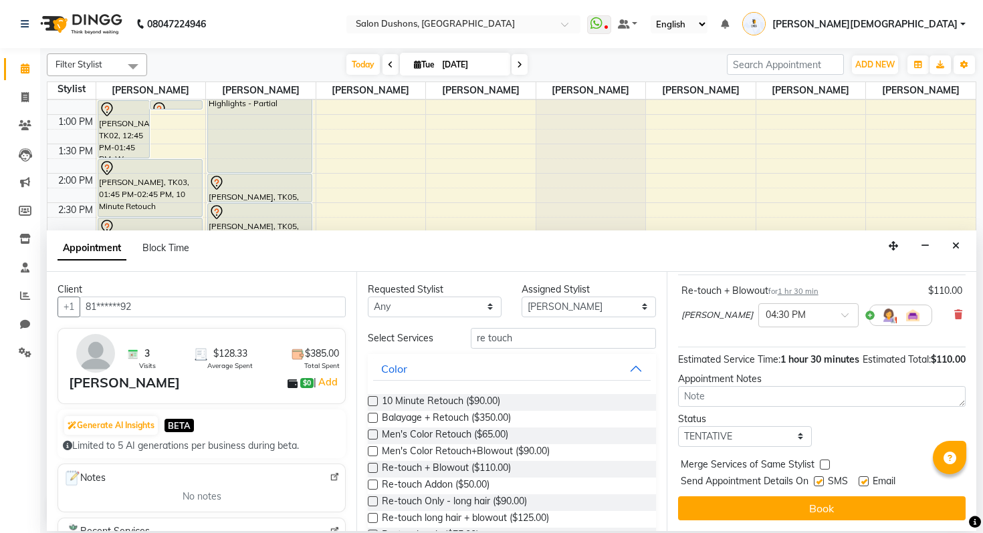
scroll to position [96, 0]
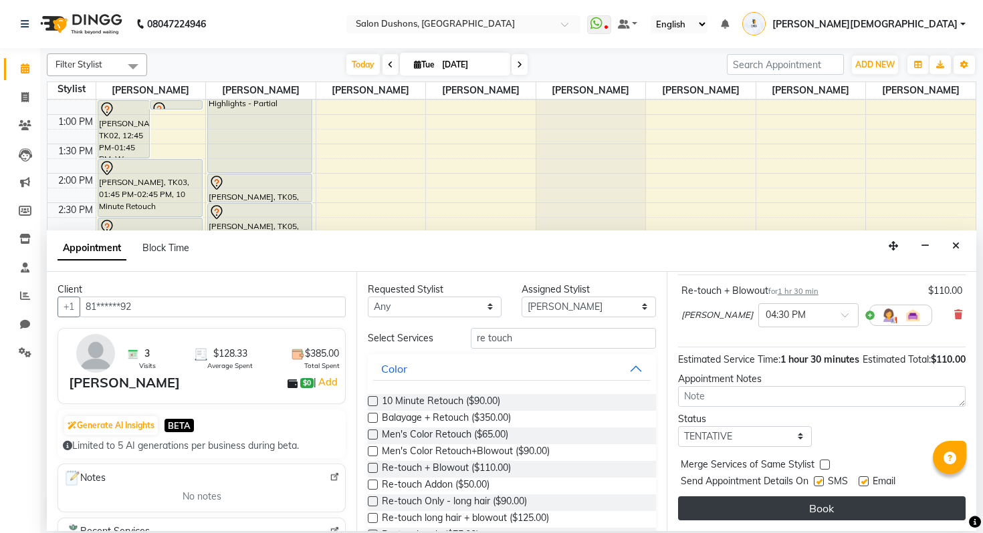
click at [782, 515] on button "Book" at bounding box center [821, 509] width 287 height 24
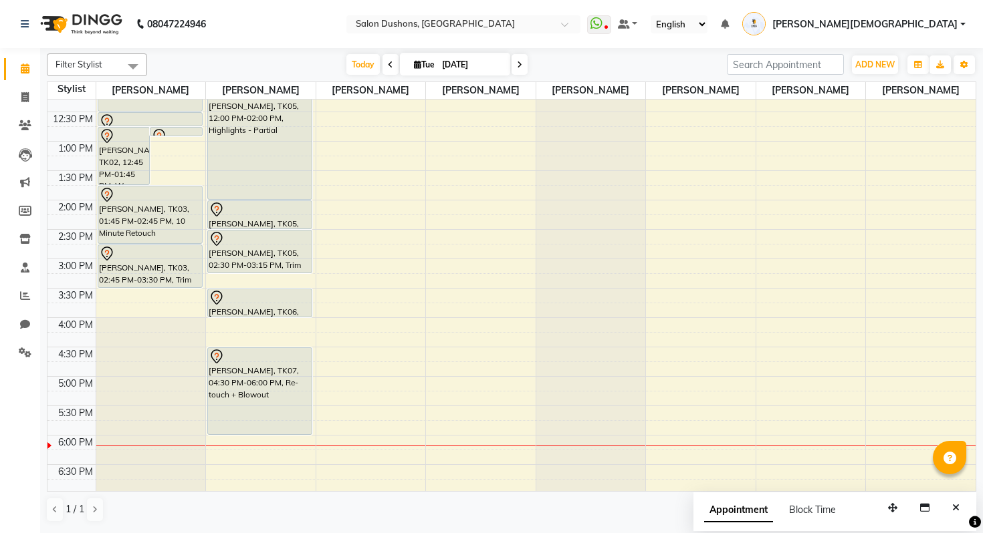
scroll to position [241, 0]
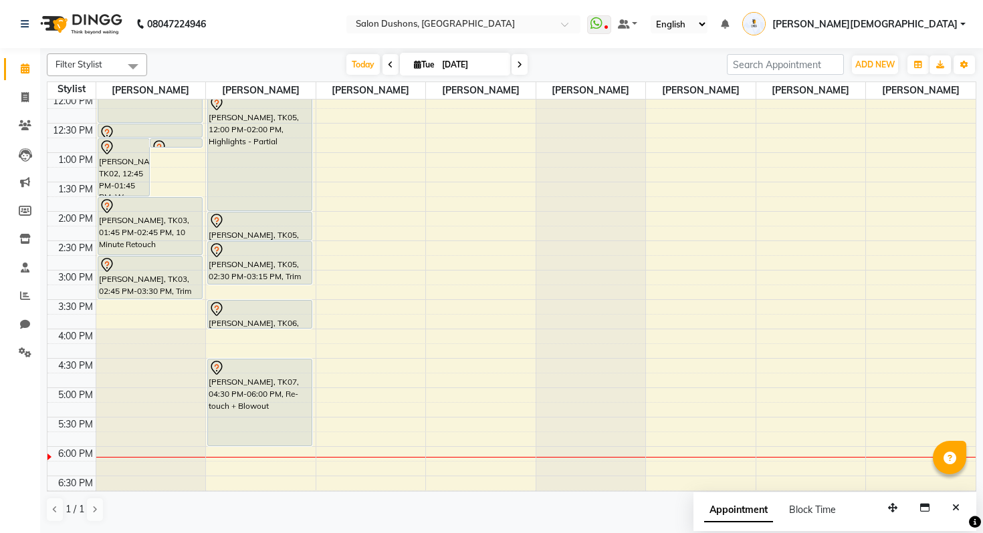
click at [369, 163] on div "8:00 AM 8:30 AM 9:00 AM 9:30 AM 10:00 AM 10:30 AM 11:00 AM 11:30 AM 12:00 PM 12…" at bounding box center [511, 211] width 928 height 705
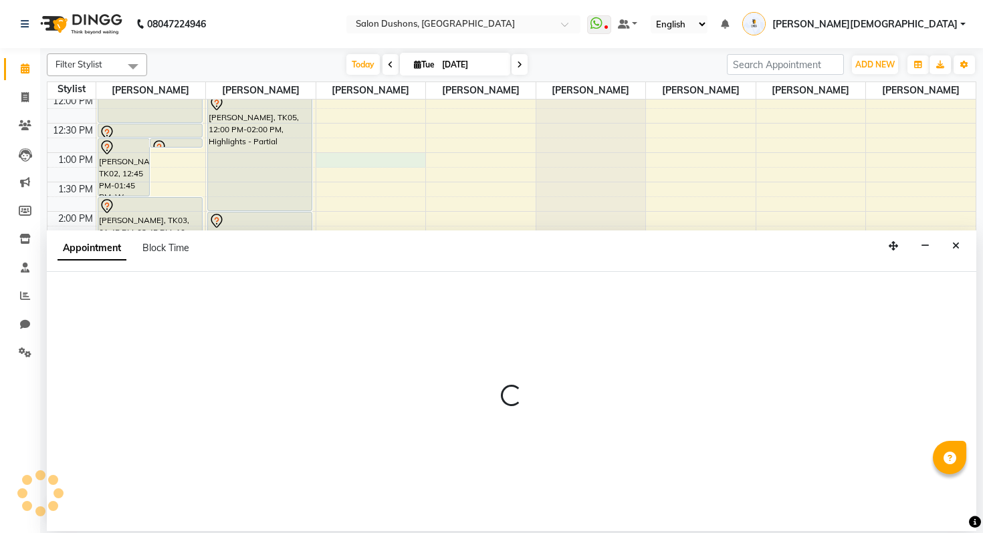
select select "69573"
select select "tentative"
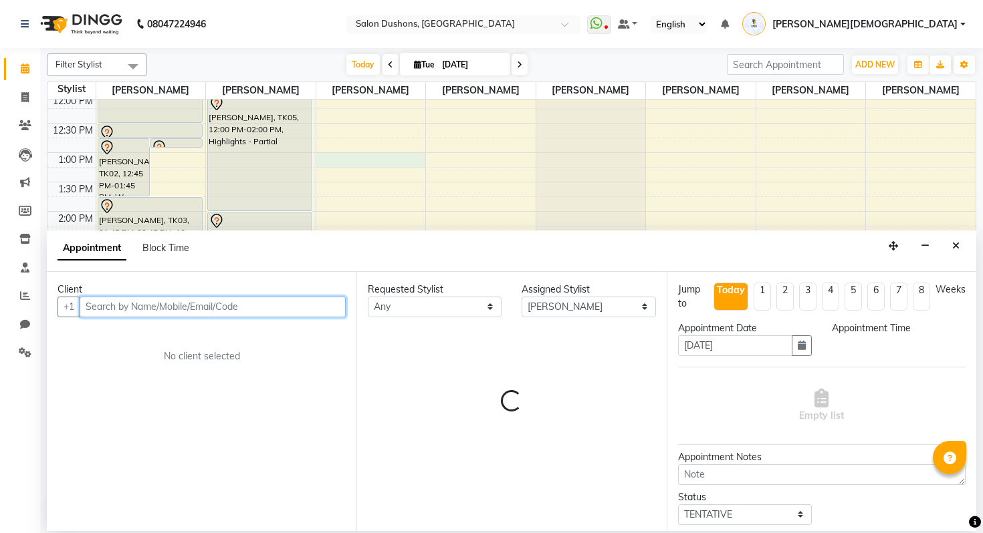
select select "780"
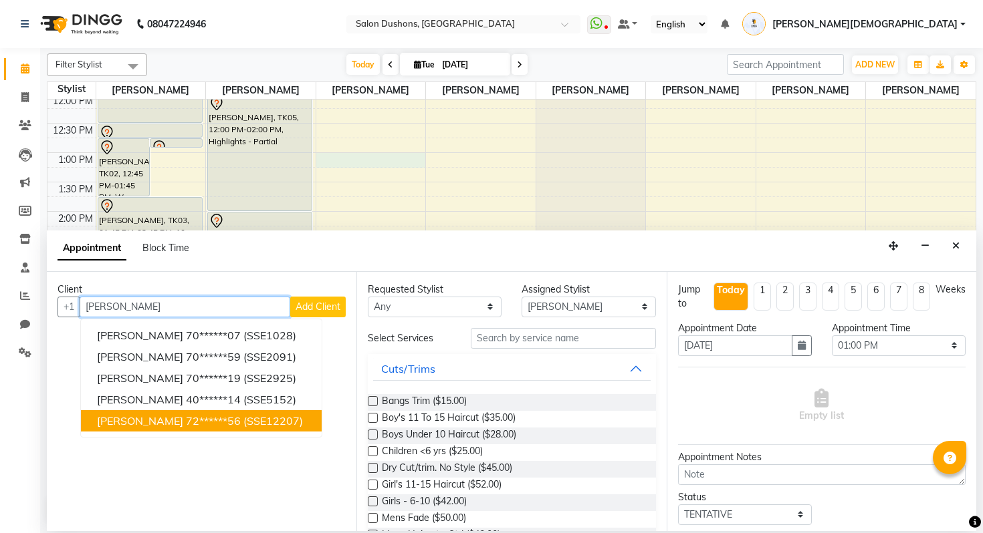
click at [251, 419] on span "(SSE12207)" at bounding box center [272, 420] width 59 height 13
type input "72******56"
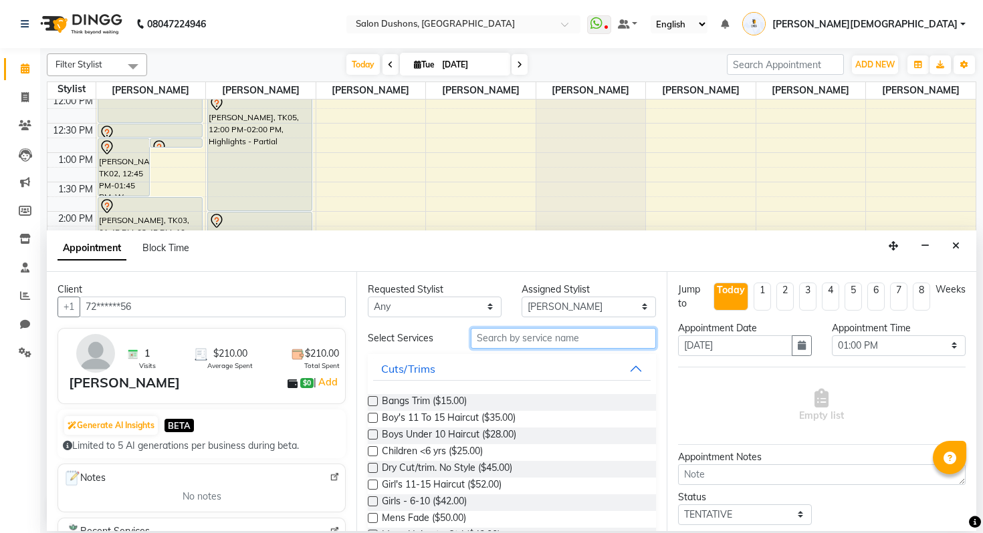
click at [566, 344] on input "text" at bounding box center [563, 338] width 185 height 21
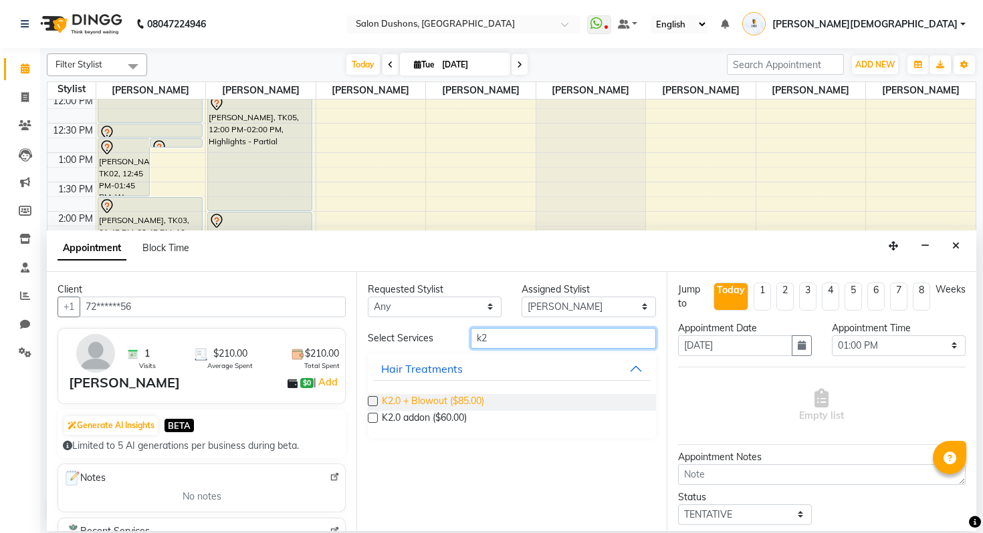
type input "k2"
click at [468, 398] on span "K2.0 + Blowout ($85.00)" at bounding box center [433, 402] width 102 height 17
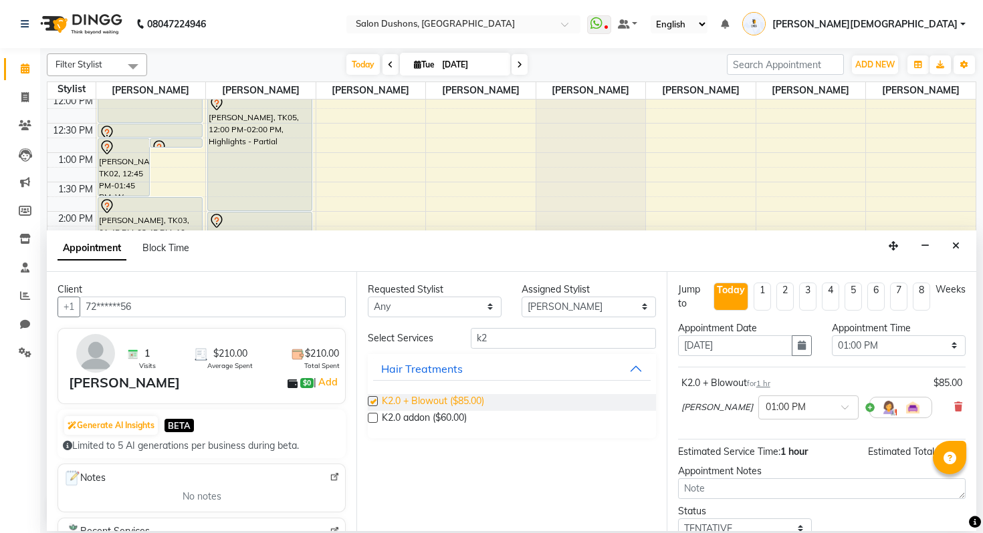
checkbox input "false"
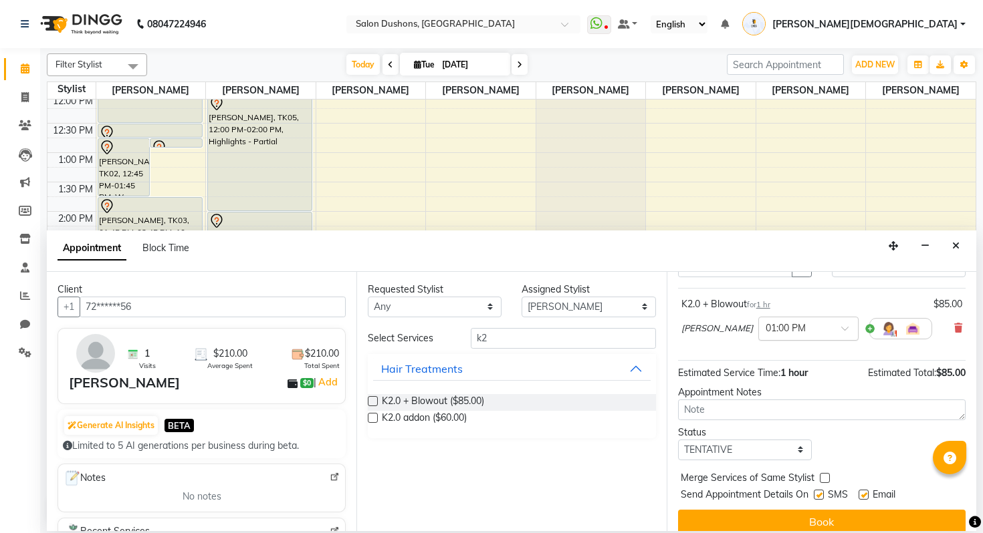
scroll to position [92, 0]
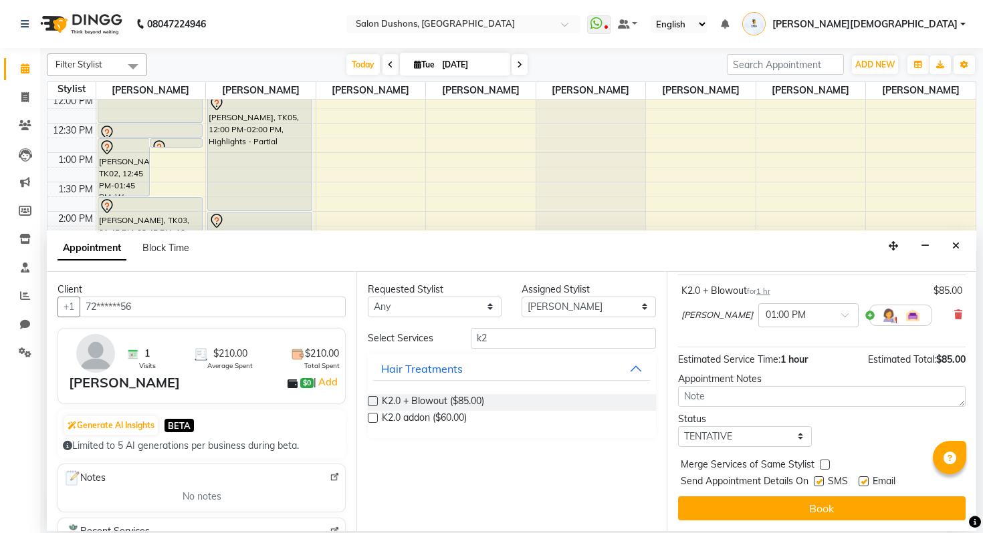
click at [820, 474] on div at bounding box center [824, 468] width 9 height 14
click at [820, 484] on label at bounding box center [819, 482] width 10 height 10
click at [820, 484] on input "checkbox" at bounding box center [818, 483] width 9 height 9
checkbox input "false"
click at [868, 482] on label at bounding box center [863, 482] width 10 height 10
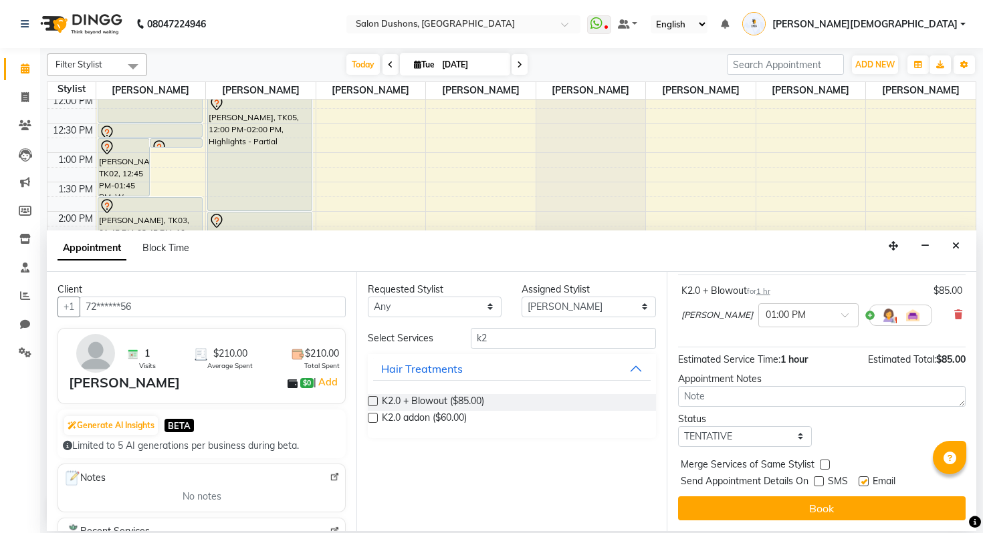
click at [867, 482] on input "checkbox" at bounding box center [862, 483] width 9 height 9
checkbox input "false"
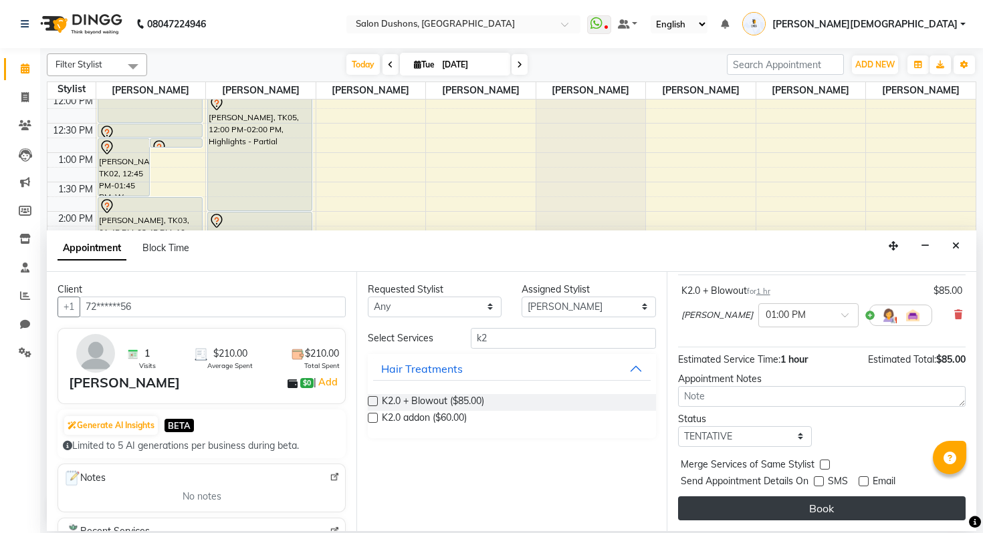
click at [821, 505] on button "Book" at bounding box center [821, 509] width 287 height 24
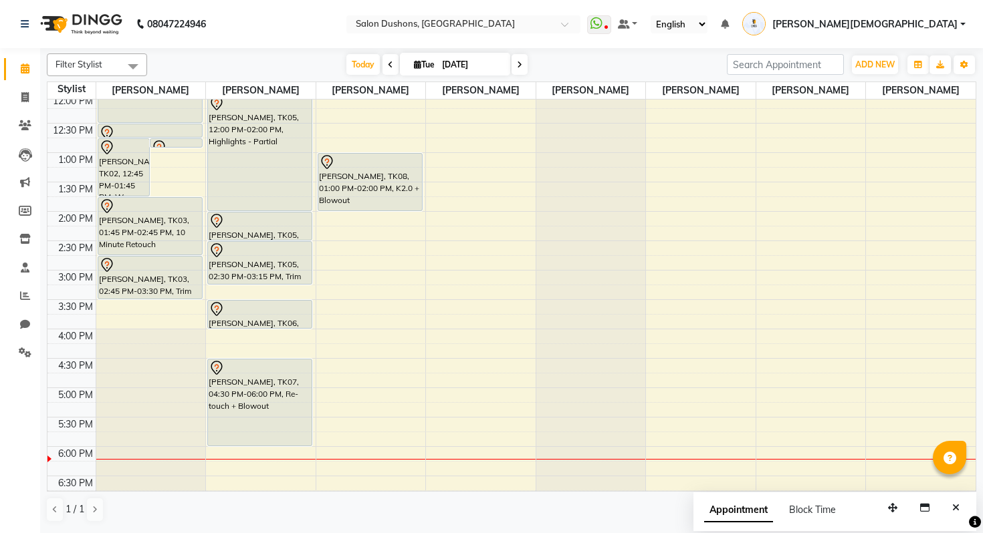
click at [340, 249] on div "8:00 AM 8:30 AM 9:00 AM 9:30 AM 10:00 AM 10:30 AM 11:00 AM 11:30 AM 12:00 PM 12…" at bounding box center [511, 211] width 928 height 705
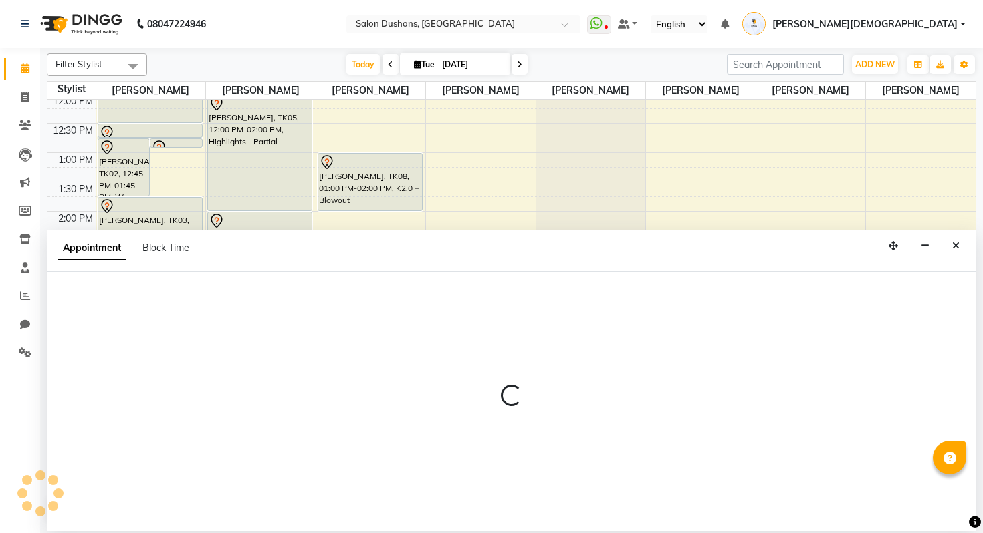
select select "69573"
select select "870"
select select "tentative"
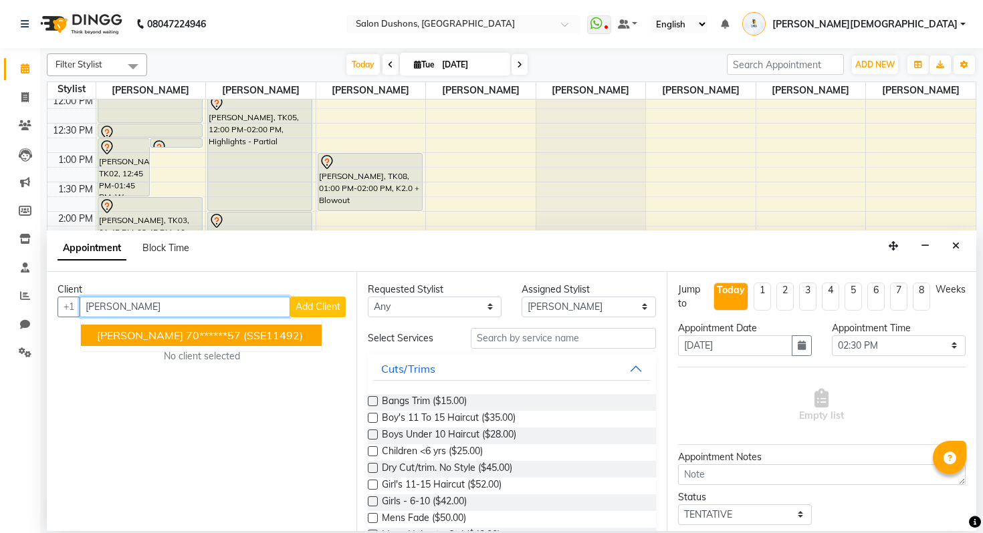
click at [186, 338] on ngb-highlight "70******57" at bounding box center [213, 335] width 55 height 13
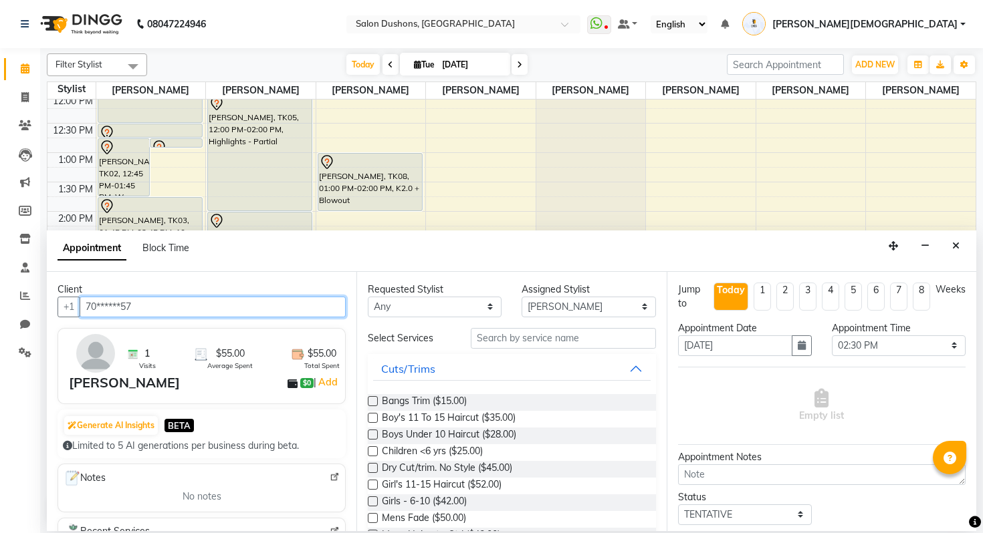
type input "70******57"
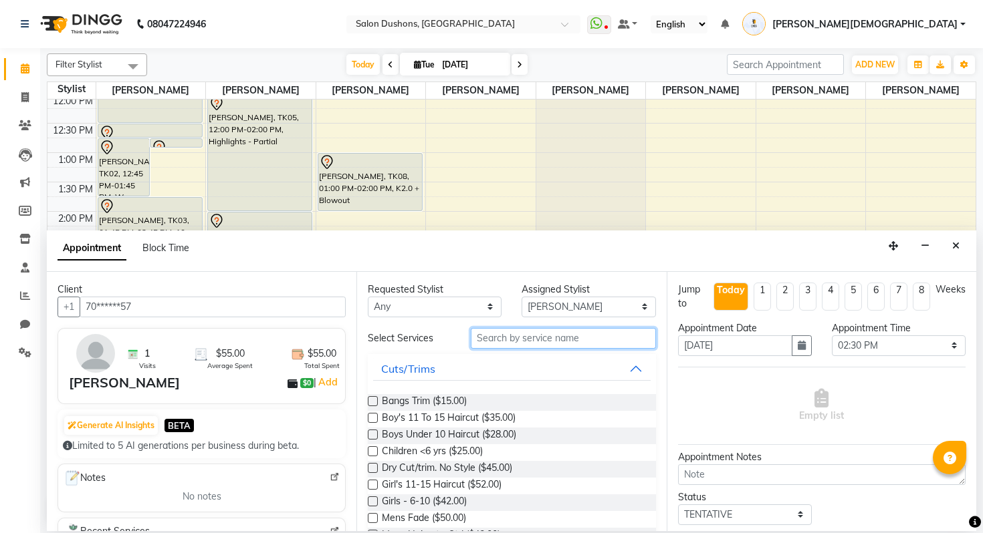
click at [523, 342] on input "text" at bounding box center [563, 338] width 185 height 21
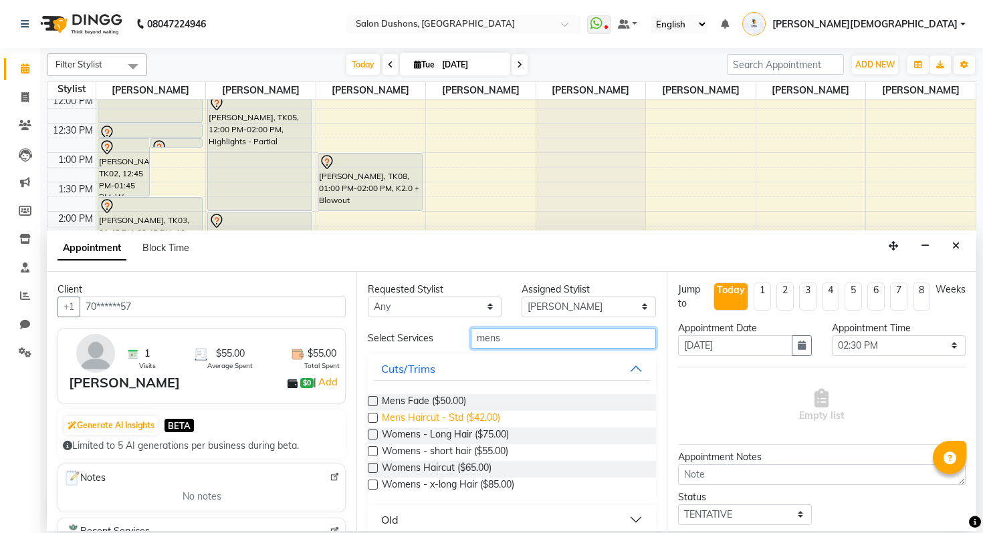
type input "mens"
click at [463, 419] on span "Mens Haircut - Std ($42.00)" at bounding box center [441, 419] width 118 height 17
checkbox input "false"
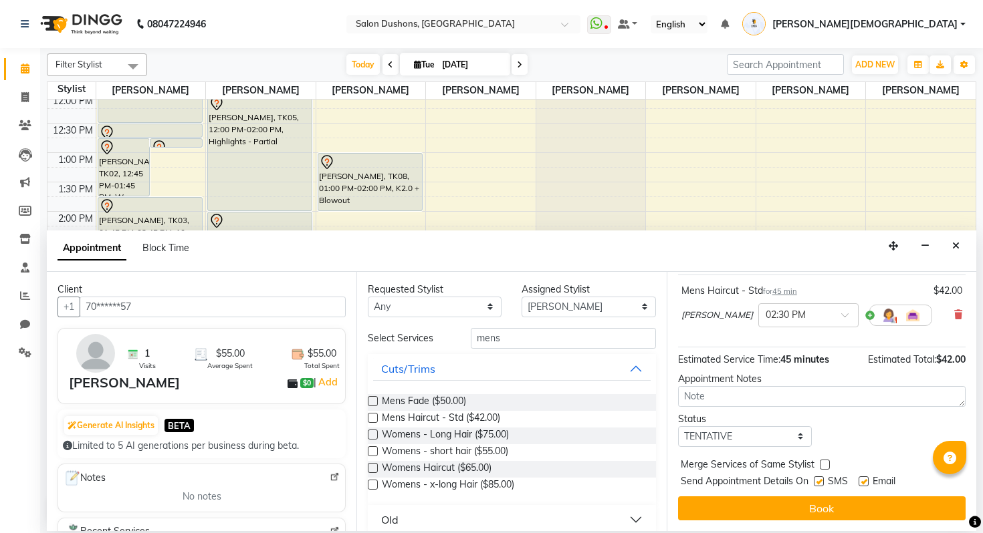
click at [823, 485] on label at bounding box center [819, 482] width 10 height 10
click at [822, 485] on input "checkbox" at bounding box center [818, 483] width 9 height 9
checkbox input "false"
click at [864, 481] on label at bounding box center [863, 482] width 10 height 10
click at [864, 481] on input "checkbox" at bounding box center [862, 483] width 9 height 9
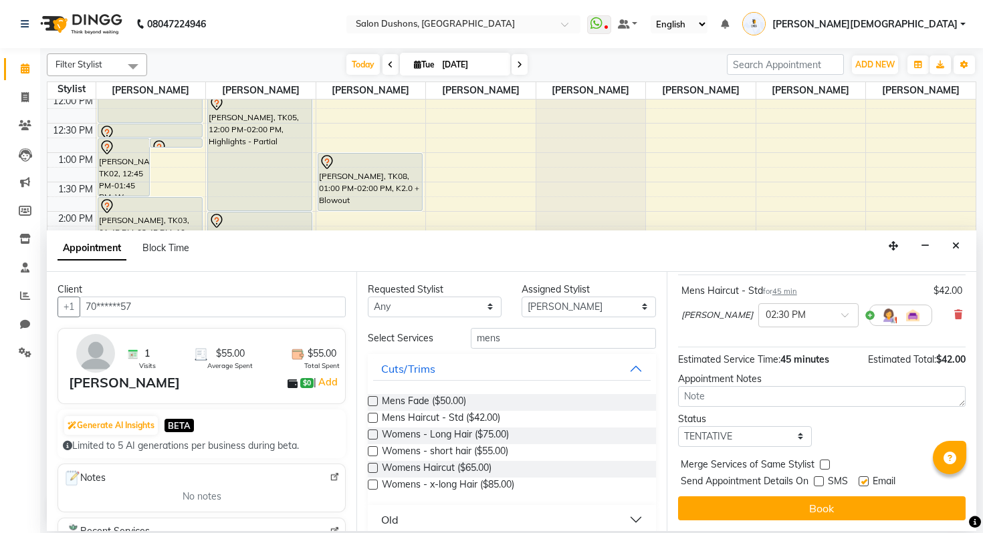
checkbox input "false"
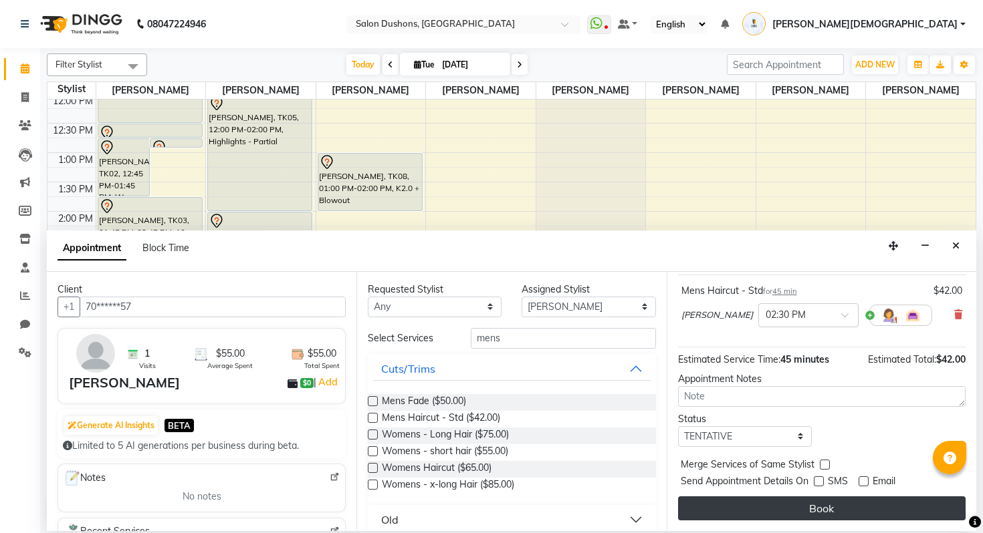
click at [810, 502] on button "Book" at bounding box center [821, 509] width 287 height 24
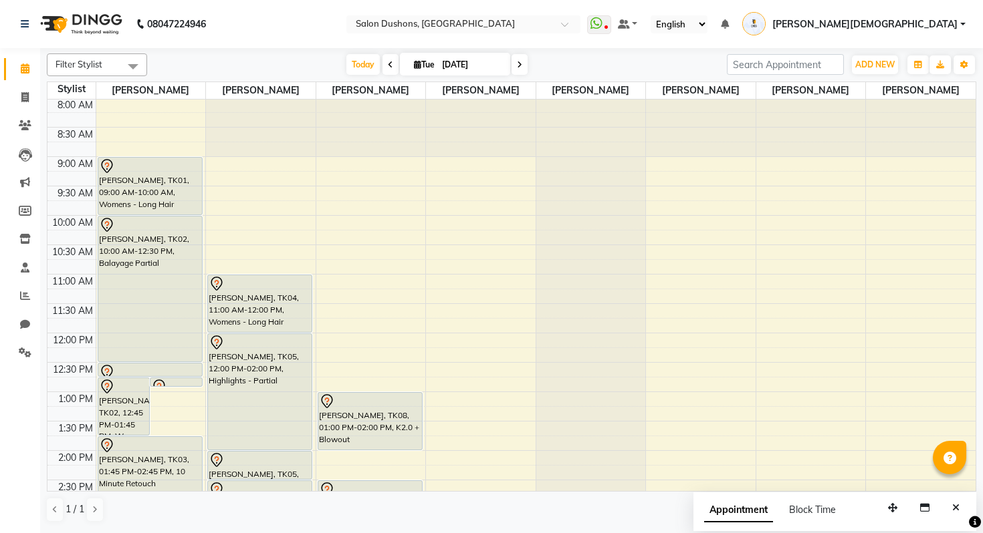
scroll to position [1, 0]
click at [484, 167] on div "8:00 AM 8:30 AM 9:00 AM 9:30 AM 10:00 AM 10:30 AM 11:00 AM 11:30 AM 12:00 PM 12…" at bounding box center [511, 451] width 928 height 705
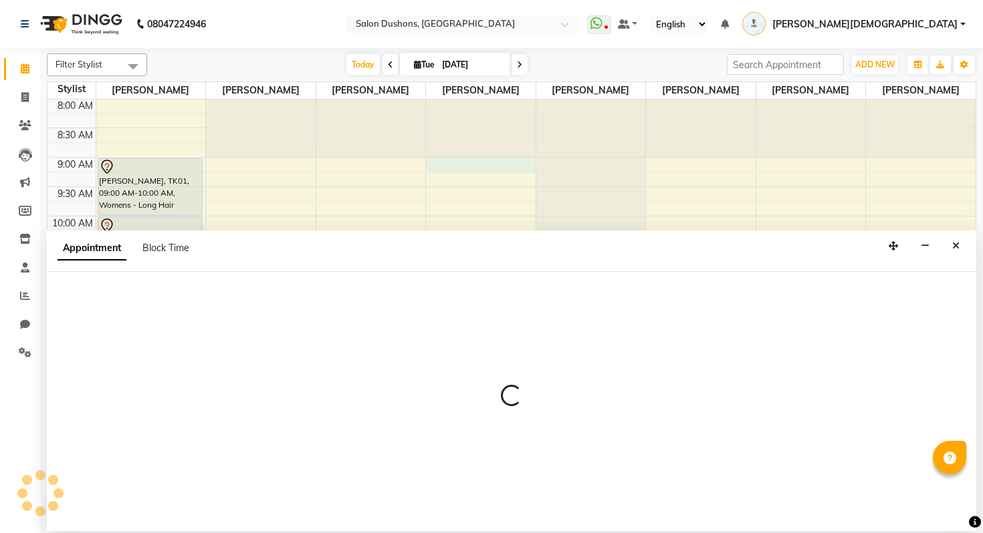
select select "69563"
select select "tentative"
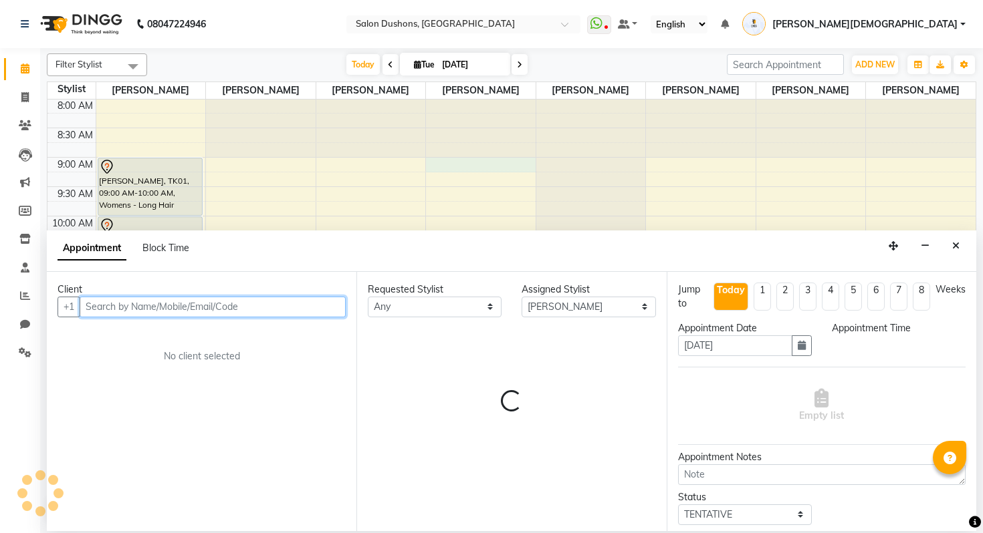
select select "540"
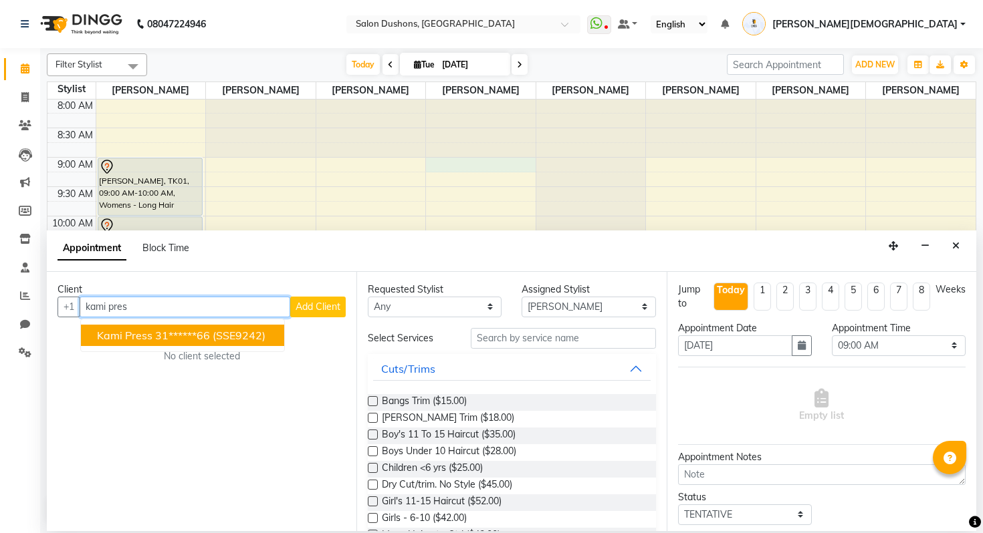
click at [134, 342] on span "Kami Press" at bounding box center [124, 335] width 55 height 13
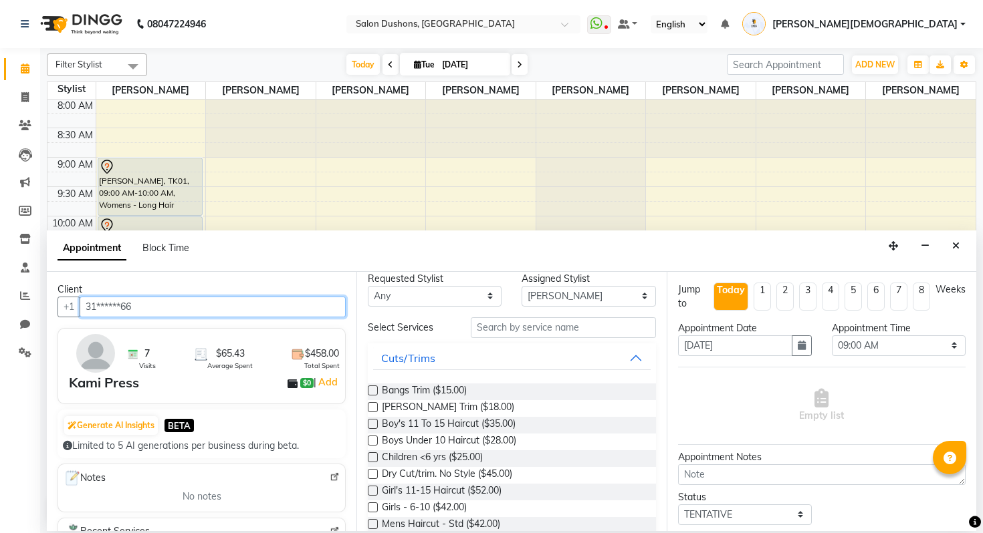
scroll to position [3, 0]
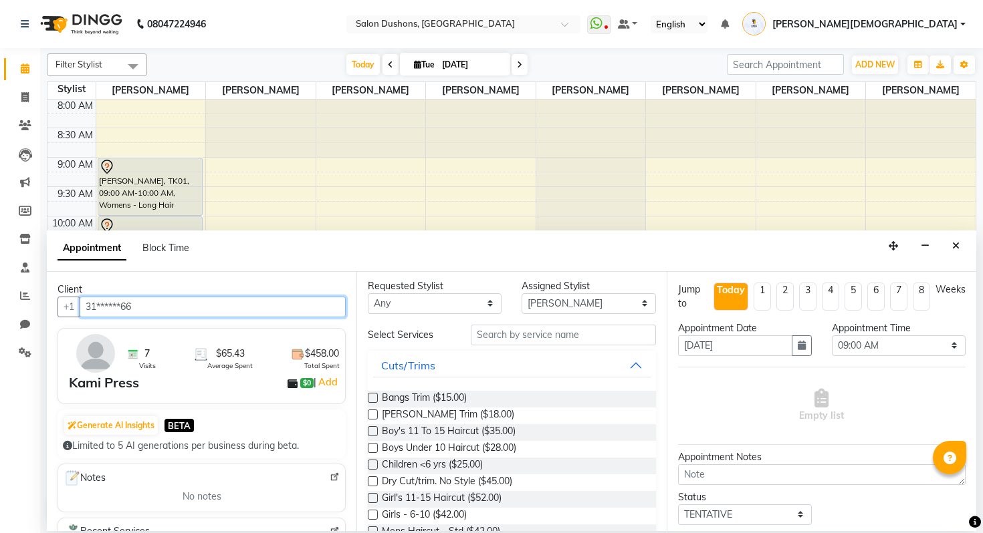
type input "31******66"
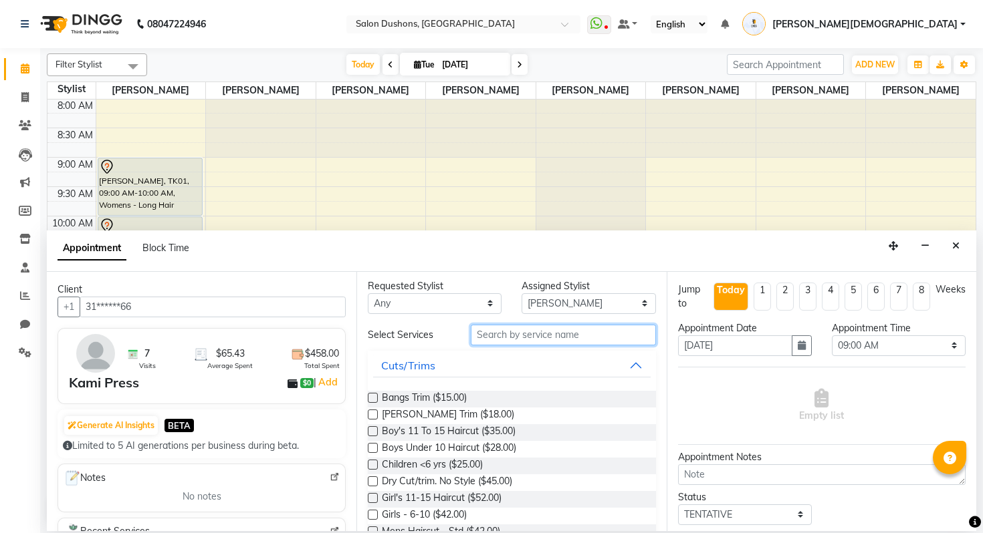
click at [539, 334] on input "text" at bounding box center [563, 335] width 185 height 21
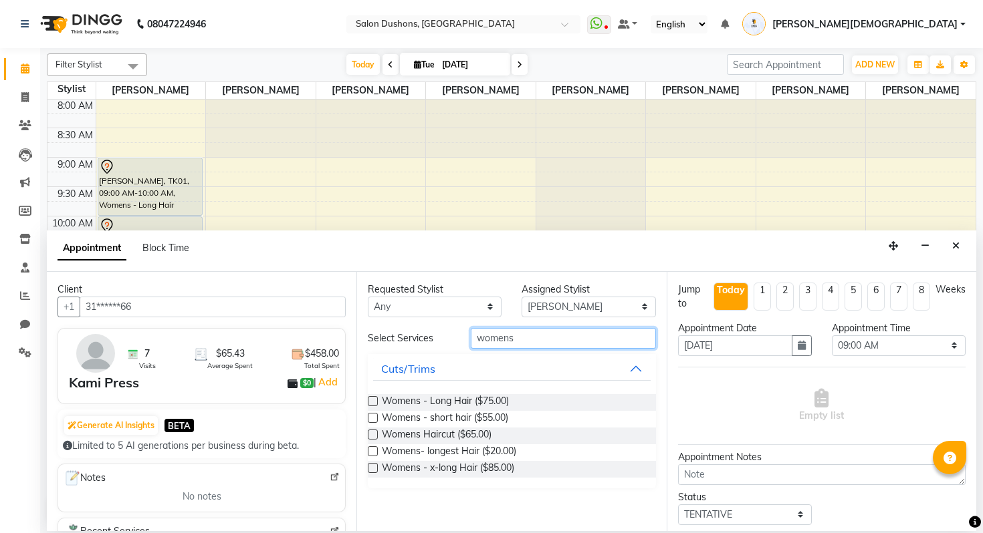
scroll to position [0, 0]
type input "womens"
click at [455, 436] on span "Womens Haircut ($65.00)" at bounding box center [437, 436] width 110 height 17
checkbox input "false"
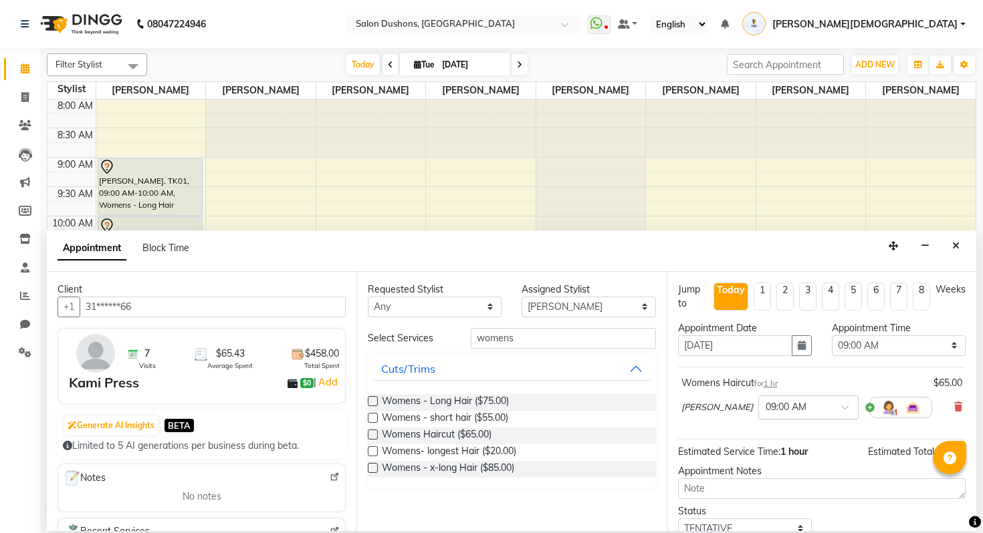
scroll to position [92, 0]
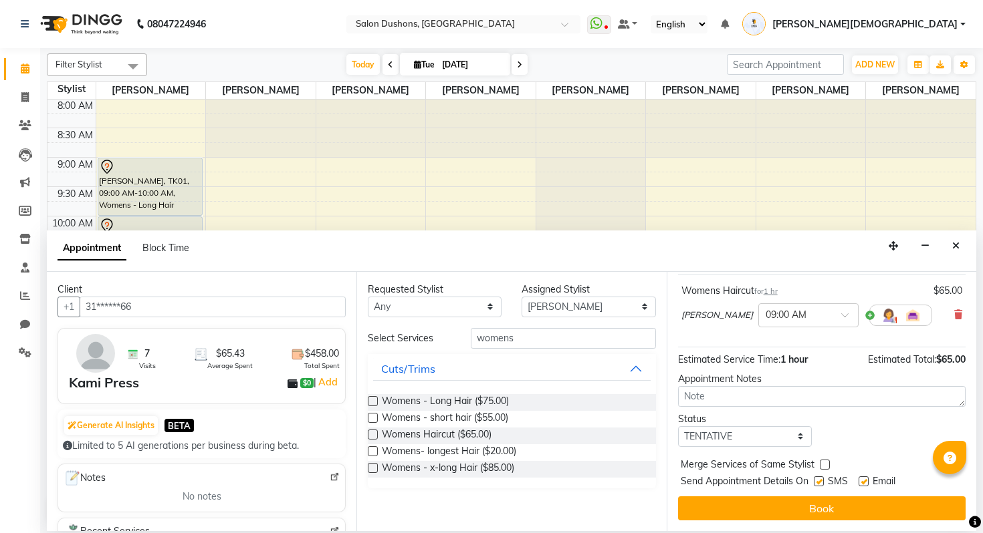
click at [819, 484] on label at bounding box center [819, 482] width 10 height 10
click at [819, 484] on input "checkbox" at bounding box center [818, 483] width 9 height 9
checkbox input "false"
click at [869, 485] on div "Email" at bounding box center [881, 483] width 47 height 17
click at [868, 485] on div "Email" at bounding box center [881, 483] width 47 height 17
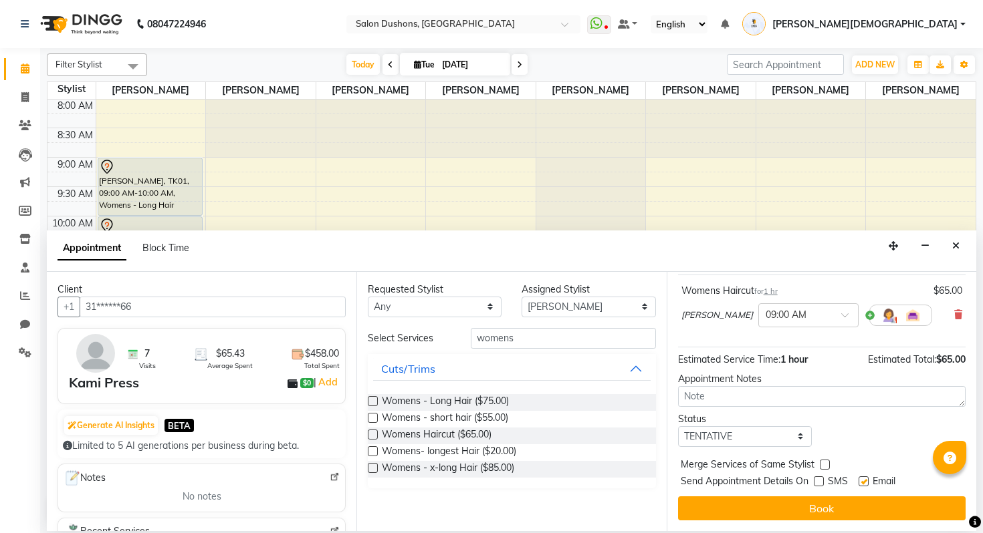
click at [864, 481] on label at bounding box center [863, 482] width 10 height 10
click at [864, 481] on input "checkbox" at bounding box center [862, 483] width 9 height 9
checkbox input "false"
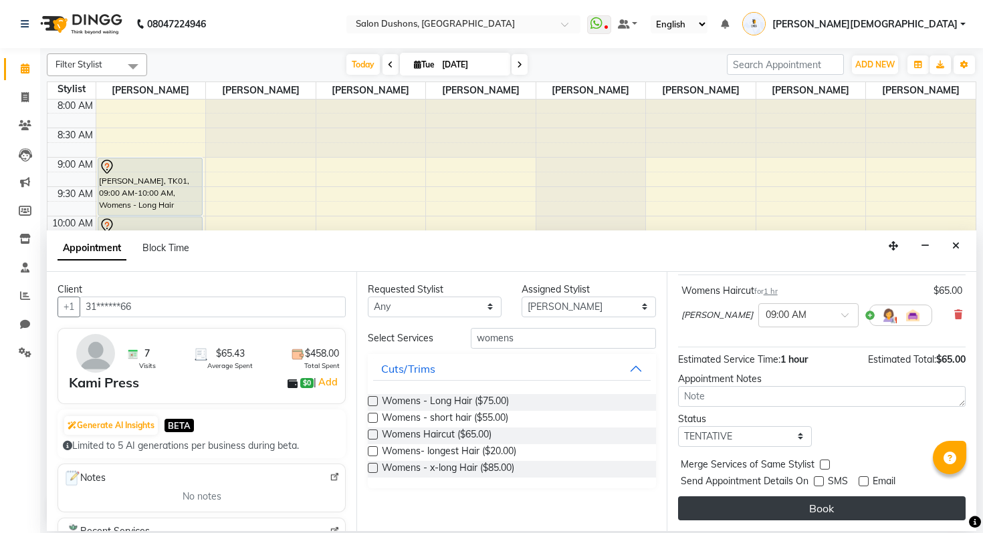
click at [855, 502] on button "Book" at bounding box center [821, 509] width 287 height 24
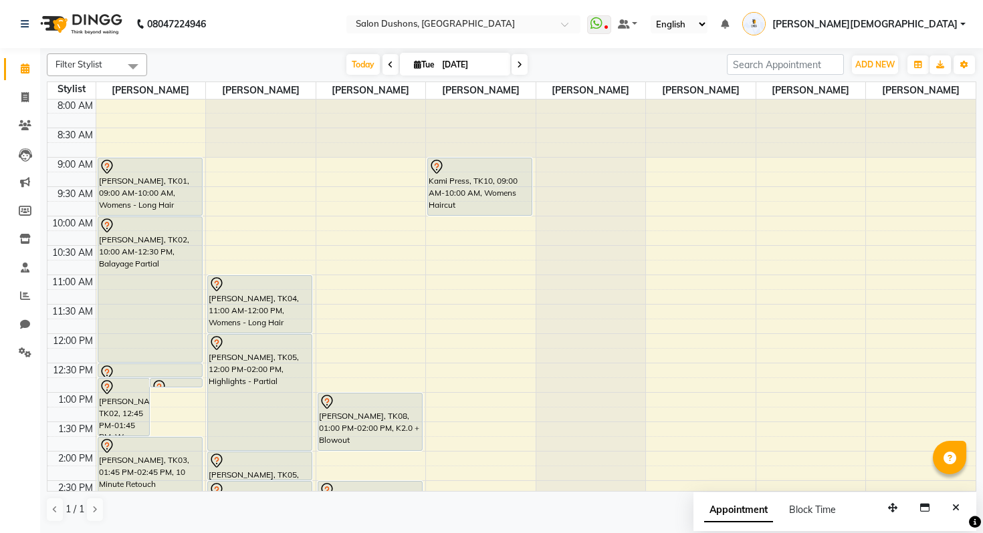
click at [437, 223] on div "8:00 AM 8:30 AM 9:00 AM 9:30 AM 10:00 AM 10:30 AM 11:00 AM 11:30 AM 12:00 PM 12…" at bounding box center [511, 451] width 928 height 705
select select "69563"
select select "tentative"
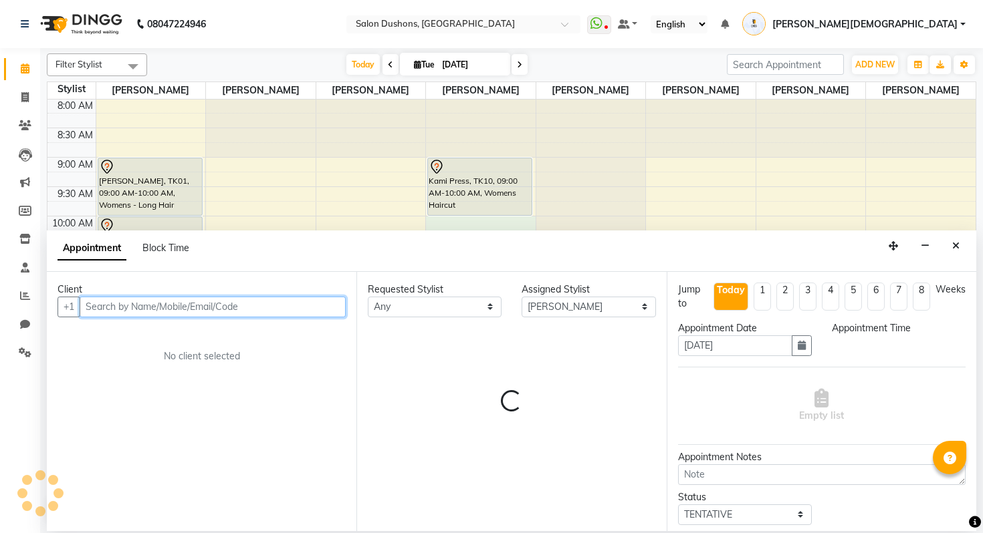
select select "600"
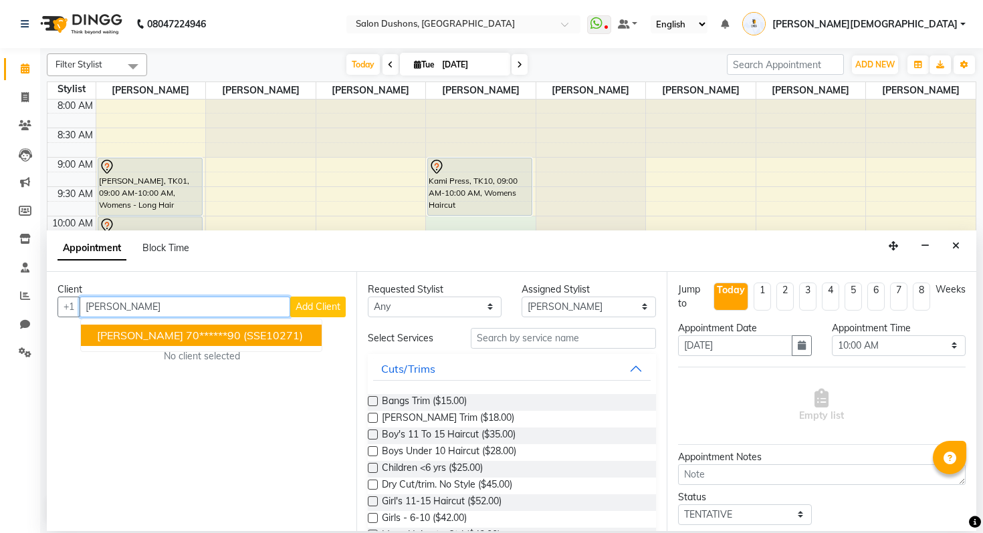
click at [265, 334] on span "(SSE10271)" at bounding box center [272, 335] width 59 height 13
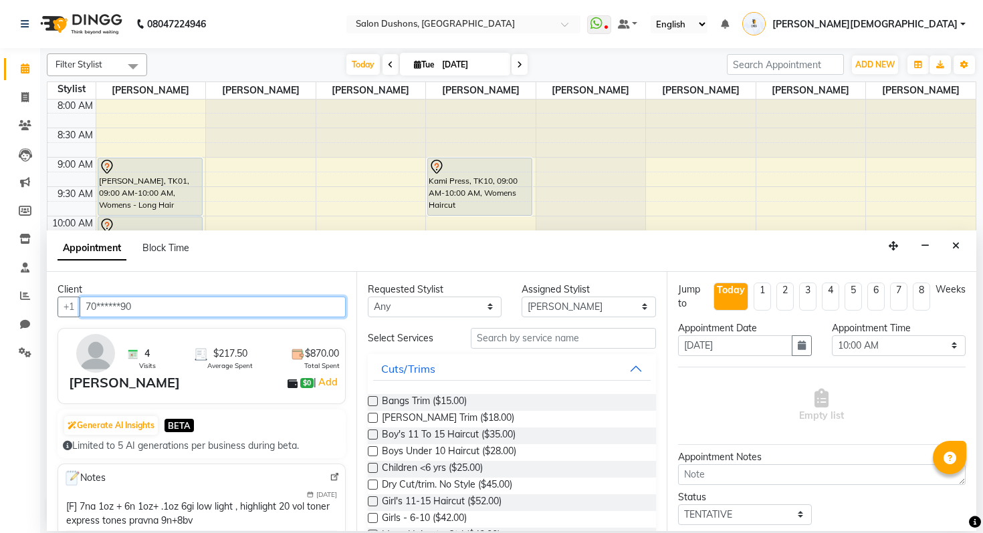
type input "70******90"
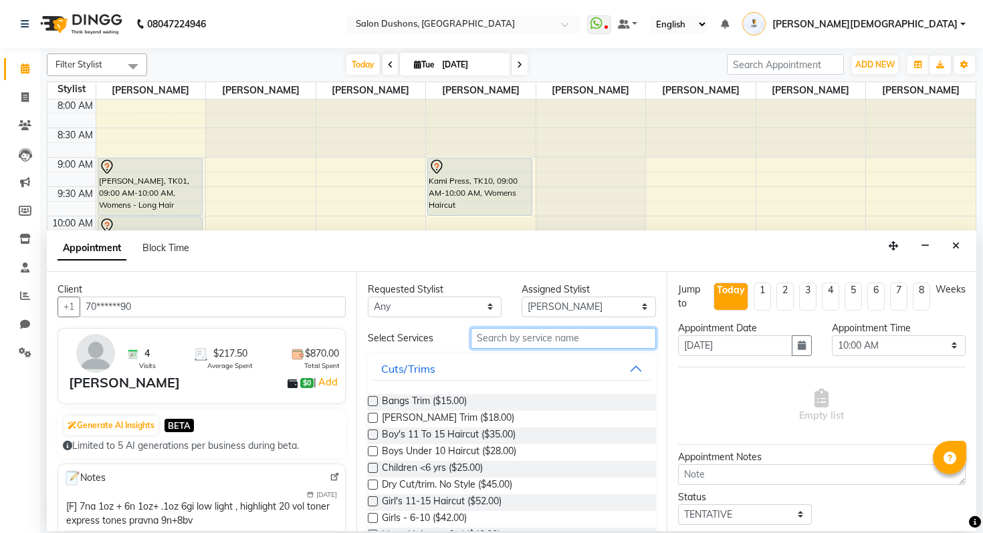
click at [528, 338] on input "text" at bounding box center [563, 338] width 185 height 21
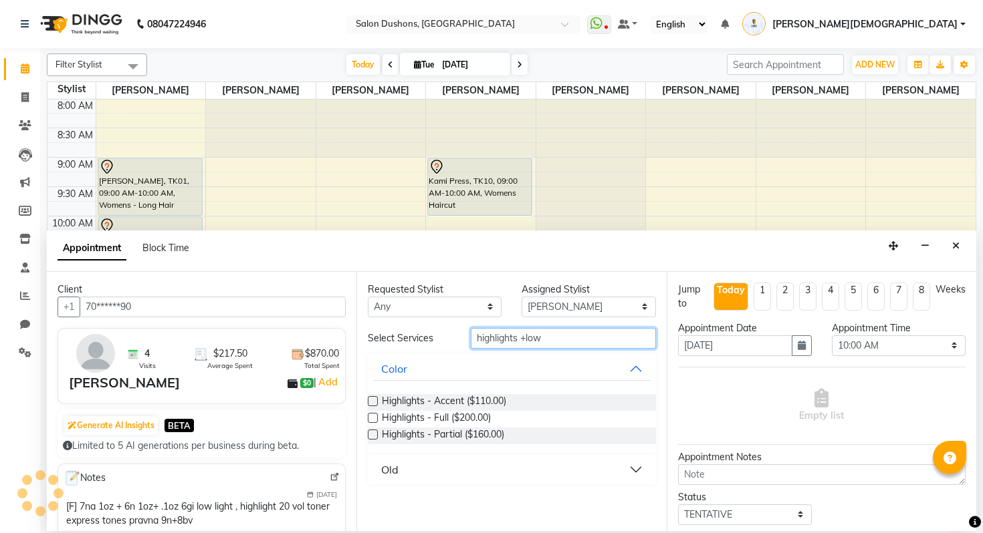
type input "highlights +low"
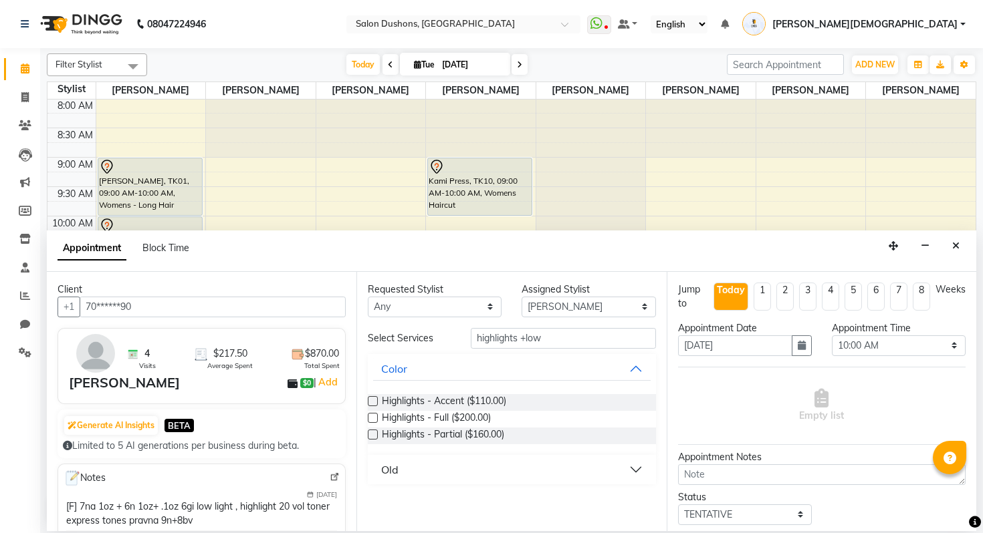
click at [449, 475] on button "Old" at bounding box center [511, 470] width 277 height 24
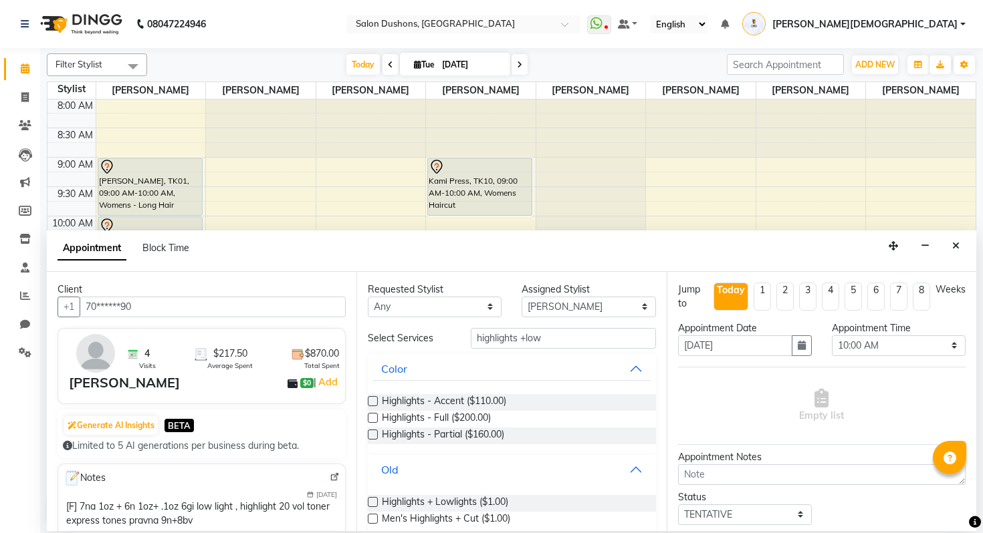
scroll to position [19, 0]
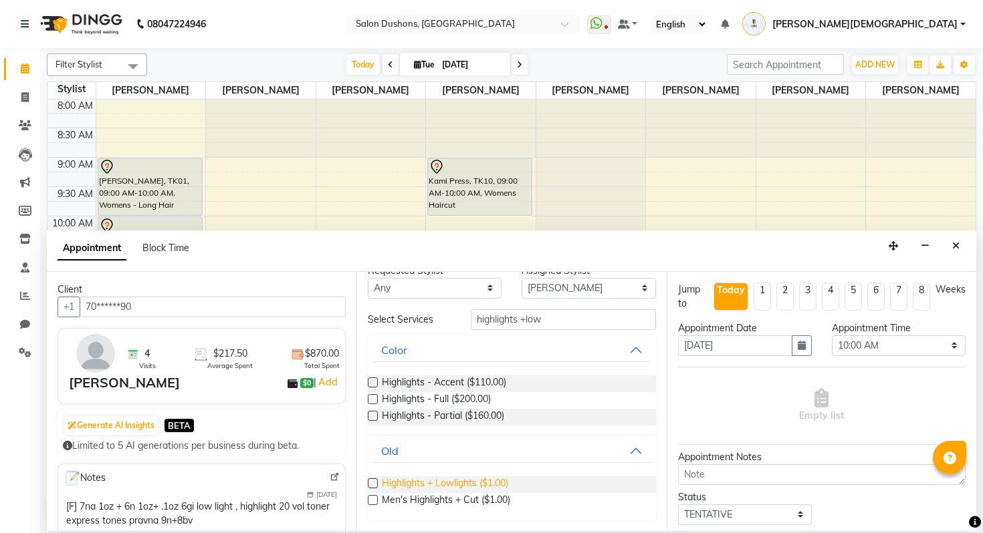
click at [466, 485] on span "Highlights + Lowlights ($1.00)" at bounding box center [445, 485] width 126 height 17
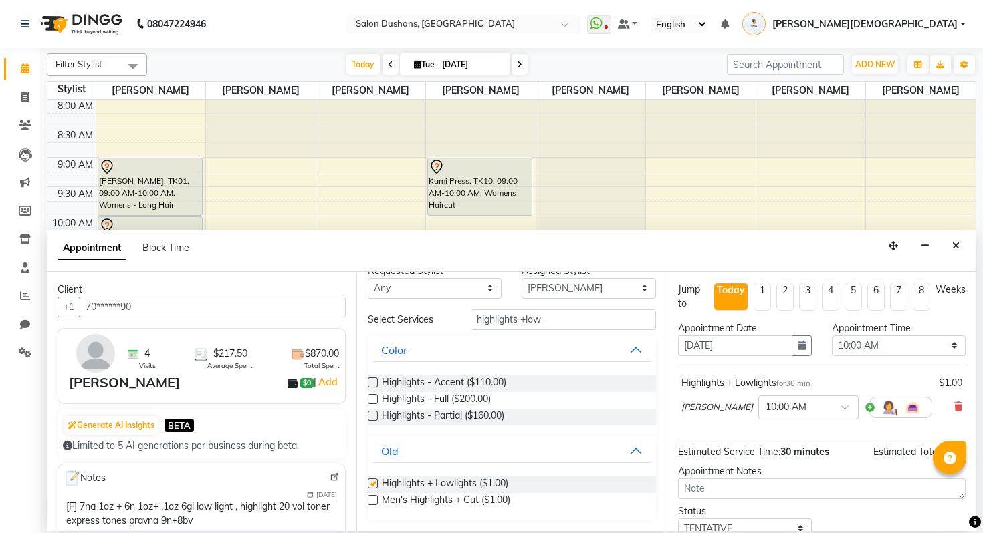
checkbox input "false"
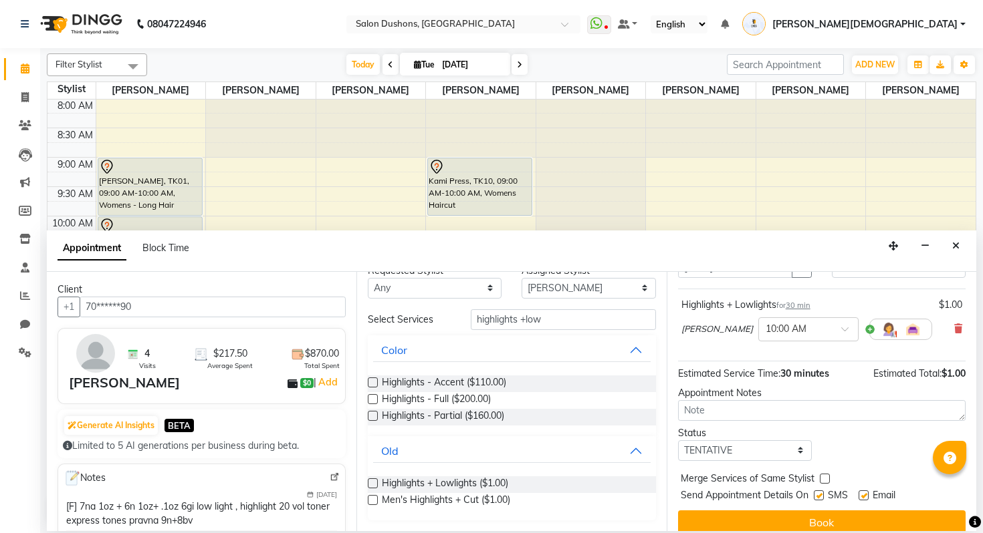
scroll to position [78, 0]
click at [815, 493] on label at bounding box center [819, 496] width 10 height 10
click at [815, 493] on input "checkbox" at bounding box center [818, 497] width 9 height 9
checkbox input "false"
click at [865, 499] on label at bounding box center [863, 496] width 10 height 10
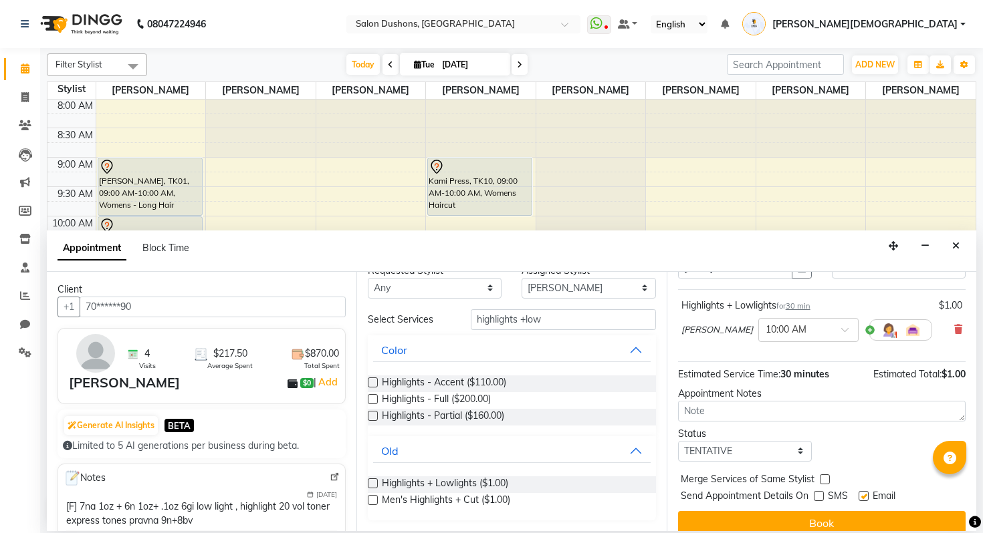
click at [865, 499] on input "checkbox" at bounding box center [862, 497] width 9 height 9
checkbox input "false"
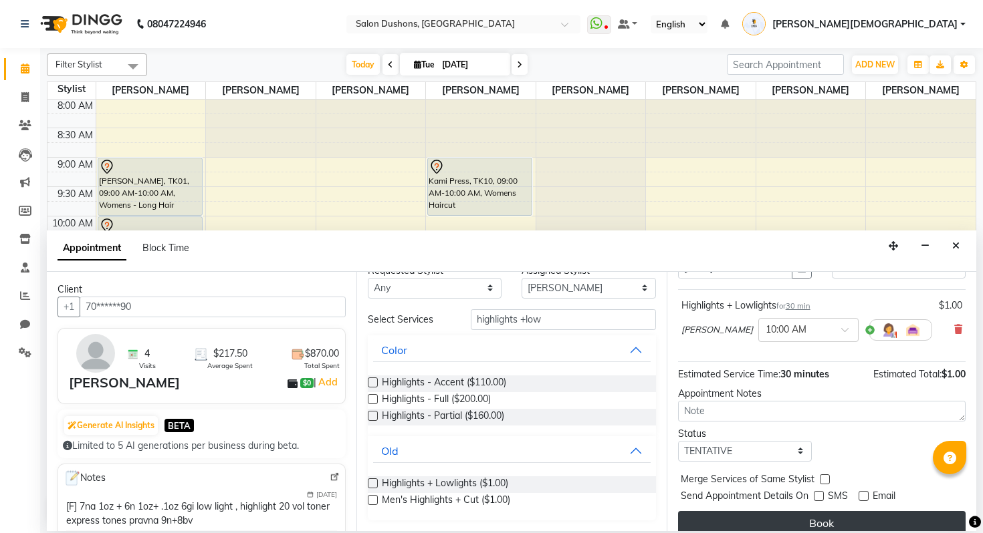
click at [850, 525] on button "Book" at bounding box center [821, 523] width 287 height 24
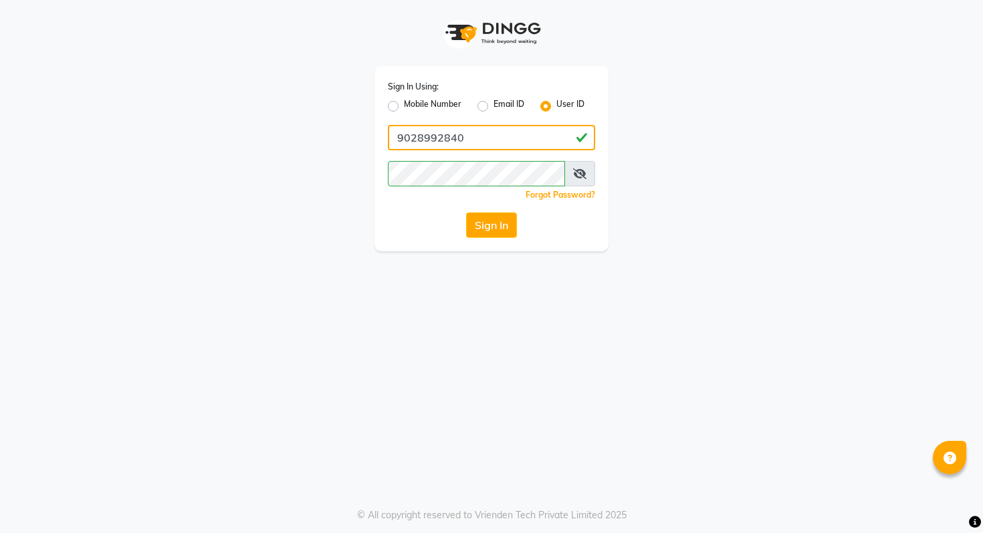
click at [493, 130] on input "9028992840" at bounding box center [491, 137] width 207 height 25
type input "salondushons"
click at [376, 236] on div "Sign In Using: Mobile Number Email ID User ID salondushons Remember me Forgot P…" at bounding box center [491, 158] width 234 height 185
click at [517, 236] on div "Sign In" at bounding box center [491, 225] width 207 height 25
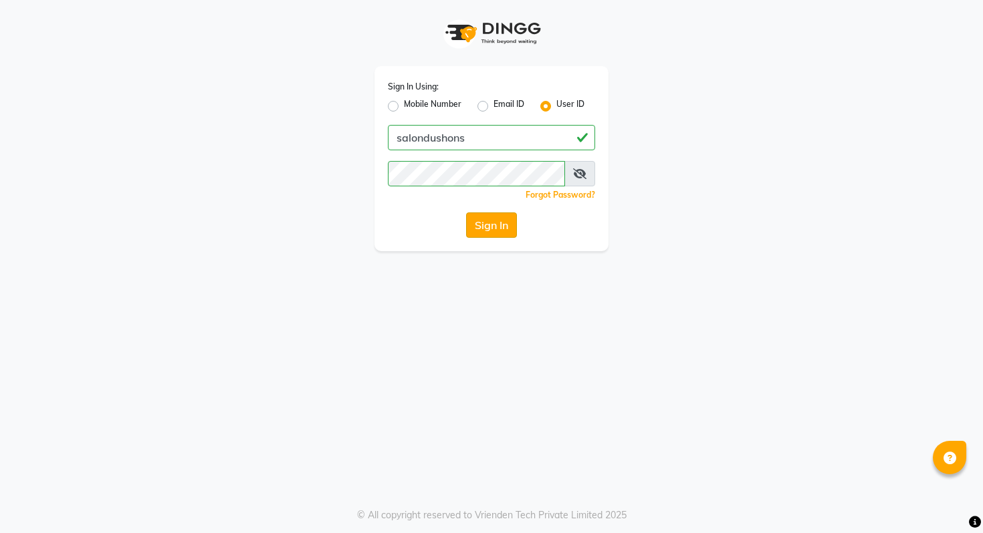
click at [503, 227] on button "Sign In" at bounding box center [491, 225] width 51 height 25
